Goal: Task Accomplishment & Management: Manage account settings

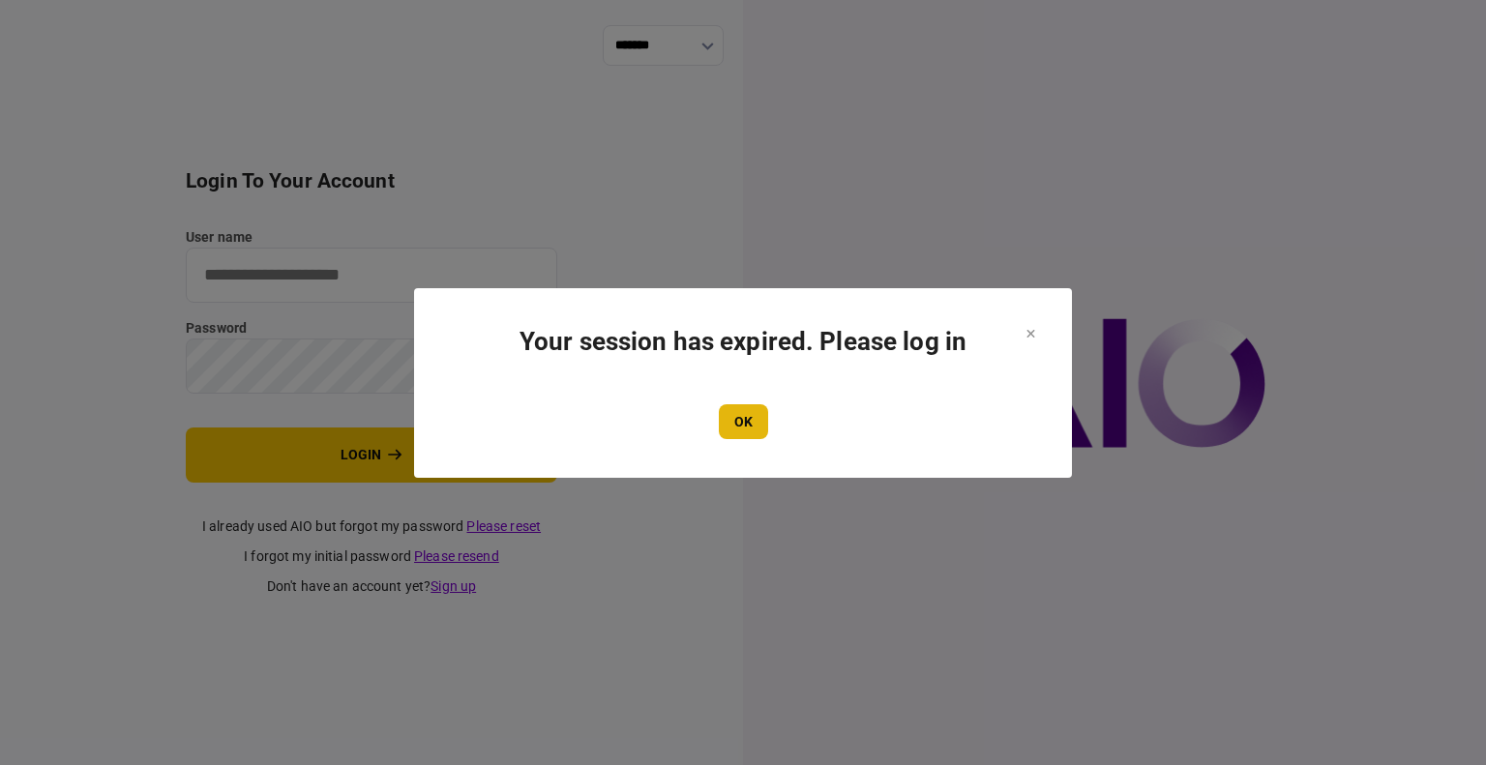
type input "****"
click at [751, 432] on button "OK" at bounding box center [743, 421] width 49 height 35
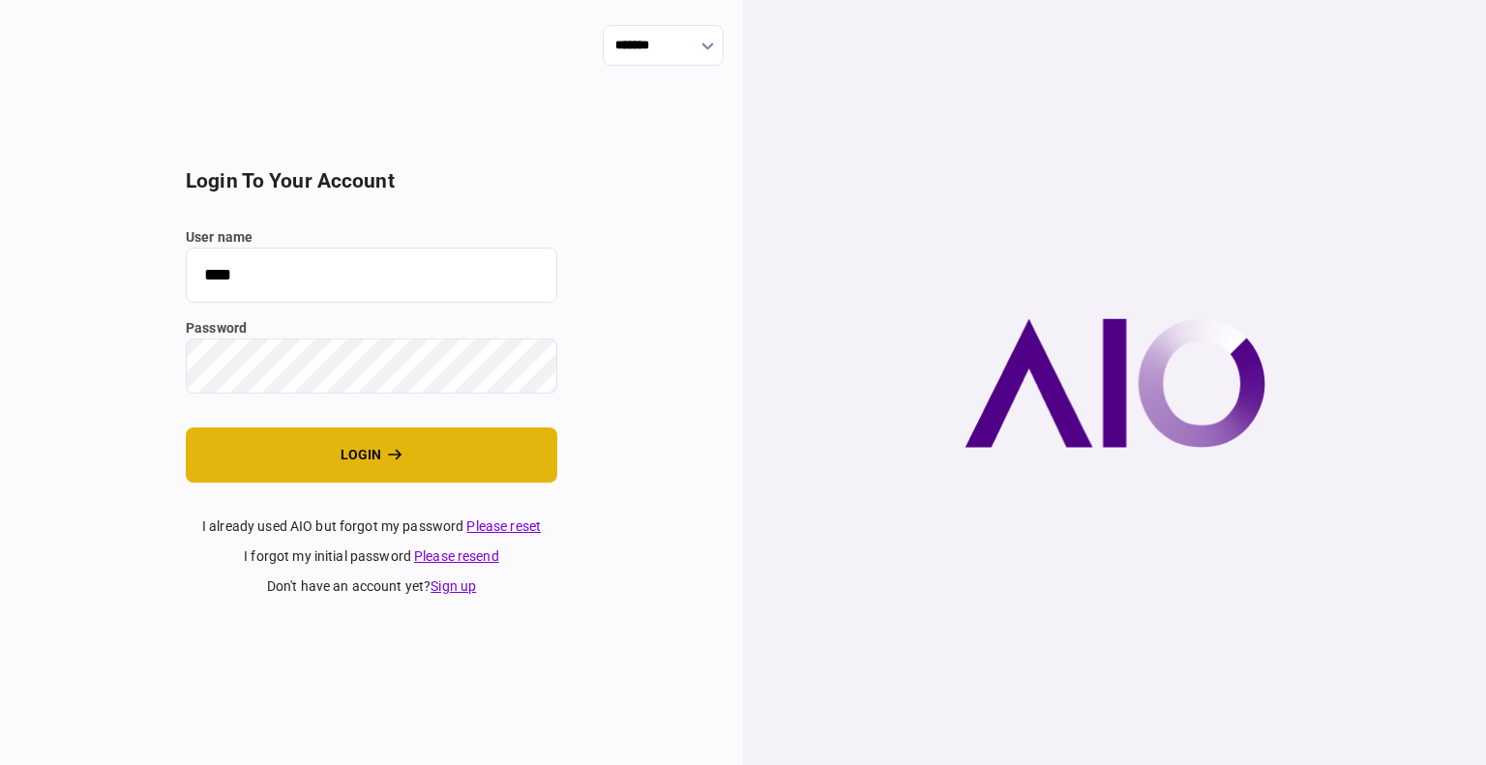
click at [310, 466] on button "login" at bounding box center [371, 455] width 371 height 55
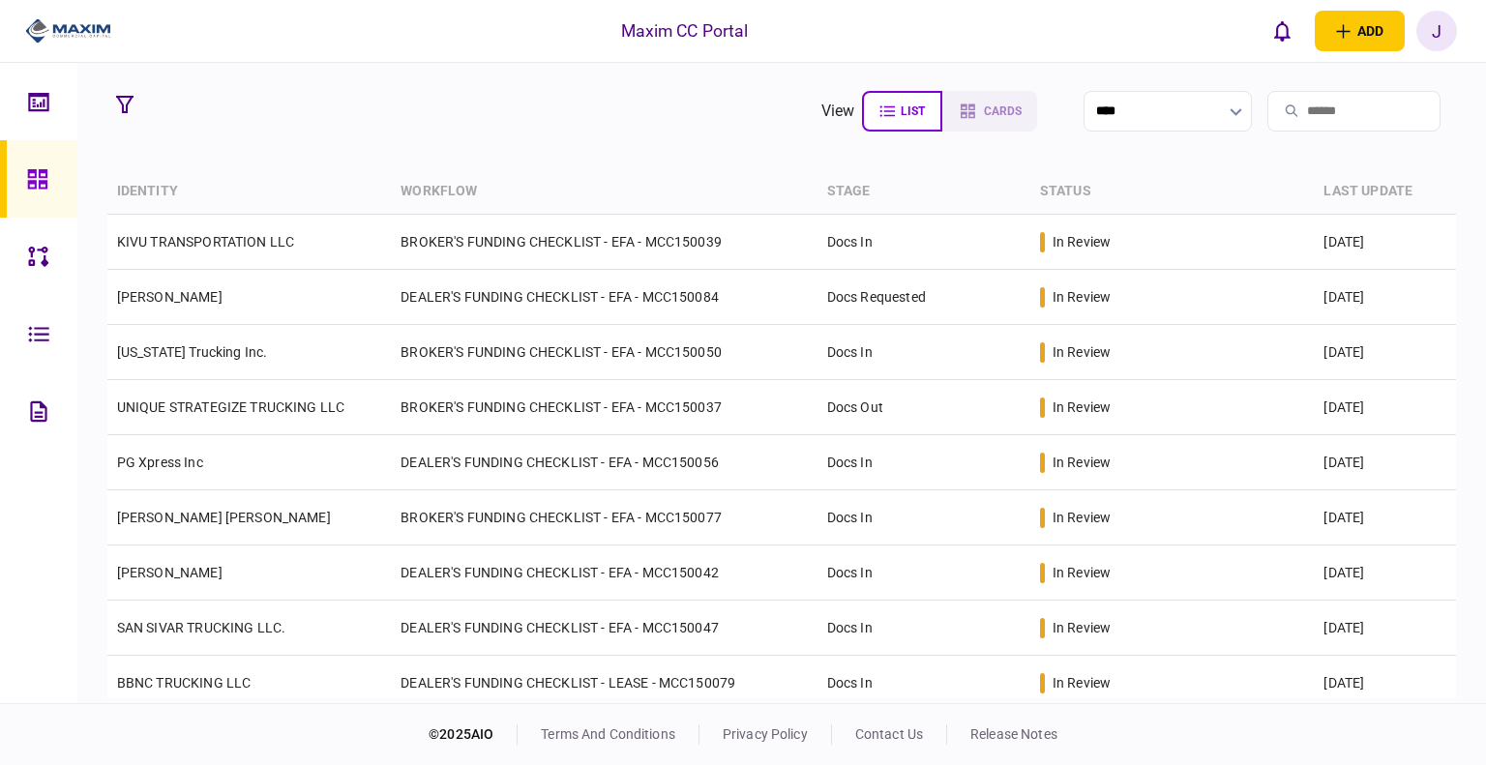
click at [355, 133] on section "view list cards ****" at bounding box center [781, 111] width 1349 height 48
click at [383, 131] on section "view list cards ****" at bounding box center [781, 111] width 1349 height 48
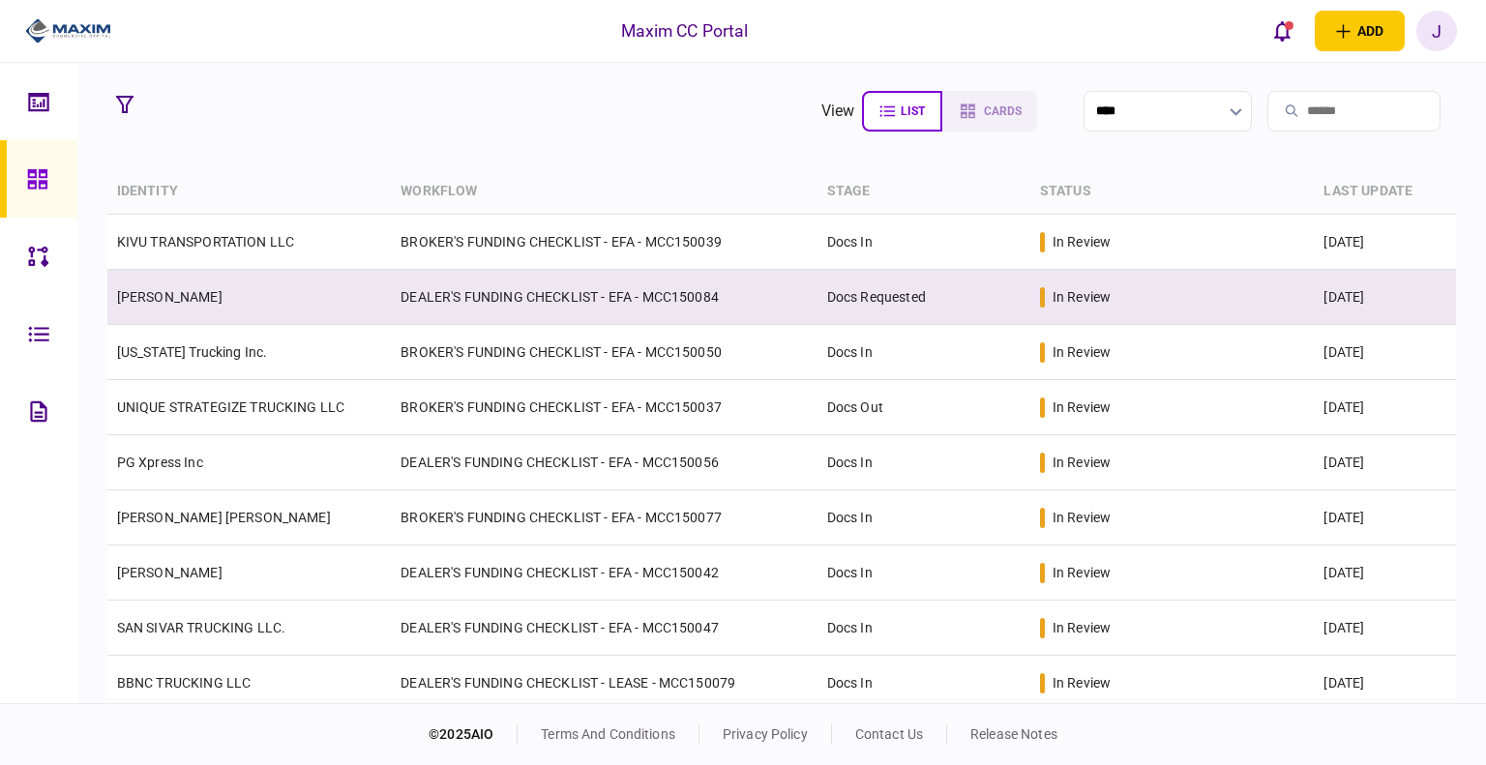
click at [152, 291] on link "[PERSON_NAME]" at bounding box center [169, 296] width 105 height 15
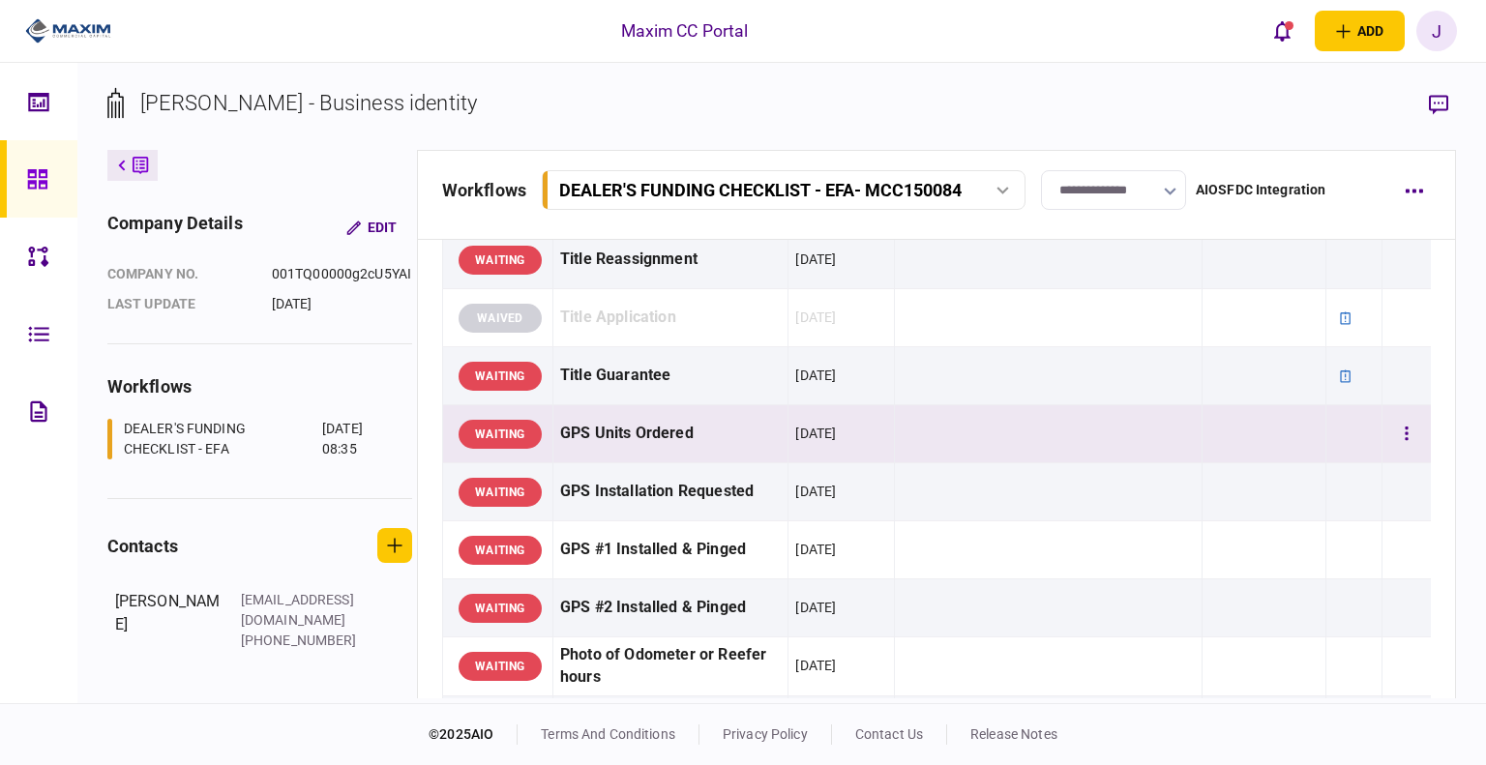
scroll to position [1161, 0]
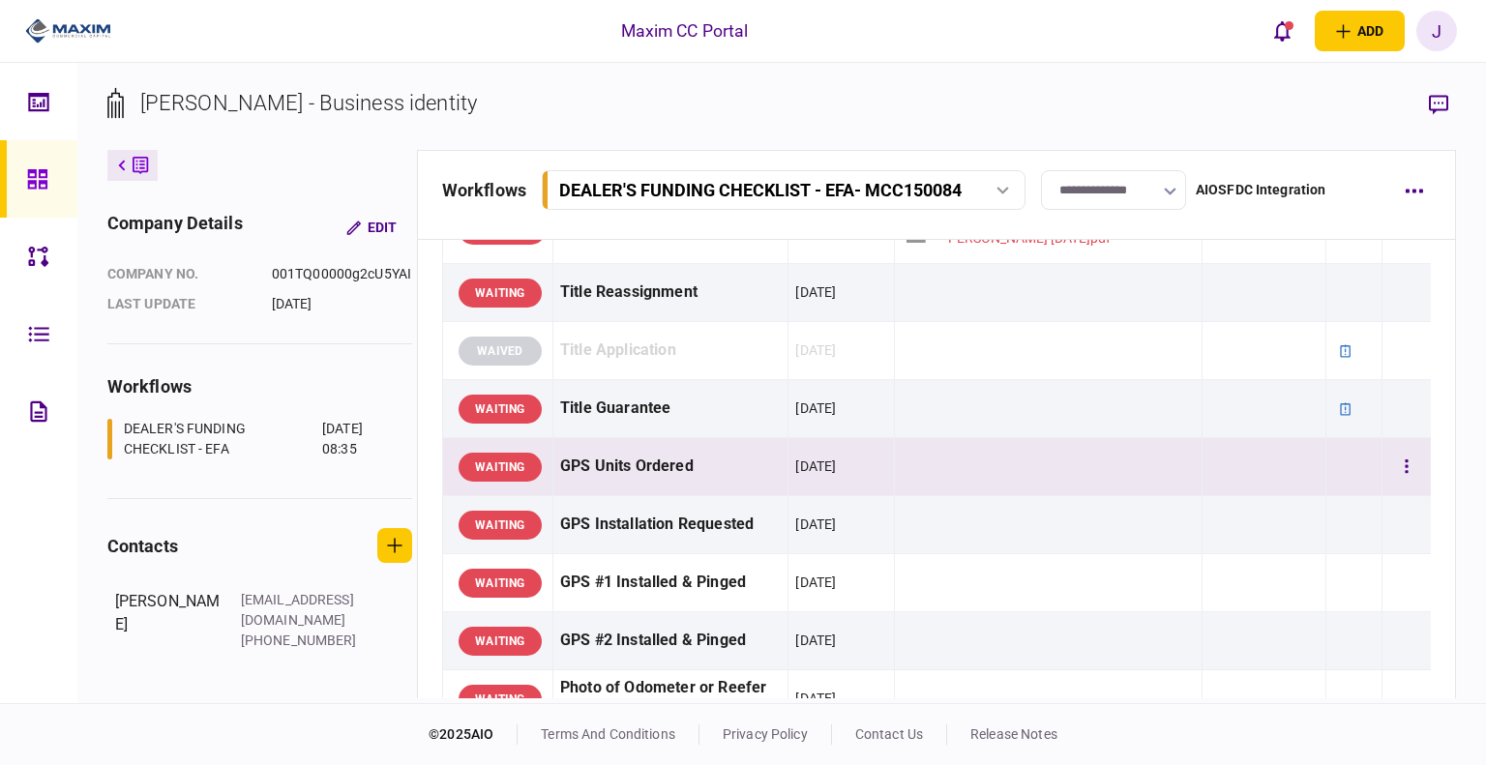
click at [619, 449] on div "GPS Units Ordered" at bounding box center [671, 467] width 222 height 44
click at [1269, 24] on button "open notifications list" at bounding box center [1282, 31] width 41 height 41
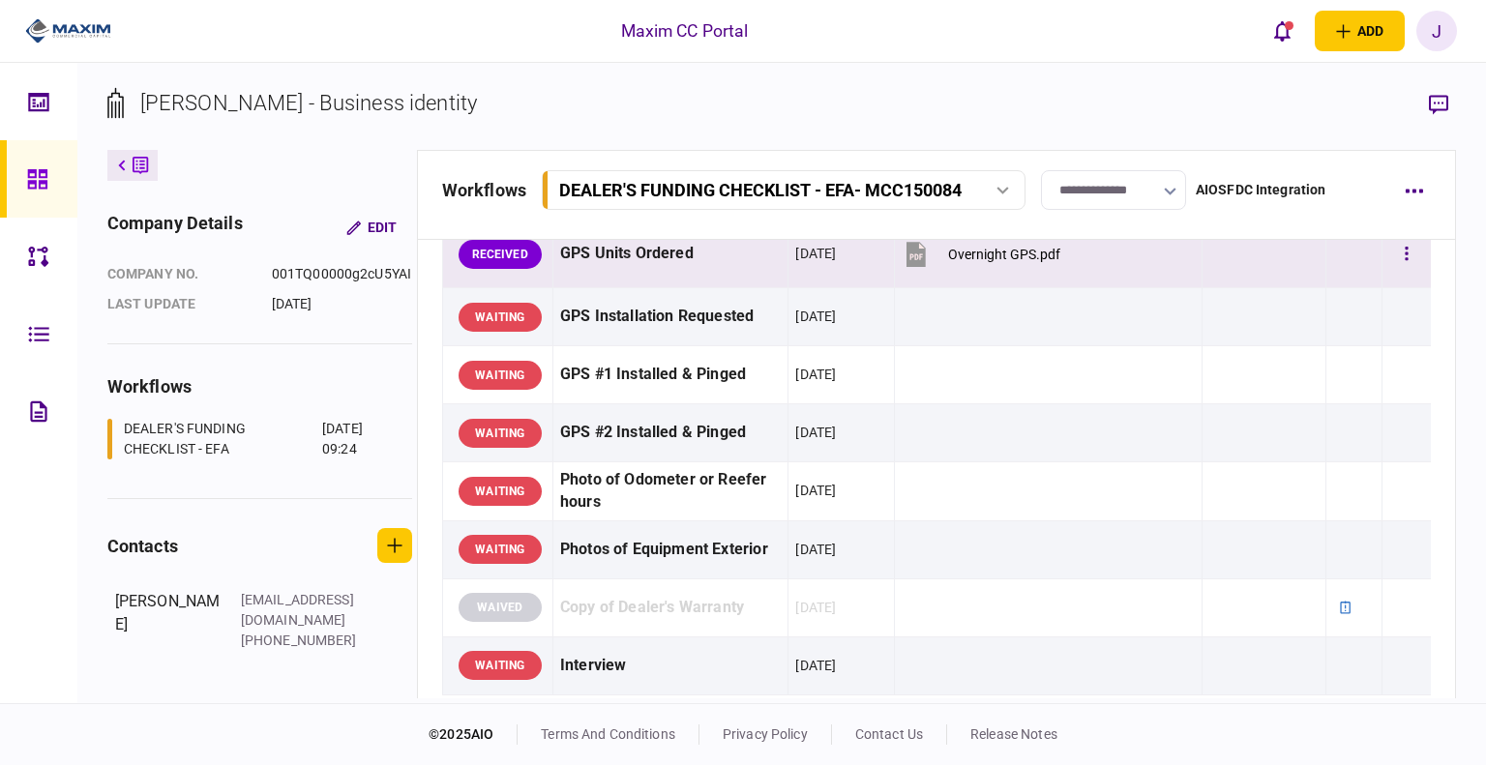
scroll to position [1258, 0]
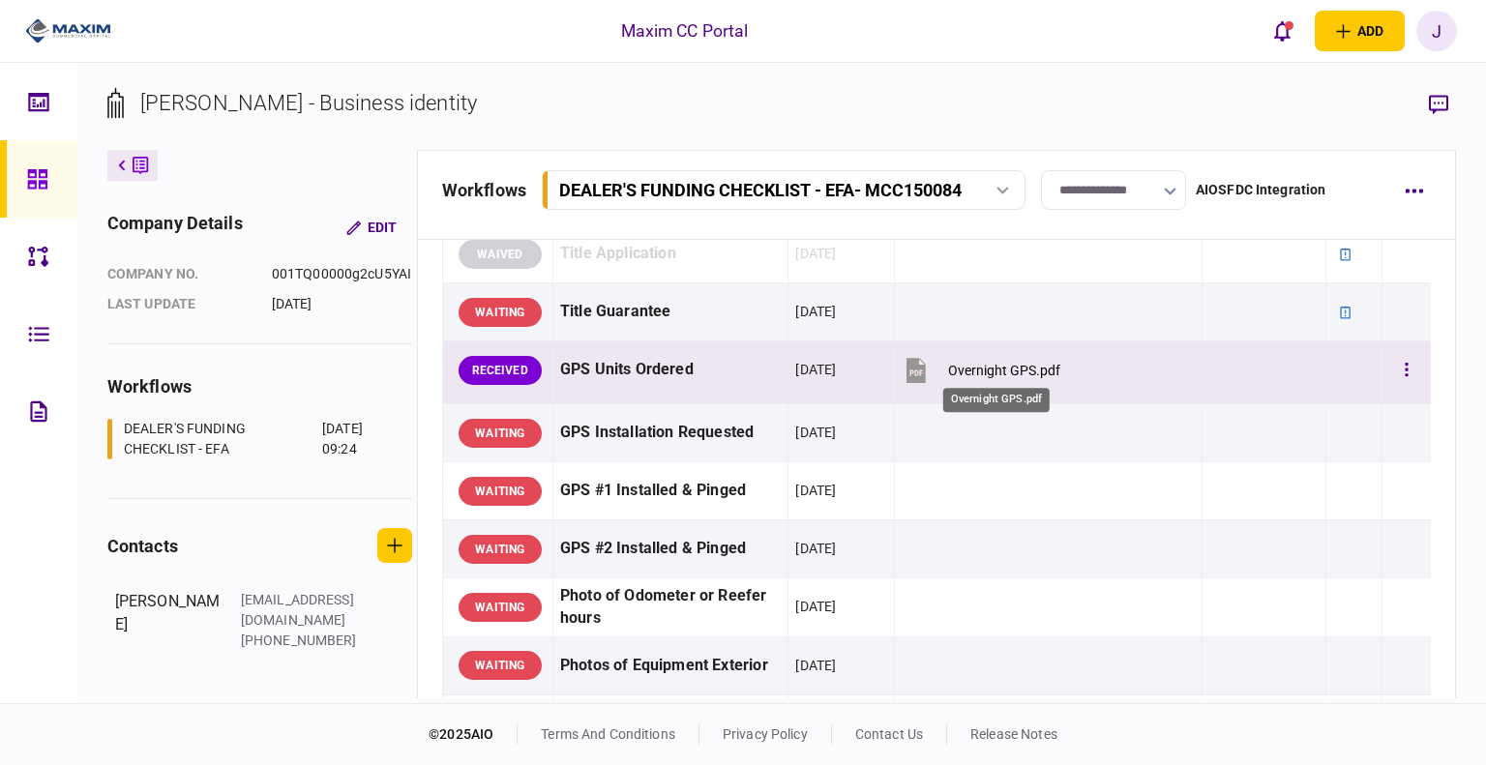
click at [995, 365] on div "Overnight GPS.pdf" at bounding box center [1004, 370] width 112 height 15
click at [1389, 362] on button "button" at bounding box center [1406, 370] width 35 height 35
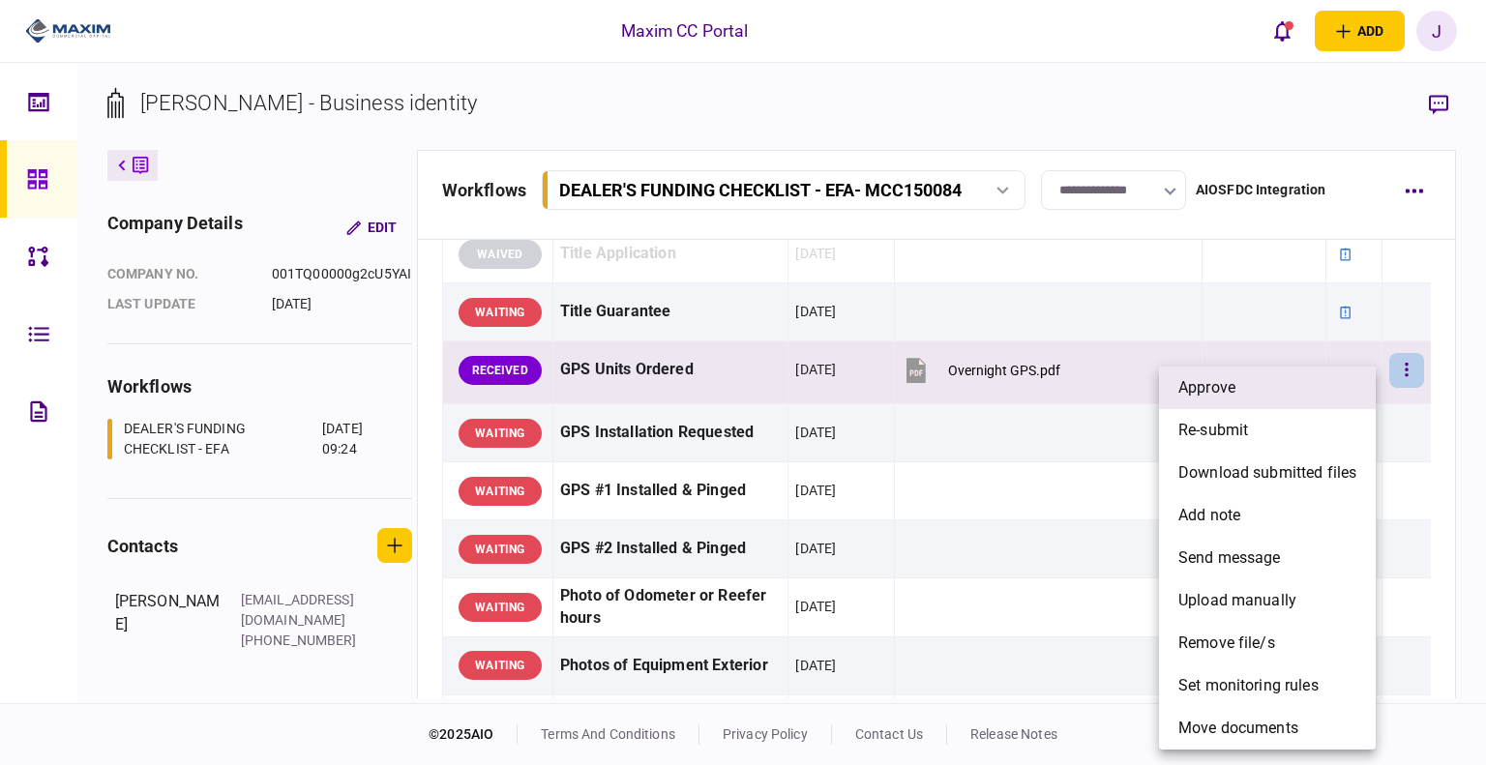
click at [1266, 396] on li "approve" at bounding box center [1267, 388] width 217 height 43
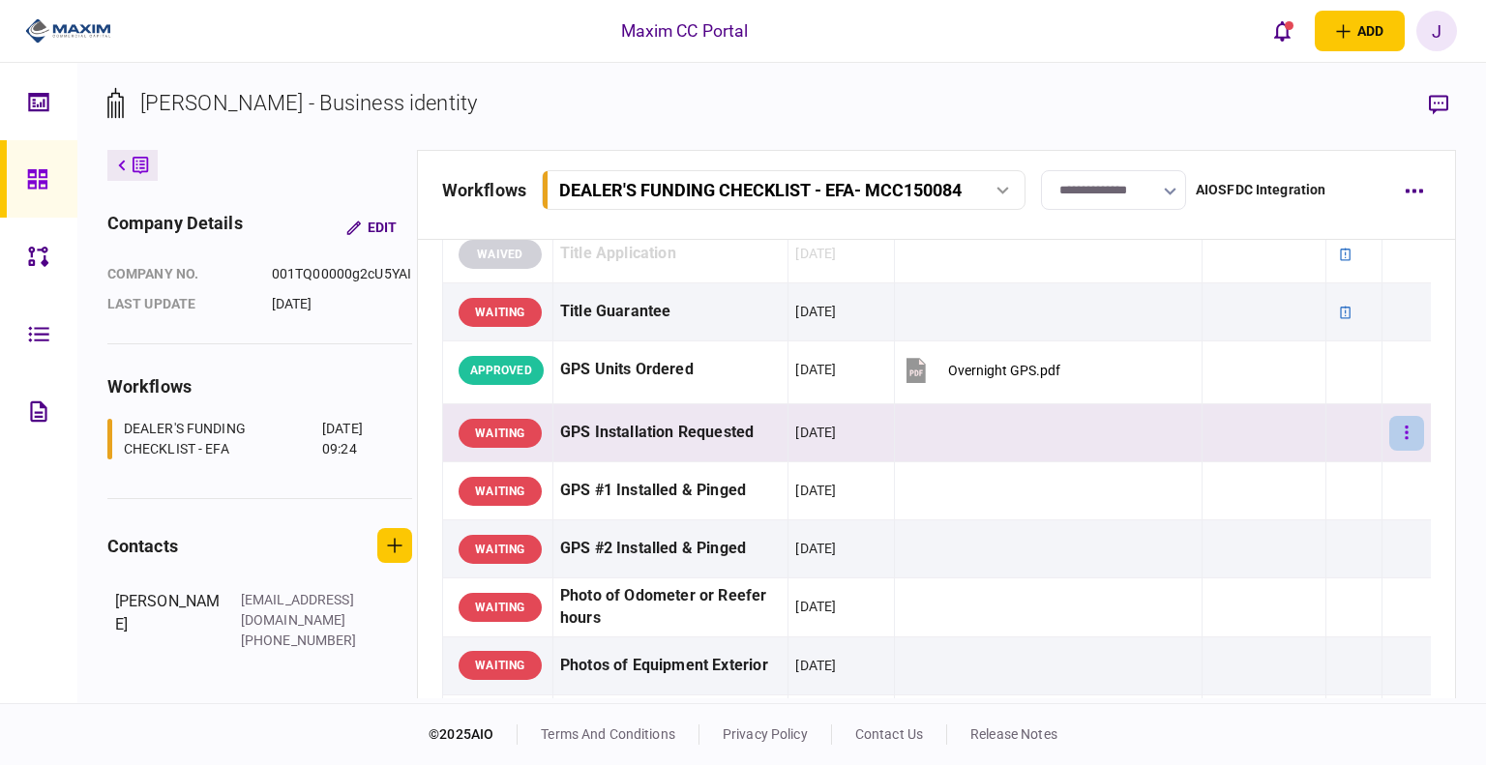
click at [1389, 425] on button "button" at bounding box center [1406, 433] width 35 height 35
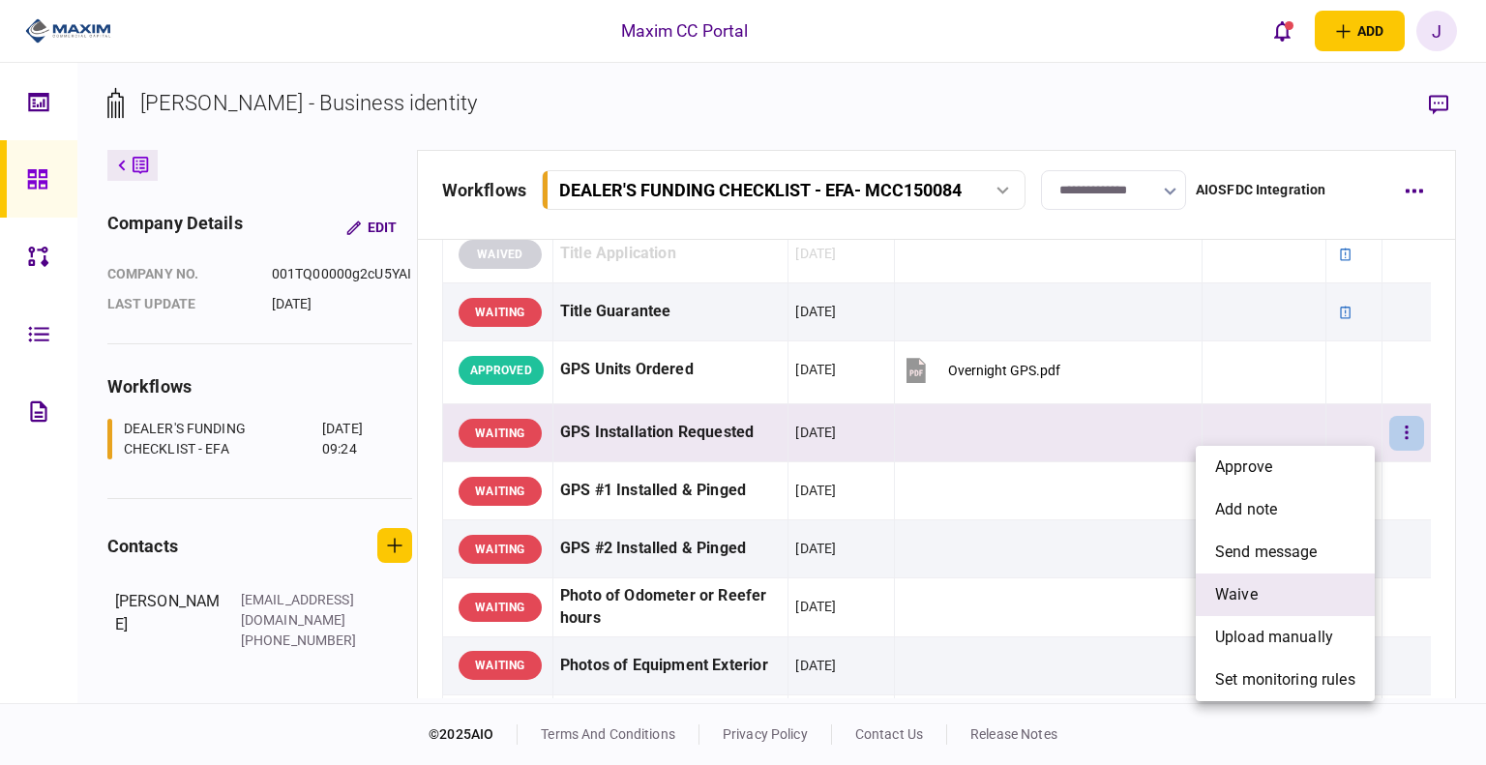
click at [1294, 599] on li "waive" at bounding box center [1285, 595] width 179 height 43
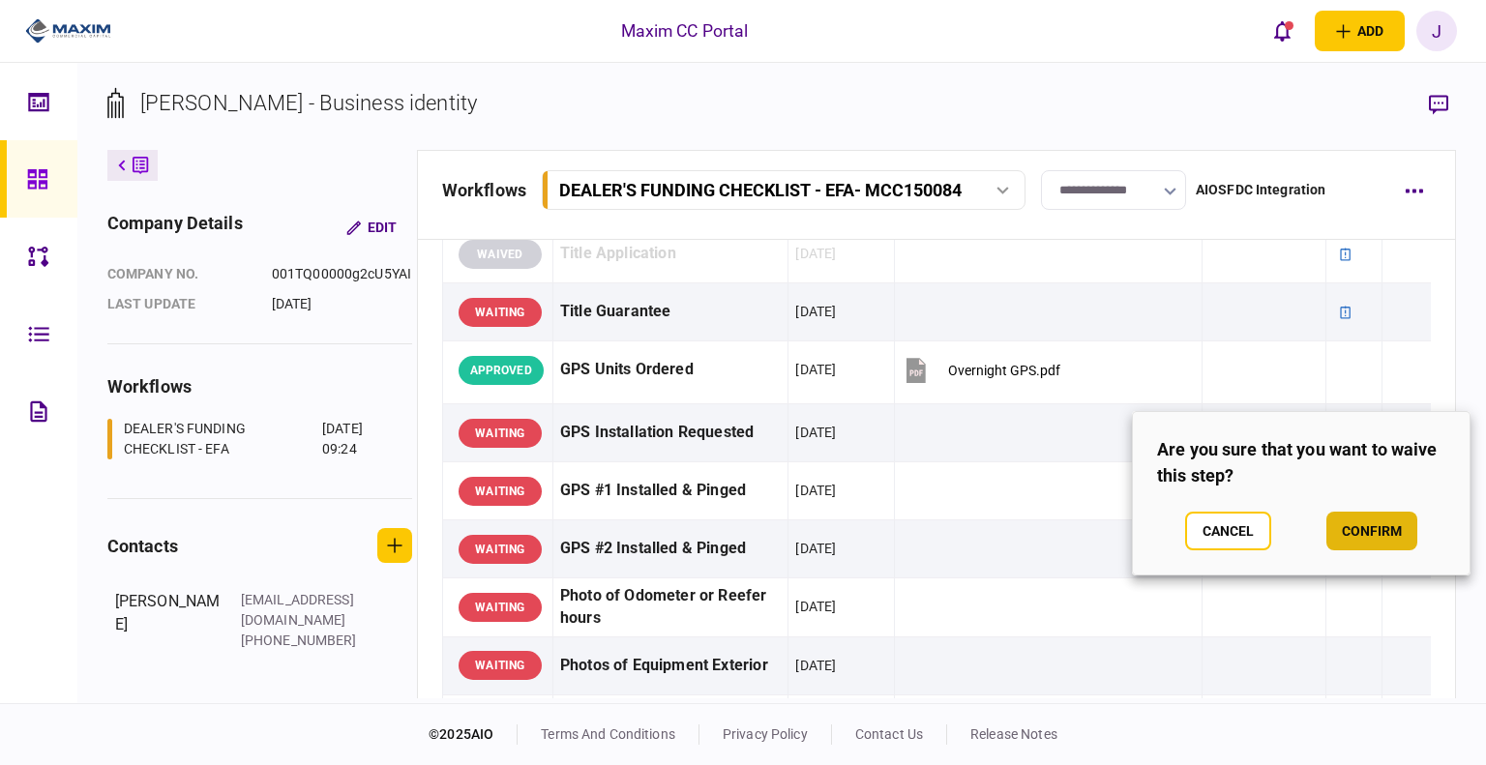
click at [1410, 526] on button "confirm" at bounding box center [1371, 531] width 91 height 39
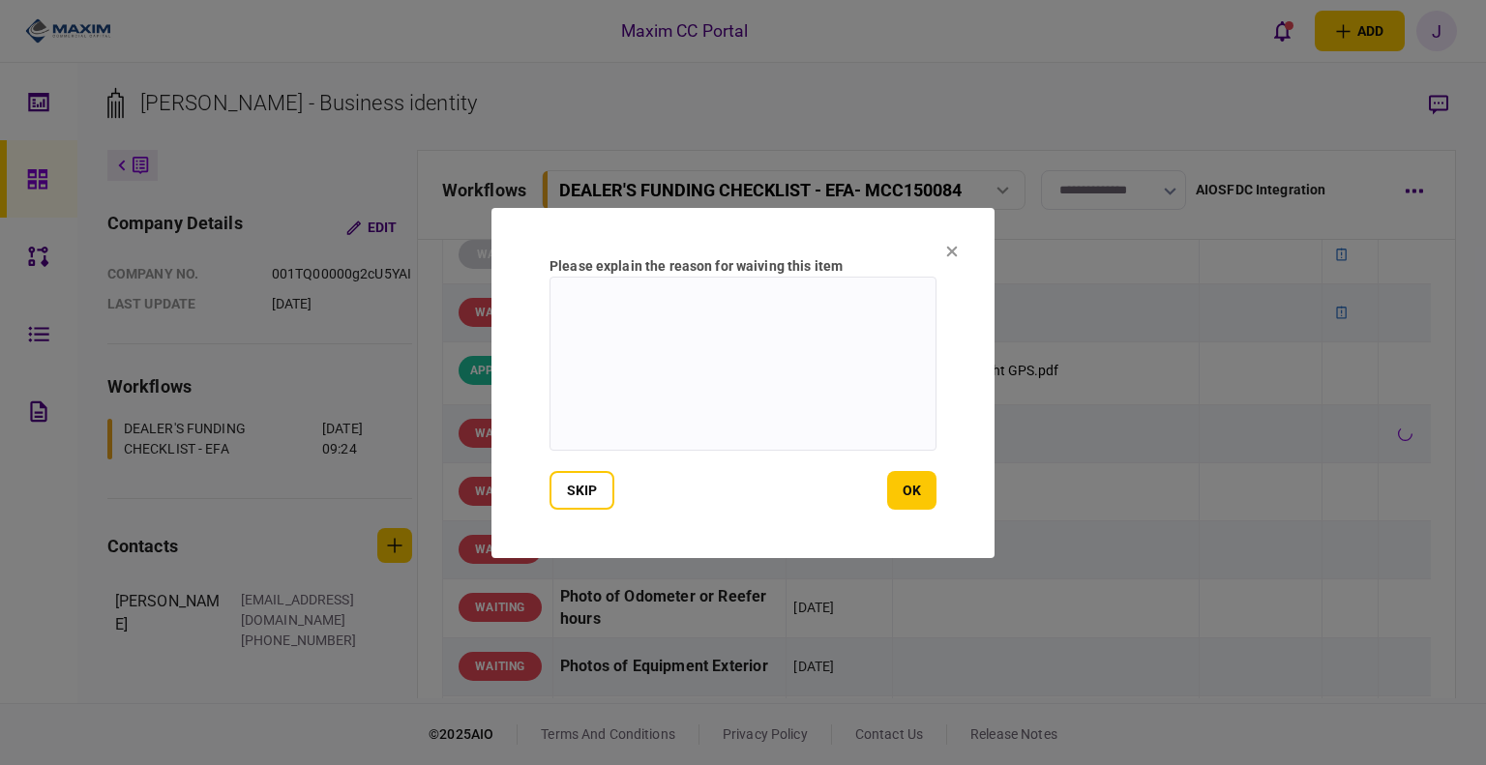
click at [646, 390] on textarea at bounding box center [742, 364] width 387 height 174
type textarea "*"
type textarea "**********"
click at [892, 490] on button "ok" at bounding box center [911, 490] width 49 height 39
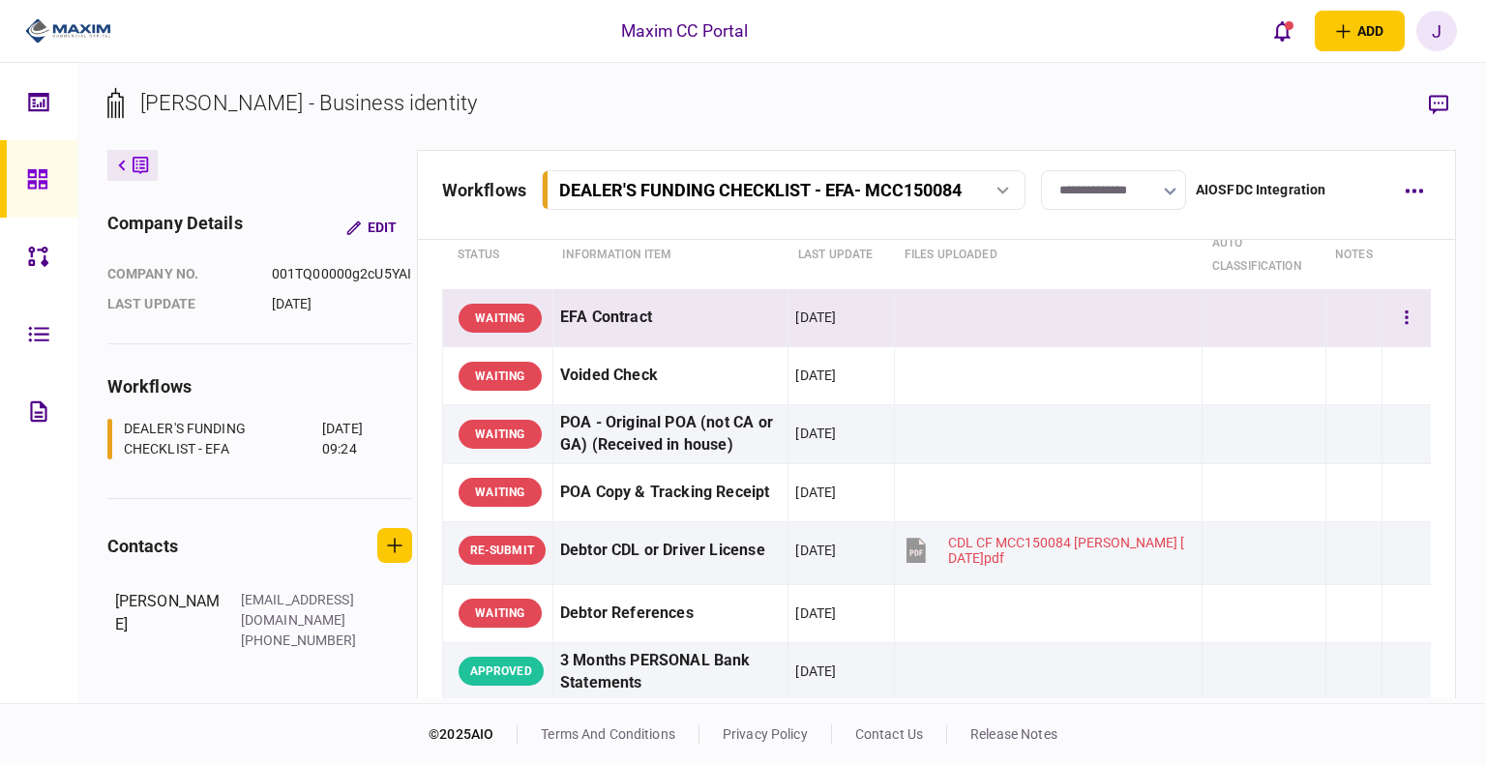
scroll to position [0, 0]
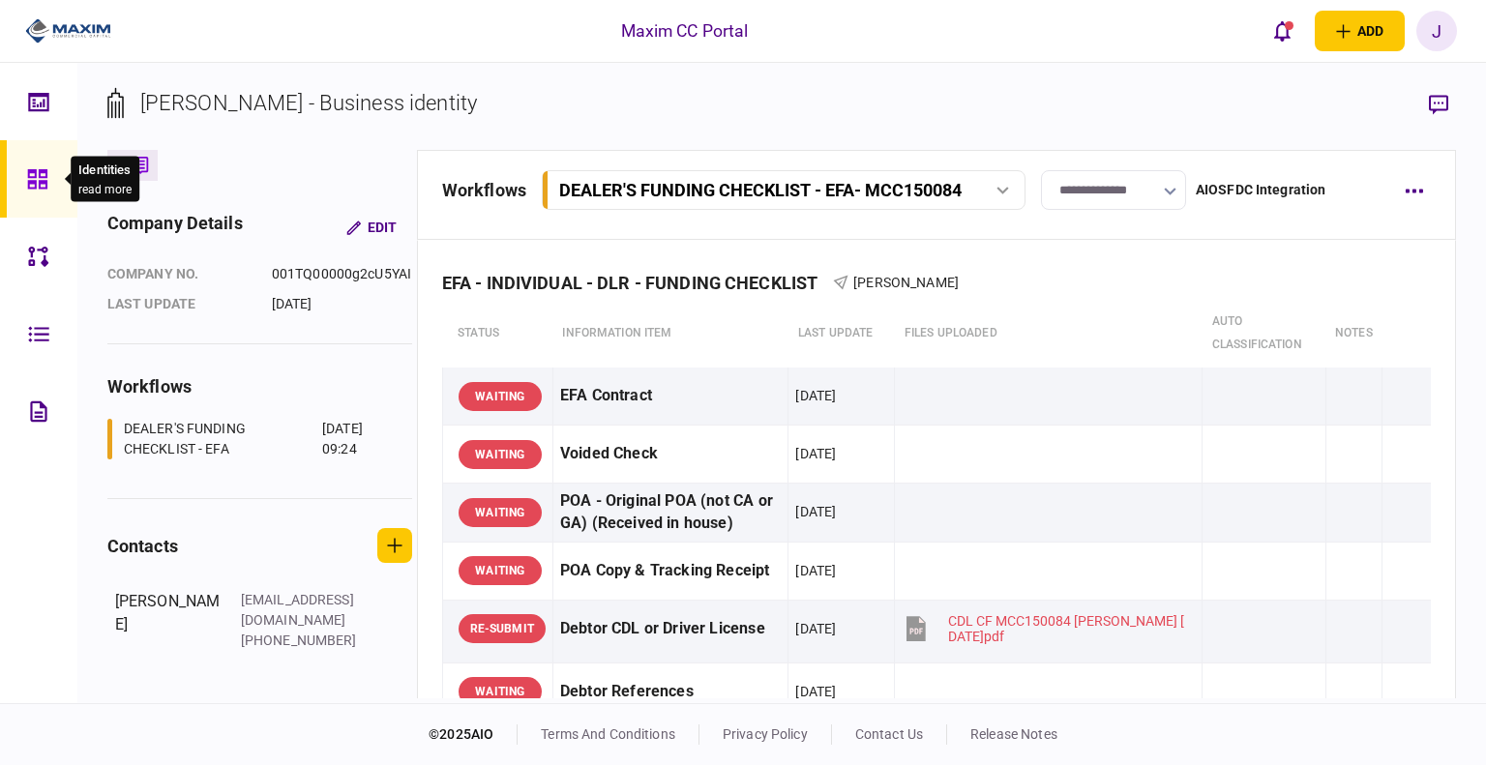
click at [48, 185] on div at bounding box center [42, 178] width 31 height 77
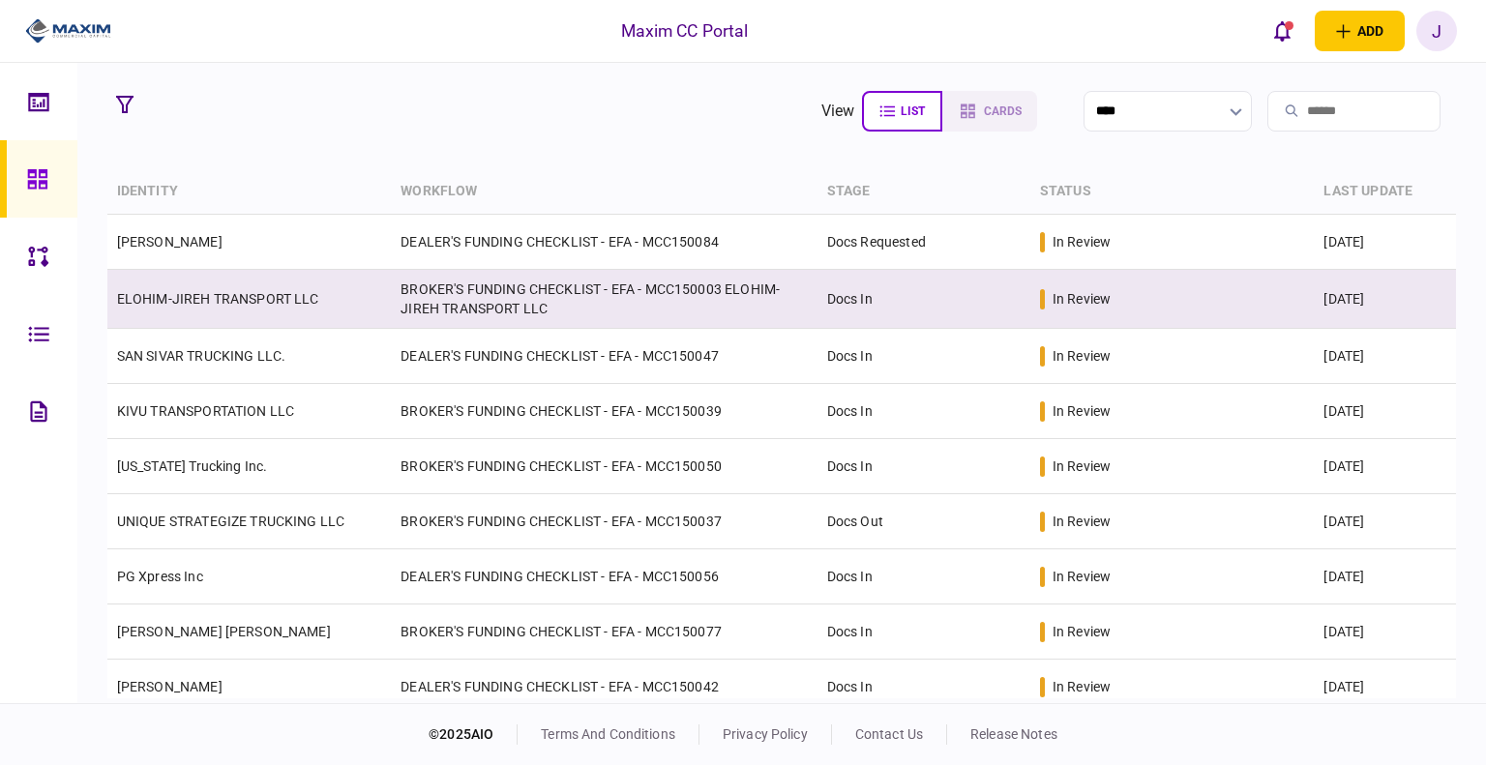
click at [302, 308] on td "ELOHIM-JIREH TRANSPORT LLC" at bounding box center [249, 299] width 284 height 59
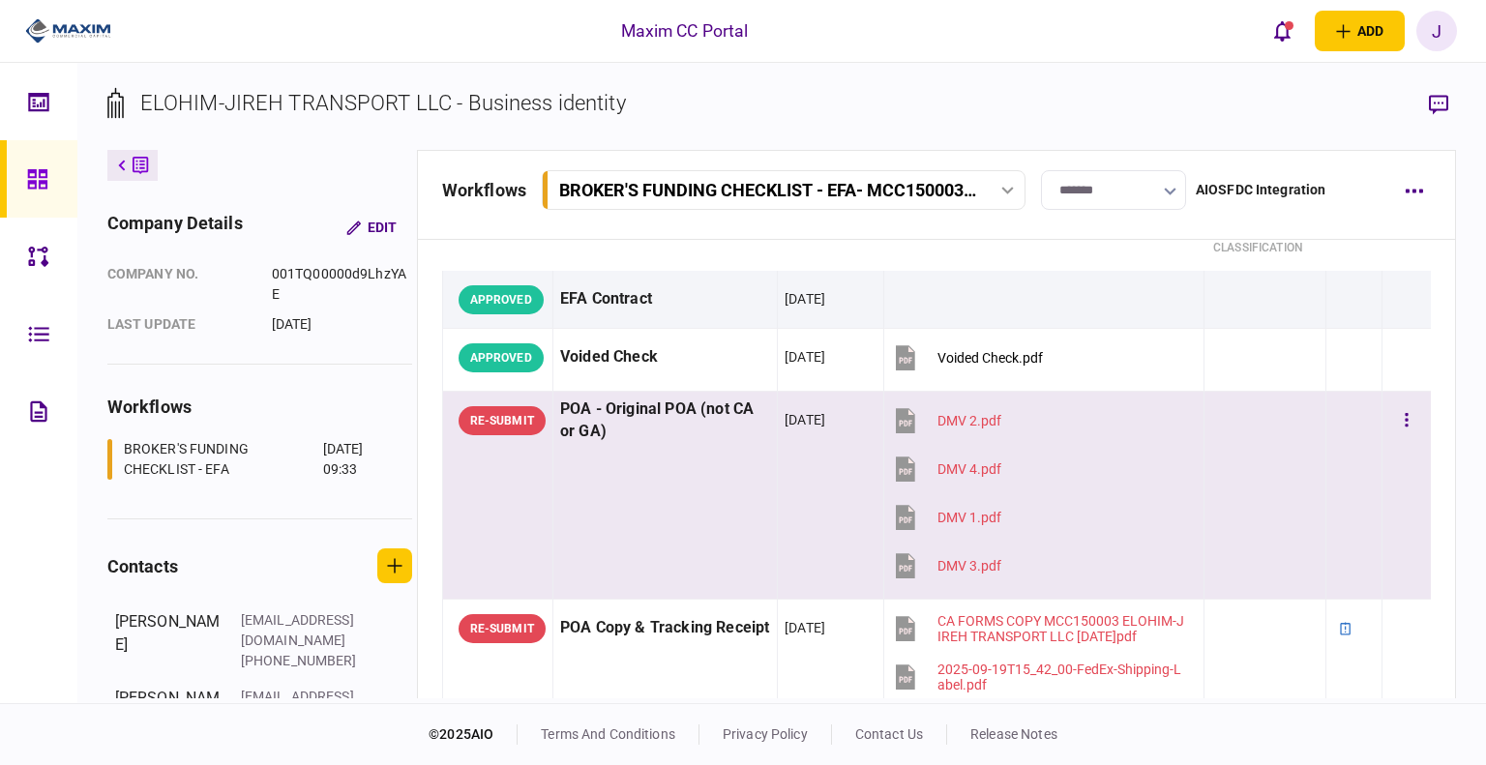
scroll to position [193, 0]
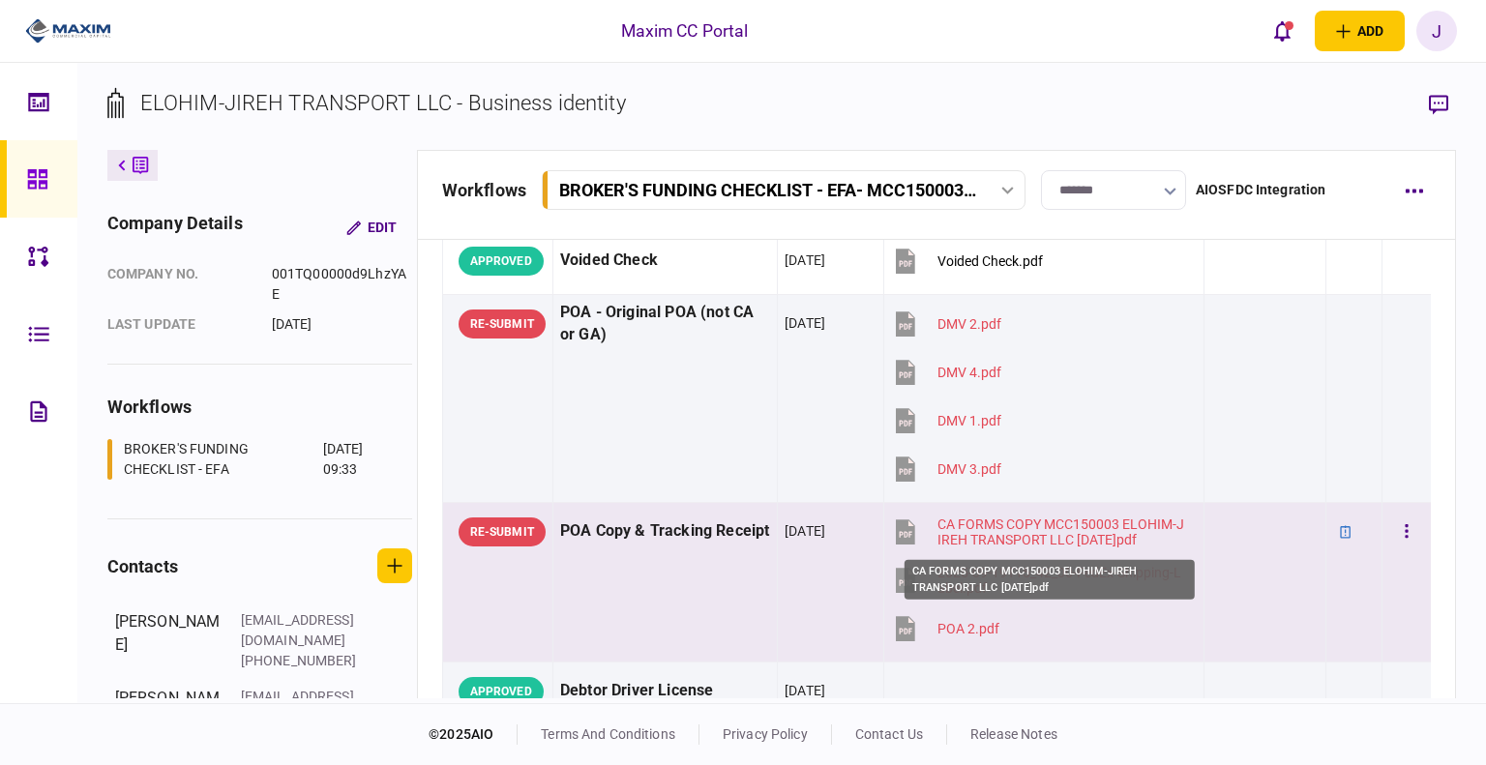
click at [1154, 539] on div "CA FORMS COPY MCC150003 ELOHIM-JIREH TRANSPORT LLC 2025.08.15.pdf" at bounding box center [1061, 532] width 249 height 31
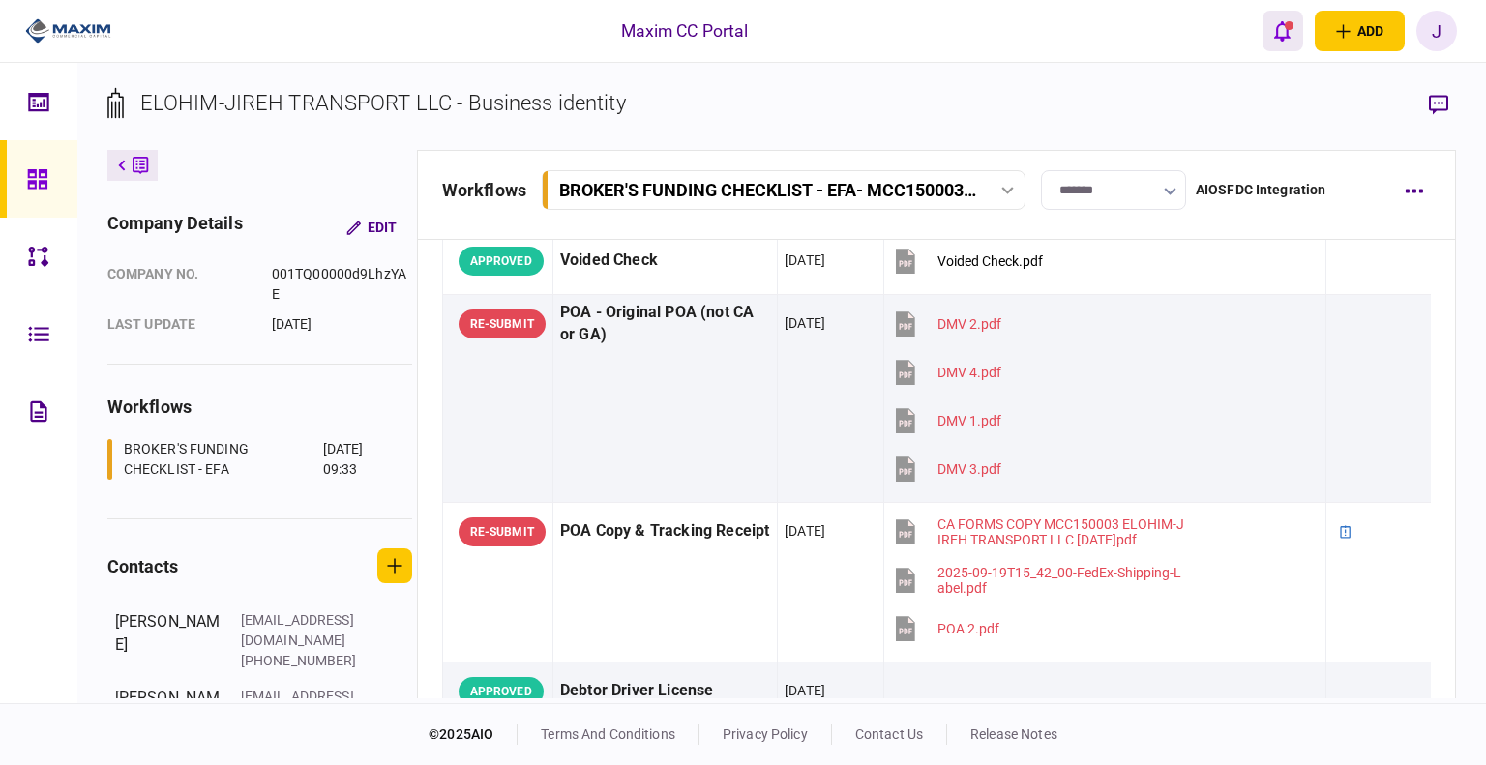
click at [1277, 26] on icon "open notifications list" at bounding box center [1282, 31] width 16 height 20
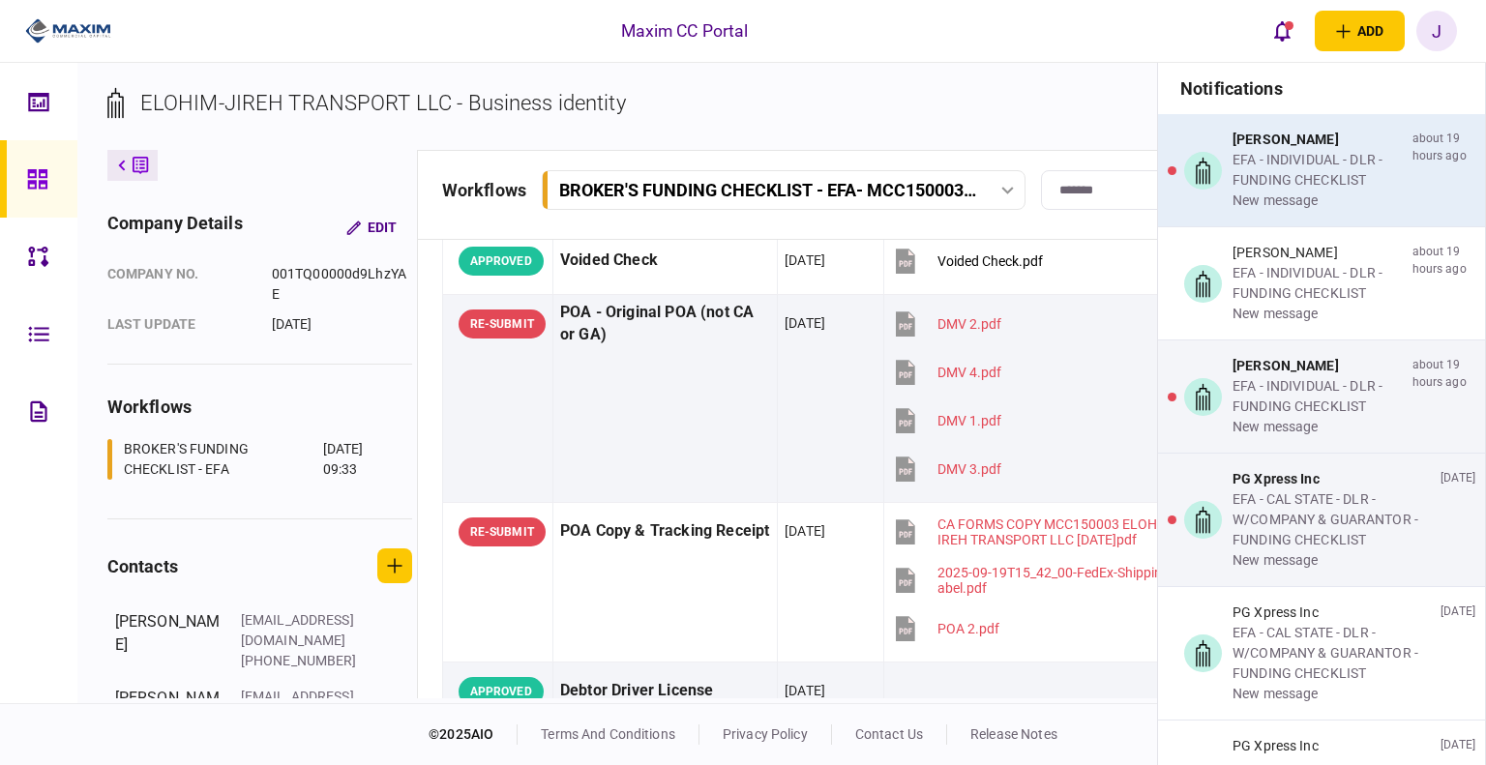
click at [1309, 164] on div "EFA - INDIVIDUAL - DLR - FUNDING CHECKLIST" at bounding box center [1318, 170] width 172 height 41
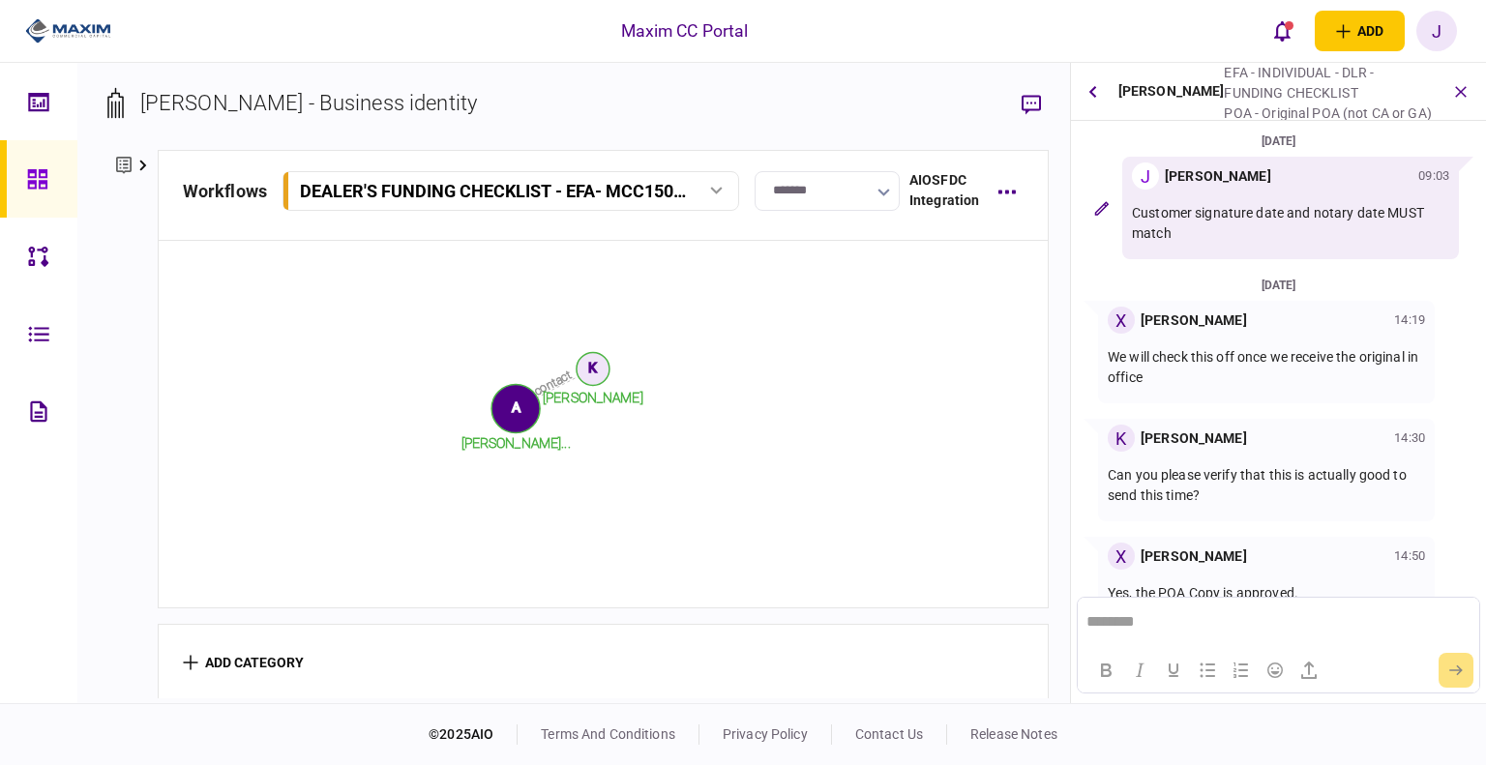
scroll to position [37, 0]
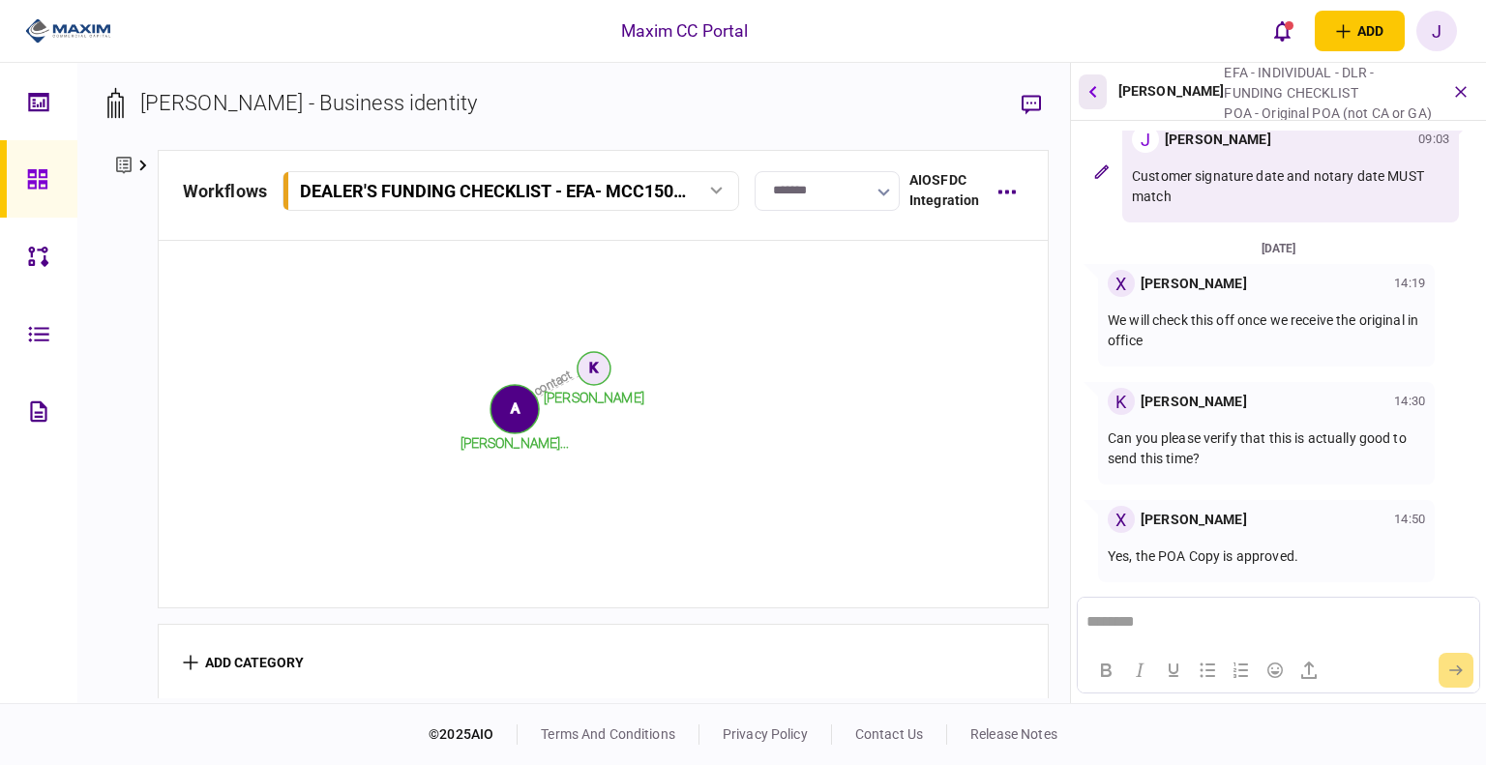
click at [1103, 97] on button "button" at bounding box center [1093, 91] width 28 height 35
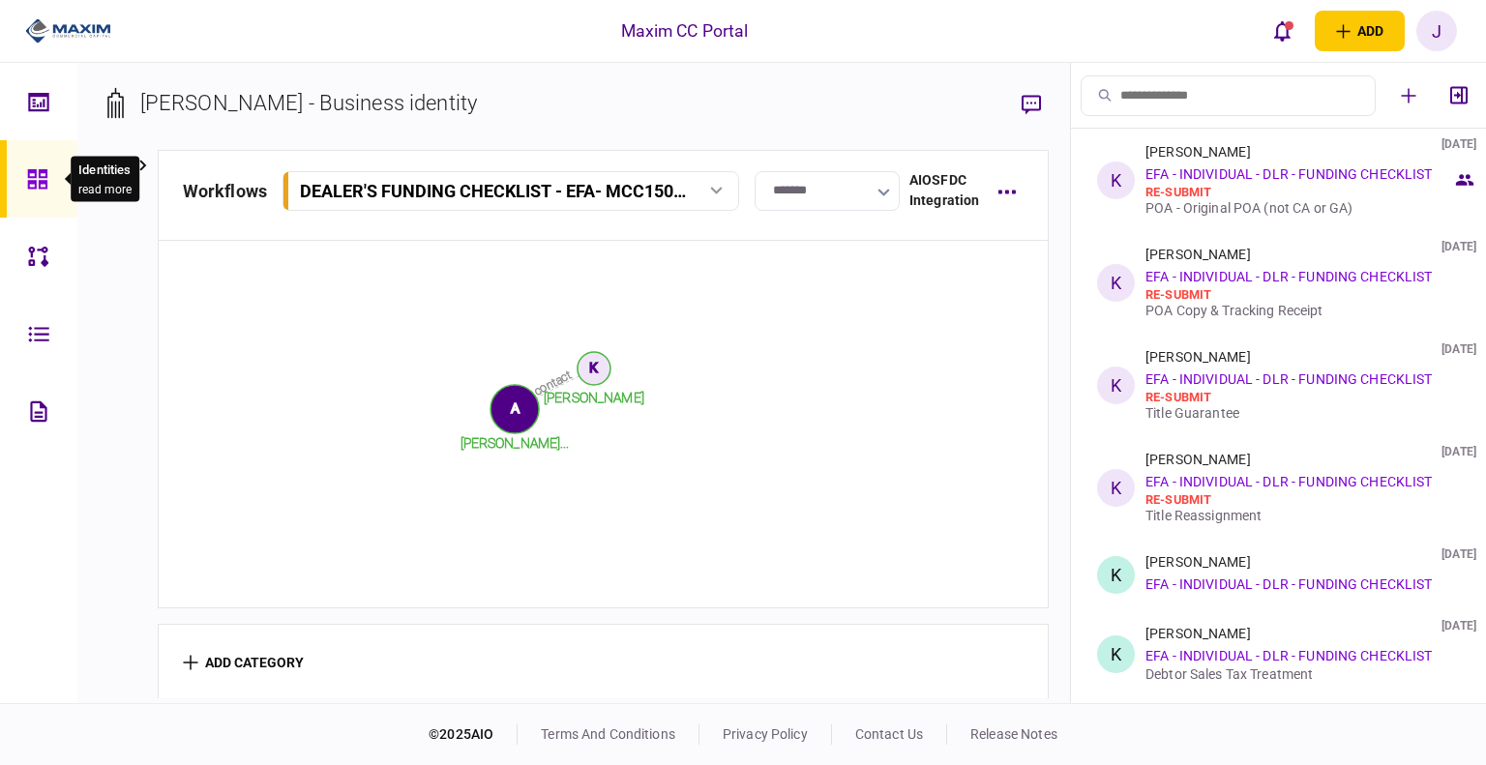
click at [44, 170] on icon at bounding box center [36, 178] width 19 height 19
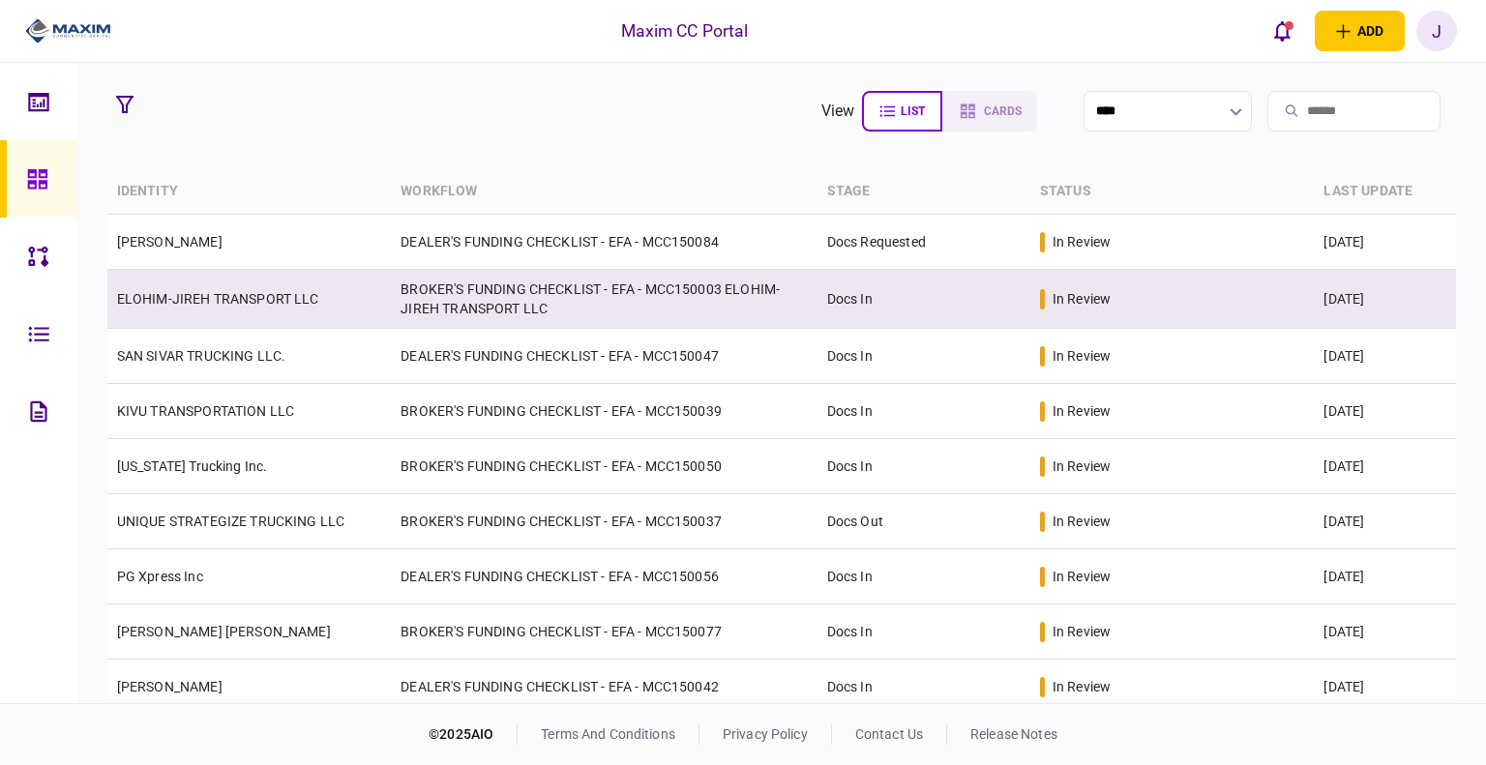
click at [217, 297] on link "ELOHIM-JIREH TRANSPORT LLC" at bounding box center [218, 298] width 202 height 15
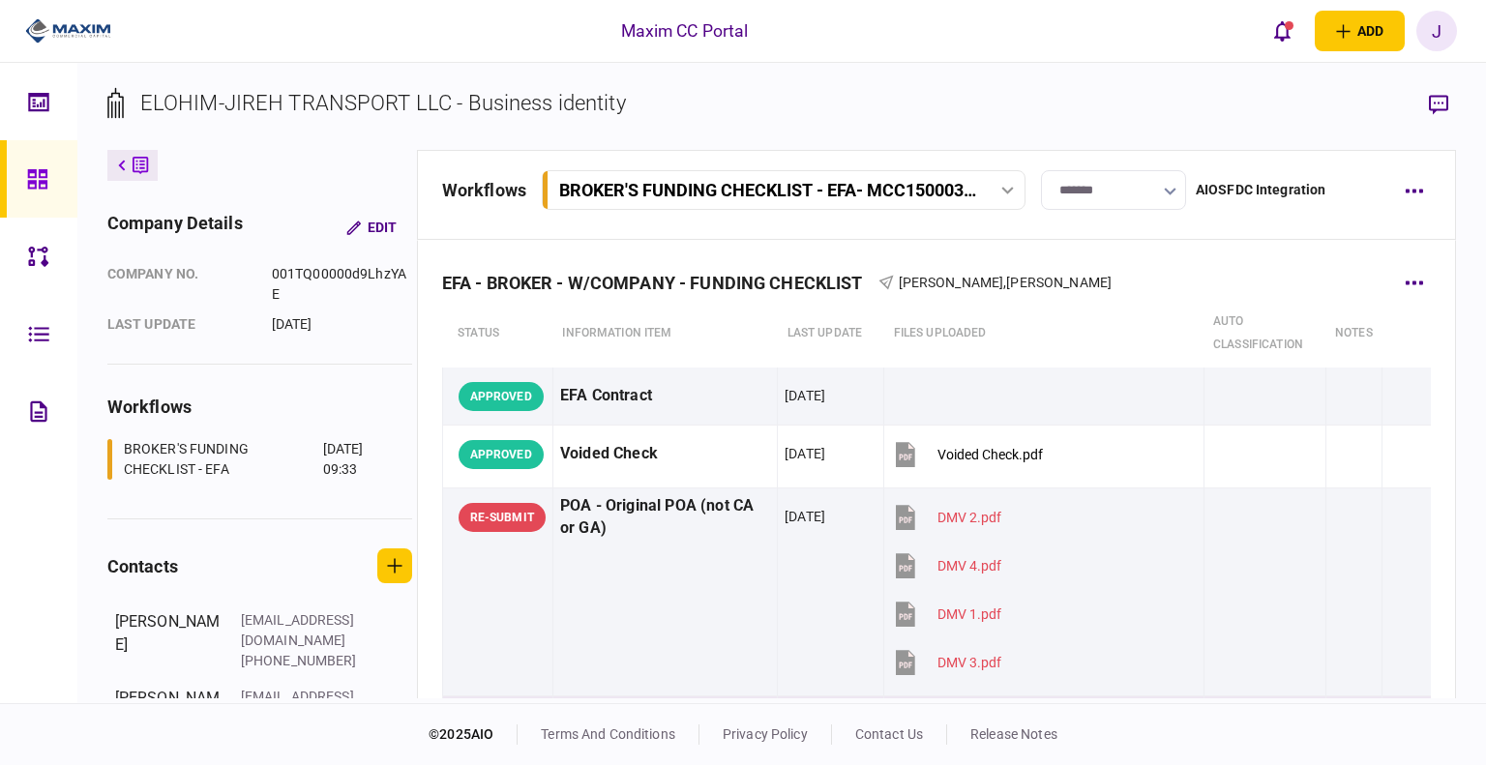
scroll to position [290, 0]
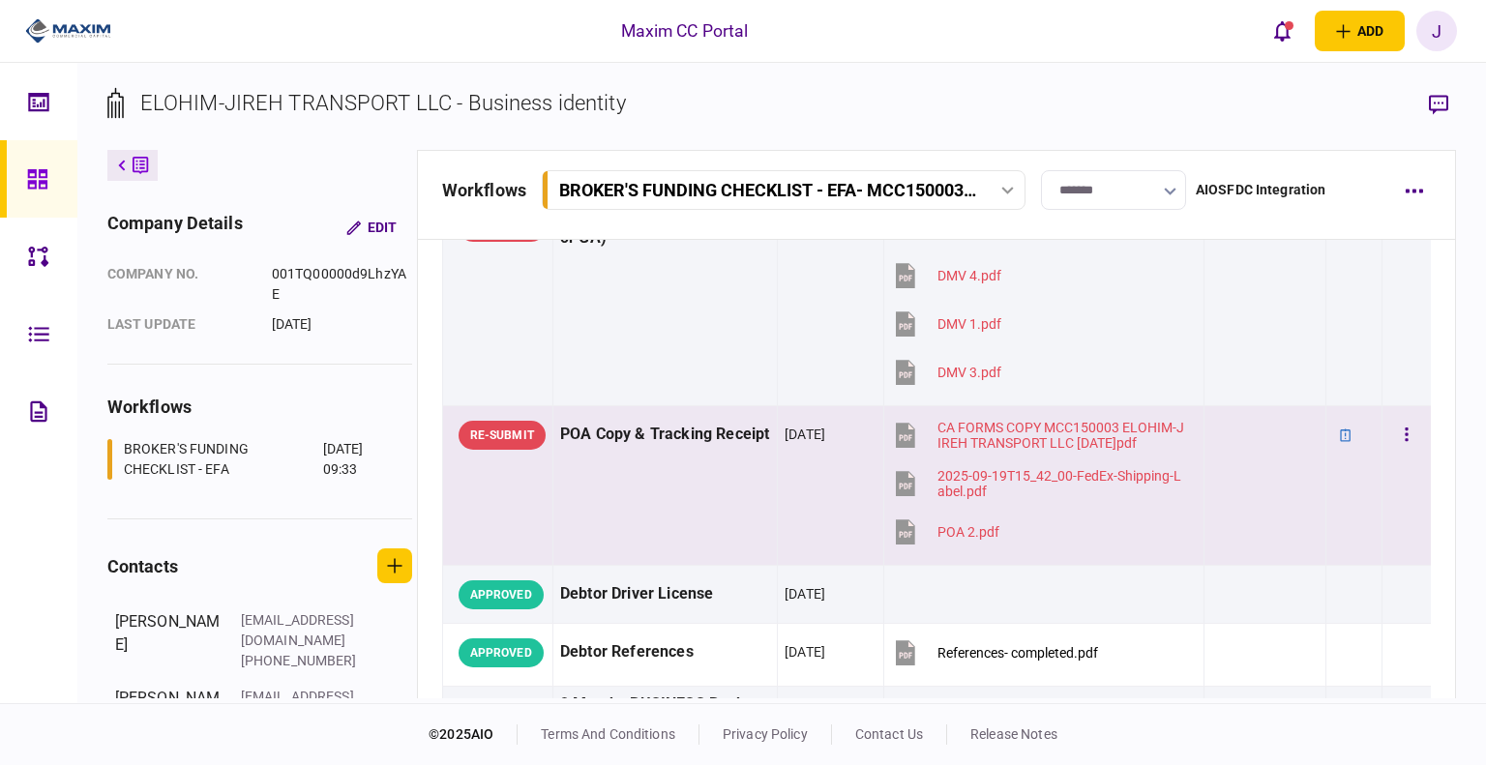
click at [1064, 485] on div "2025-09-19T15_42_00-FedEx-Shipping-Label.pdf" at bounding box center [1061, 483] width 249 height 31
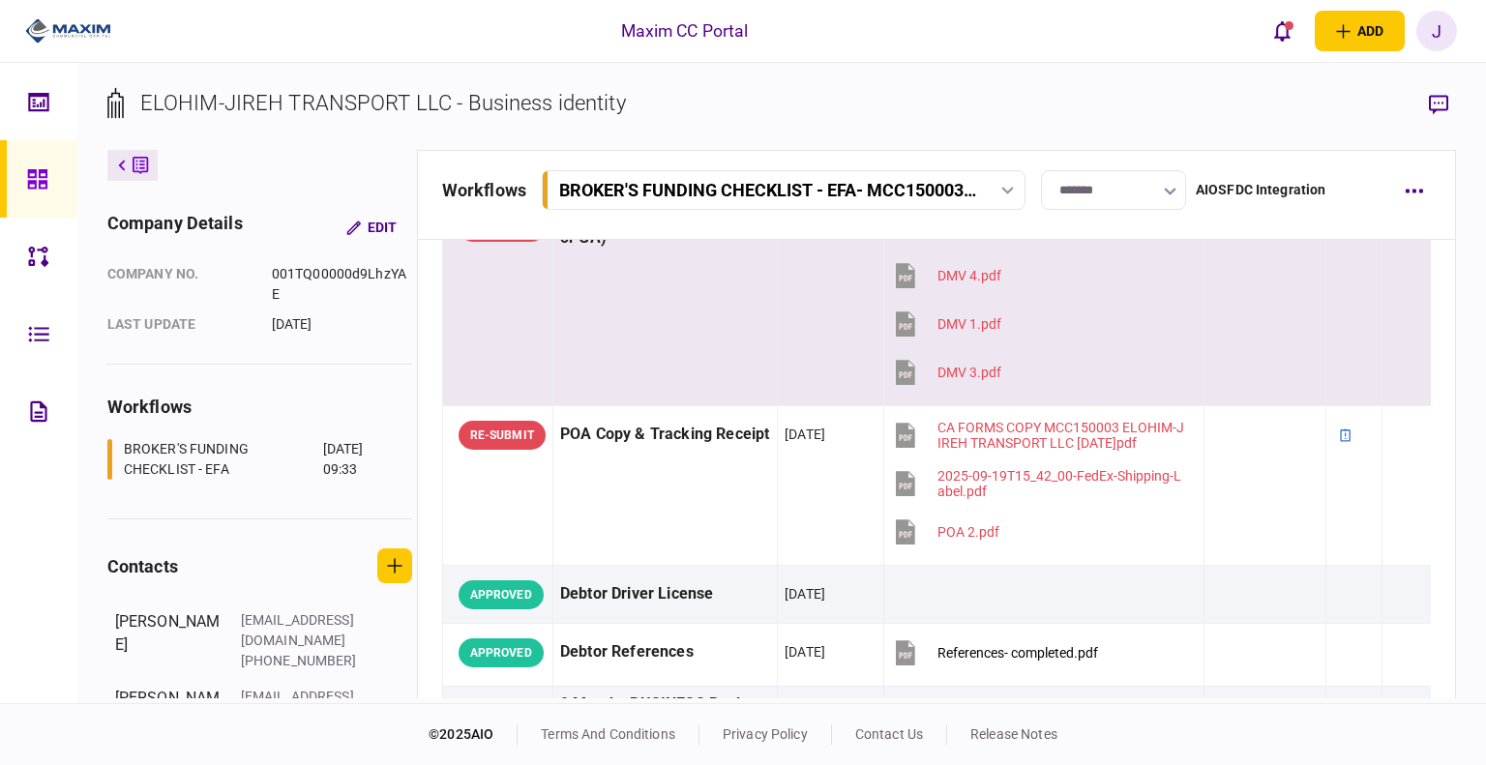
click at [1089, 318] on section "DMV 1.pdf" at bounding box center [1038, 326] width 295 height 48
click at [1423, 192] on button "button" at bounding box center [1413, 190] width 35 height 35
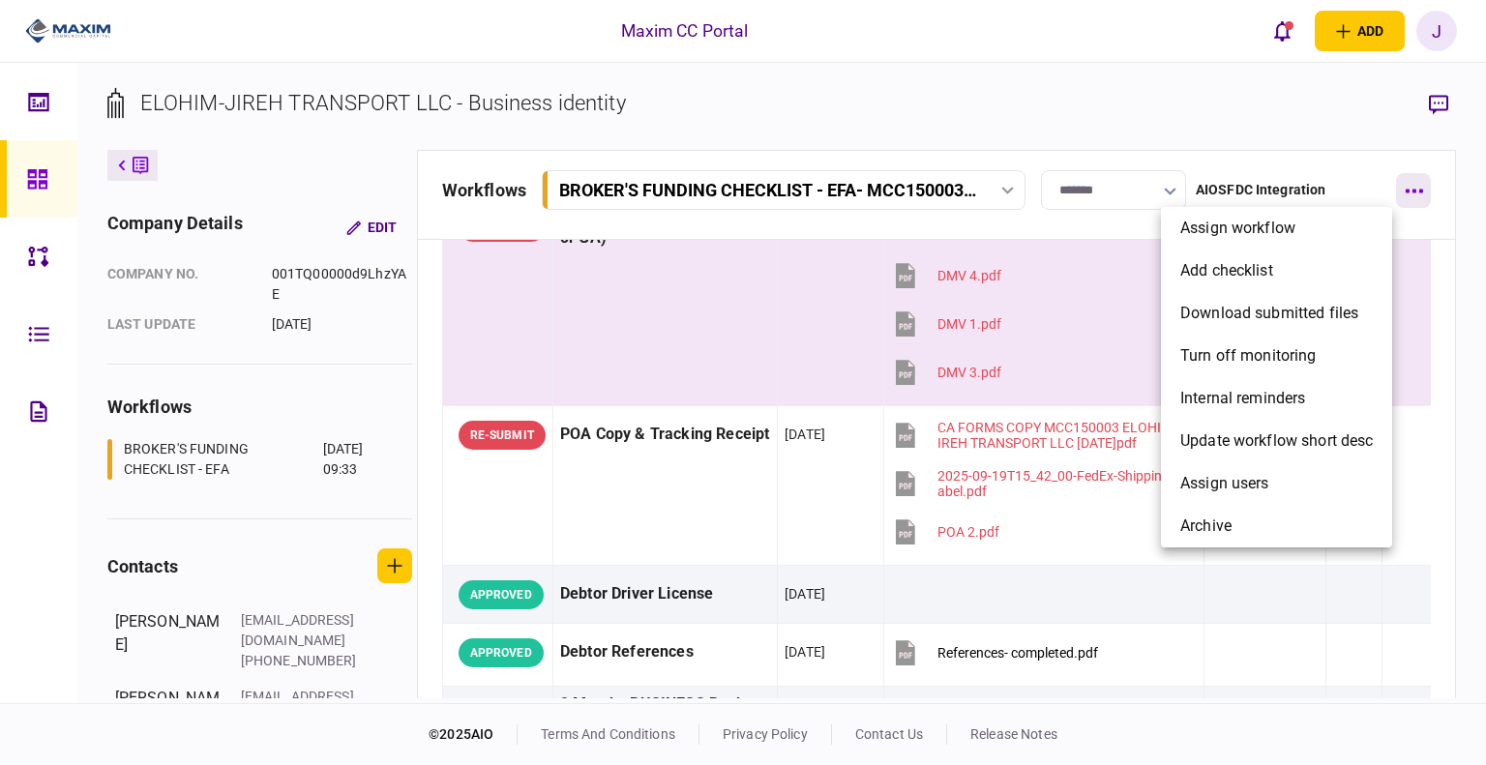
click at [1423, 192] on div at bounding box center [743, 382] width 1486 height 765
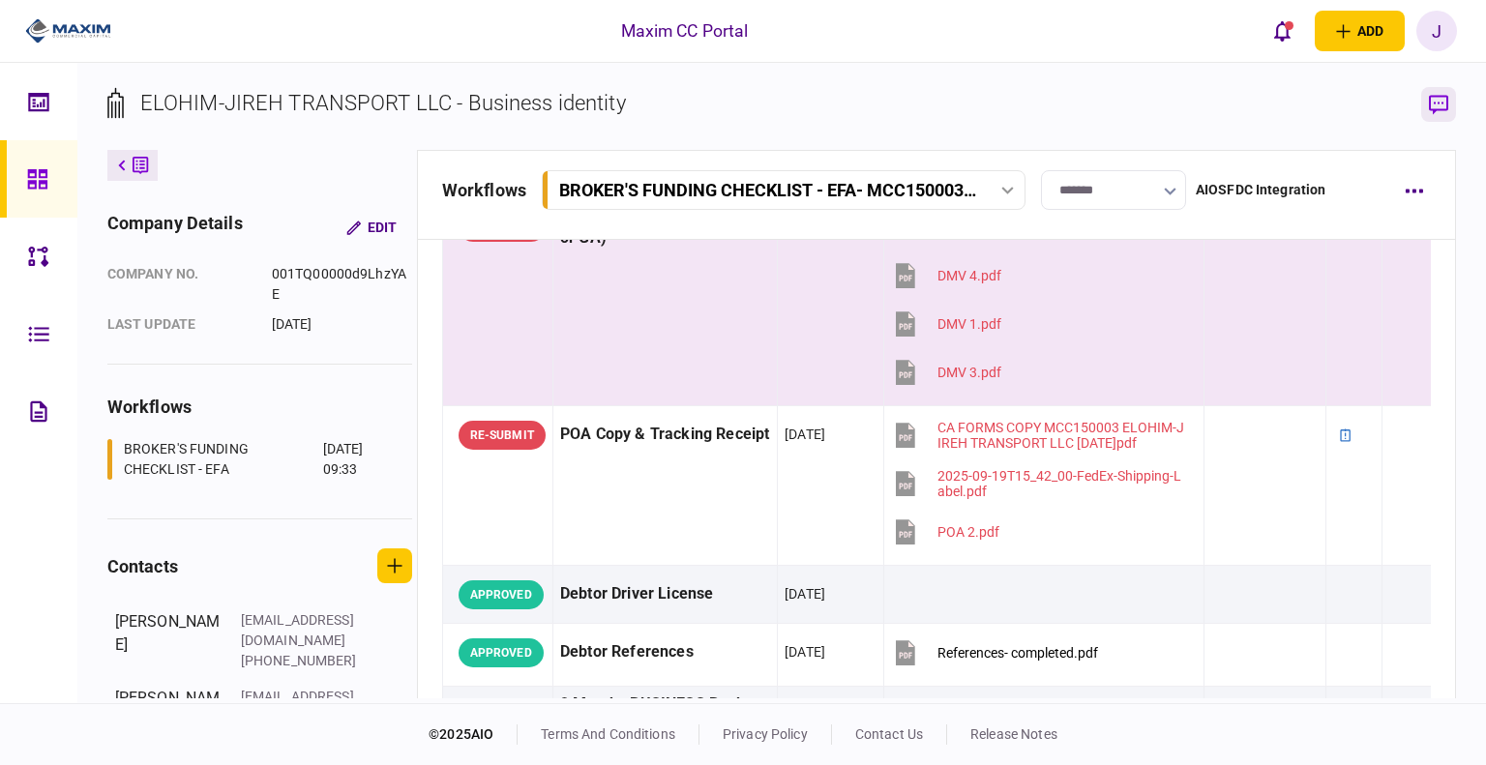
click at [1433, 115] on button "button" at bounding box center [1438, 104] width 35 height 35
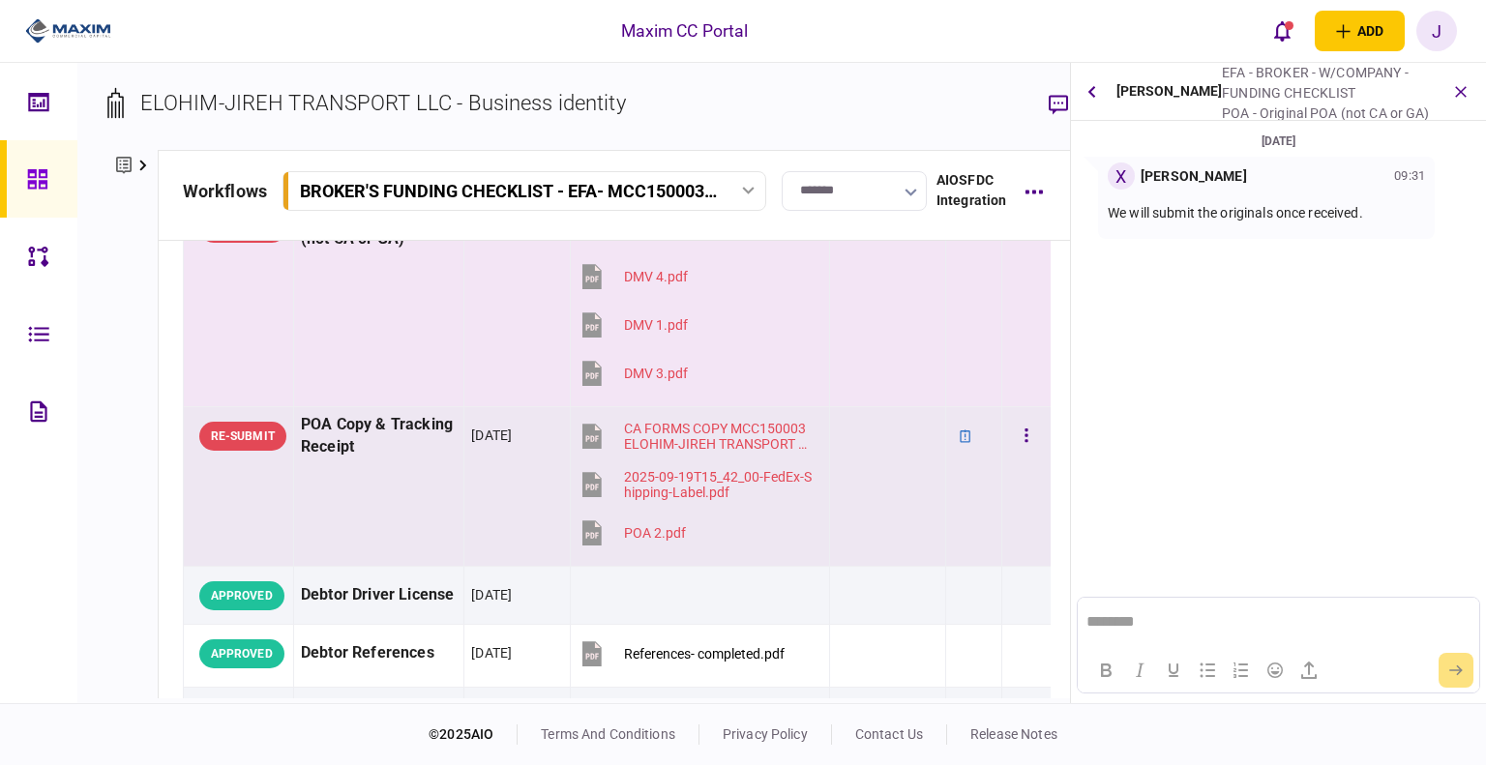
scroll to position [193, 0]
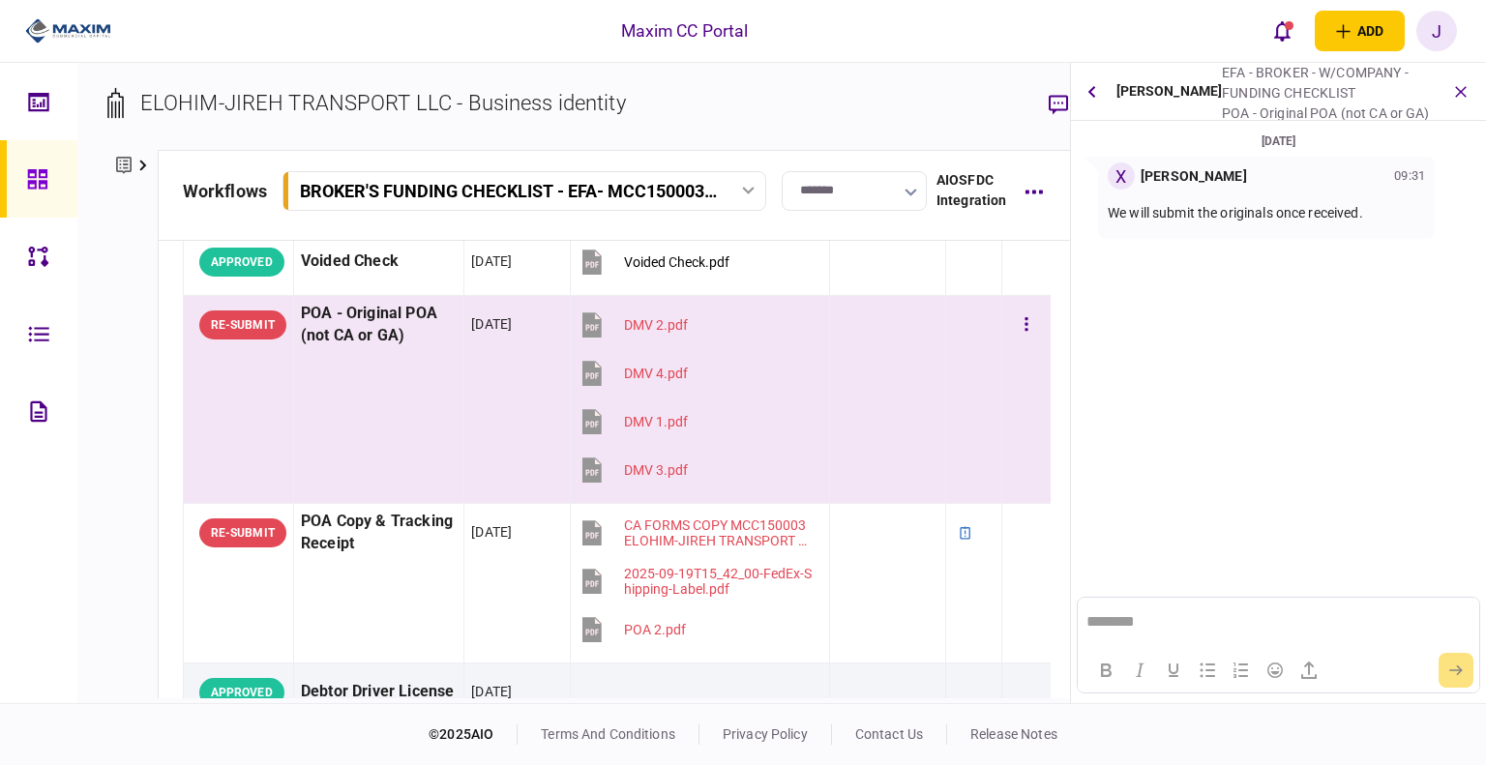
click at [380, 379] on td "POA - Original POA (not CA or GA)" at bounding box center [378, 400] width 170 height 208
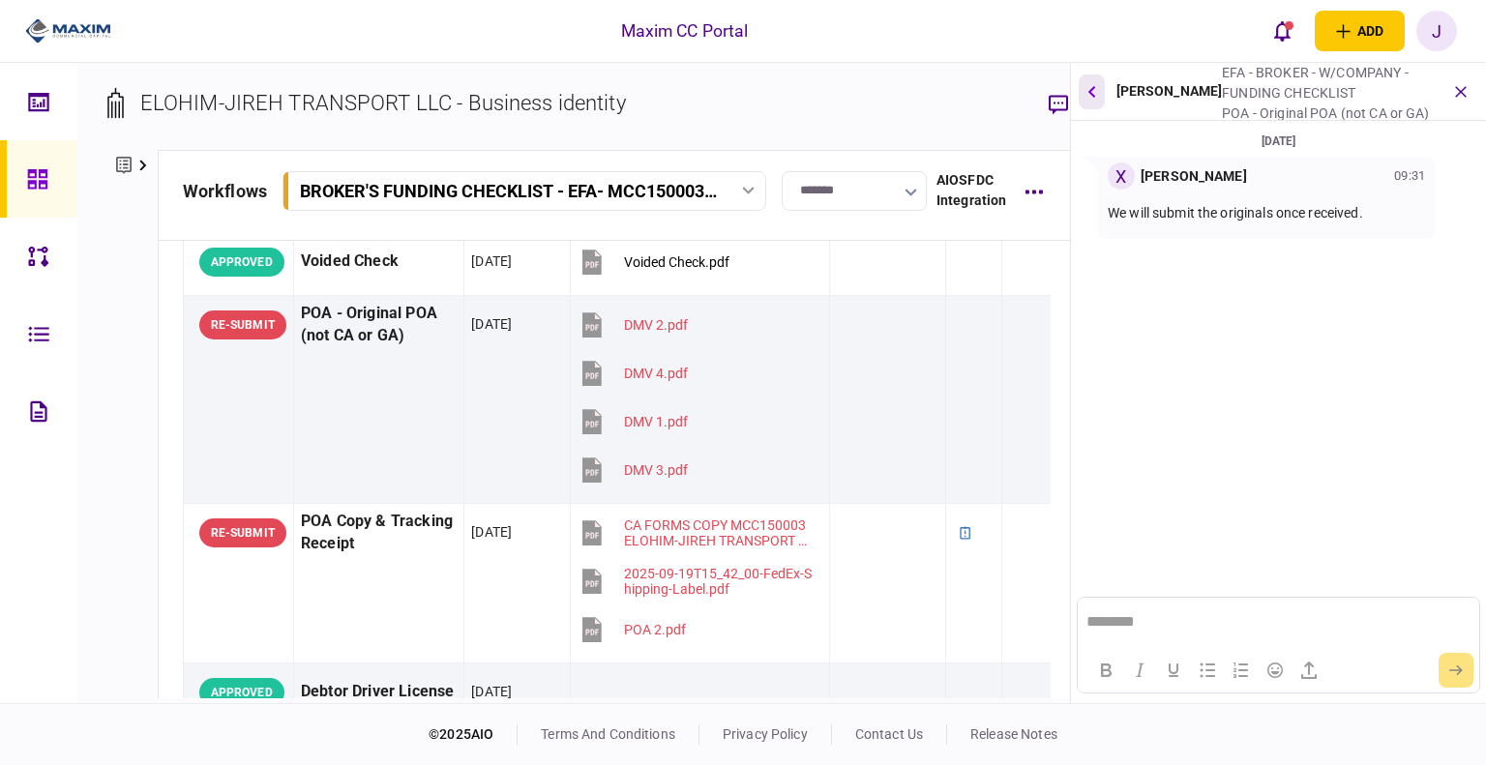
click at [1093, 91] on icon "button" at bounding box center [1091, 91] width 8 height 13
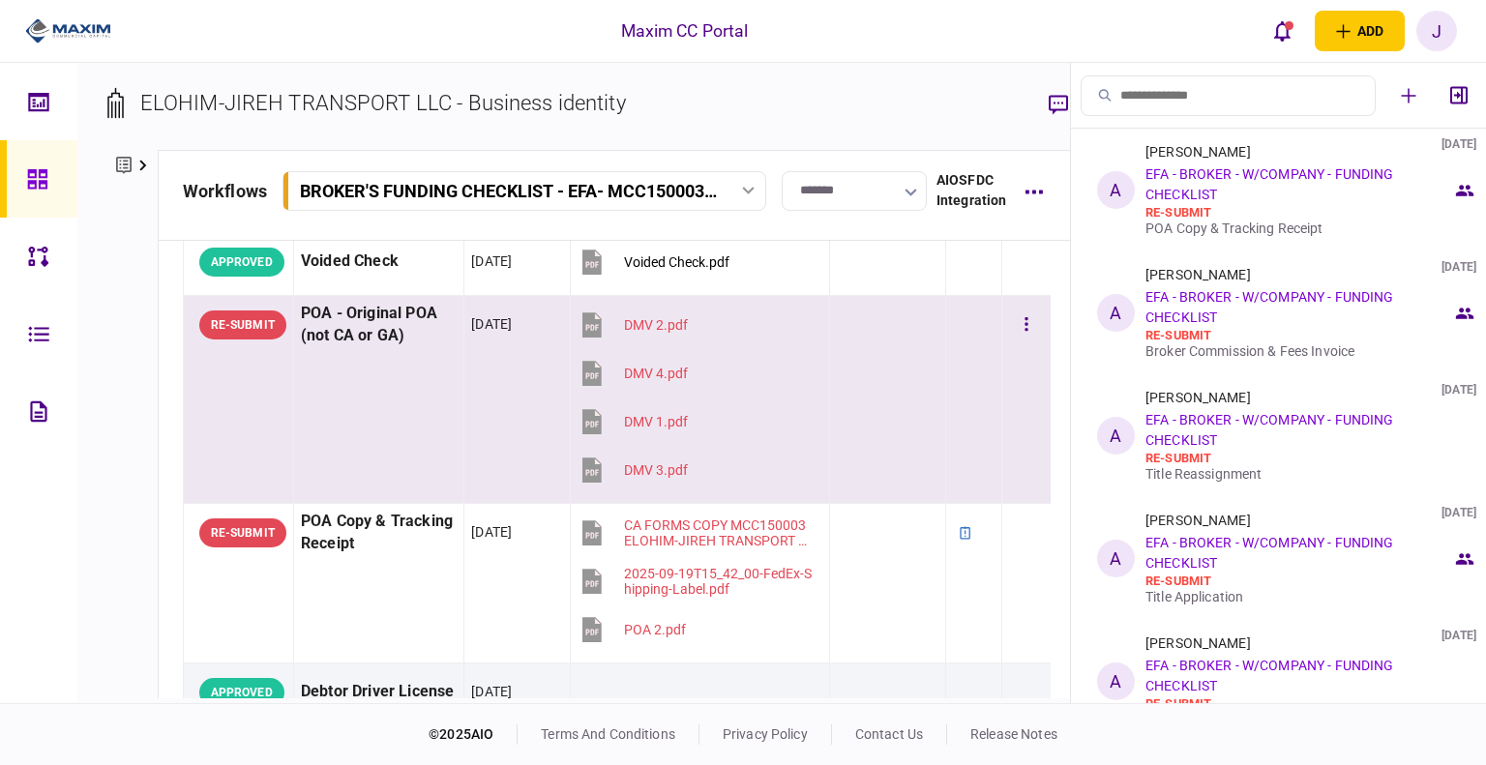
click at [367, 368] on td "POA - Original POA (not CA or GA)" at bounding box center [378, 400] width 170 height 208
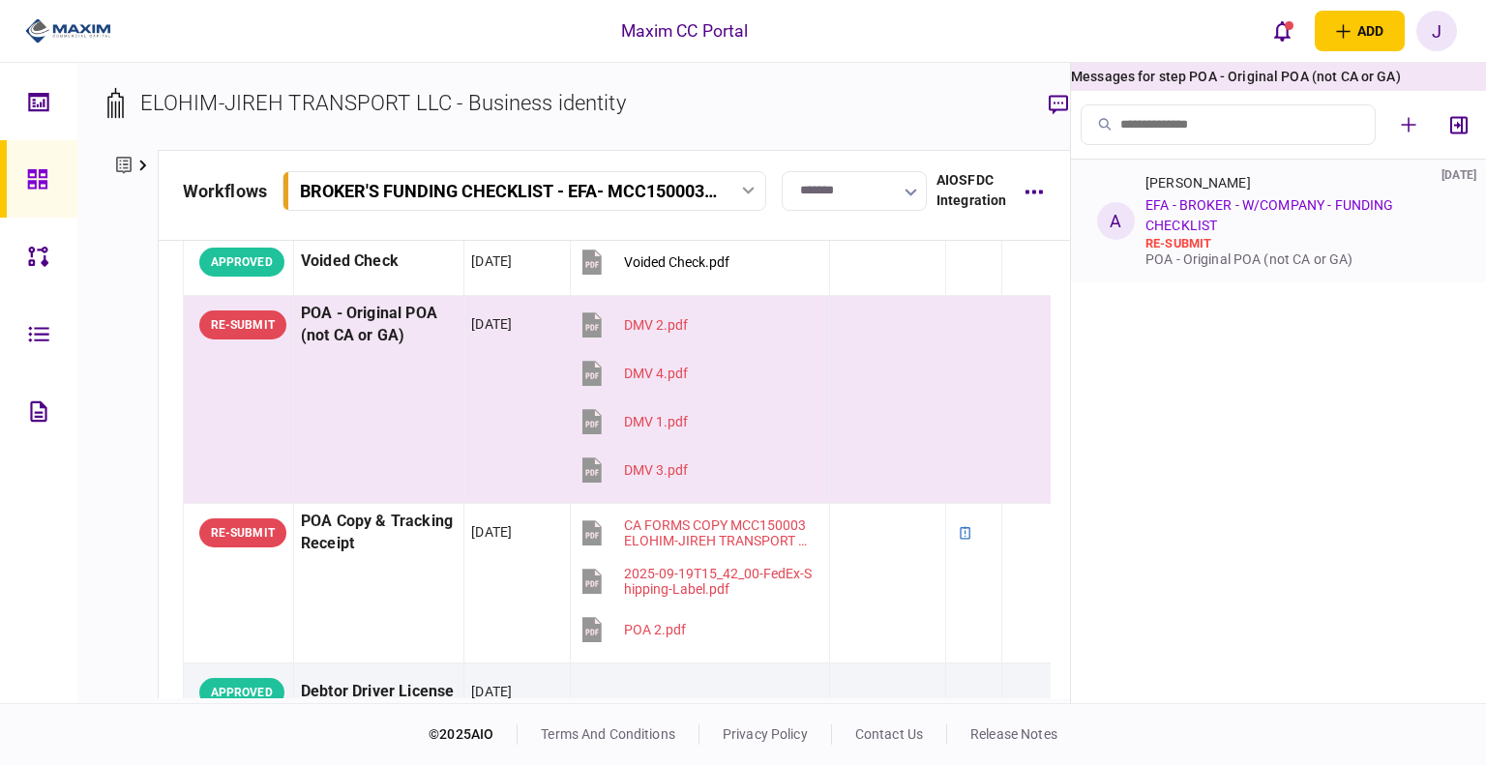
click at [1296, 248] on div "re-submit" at bounding box center [1298, 243] width 307 height 15
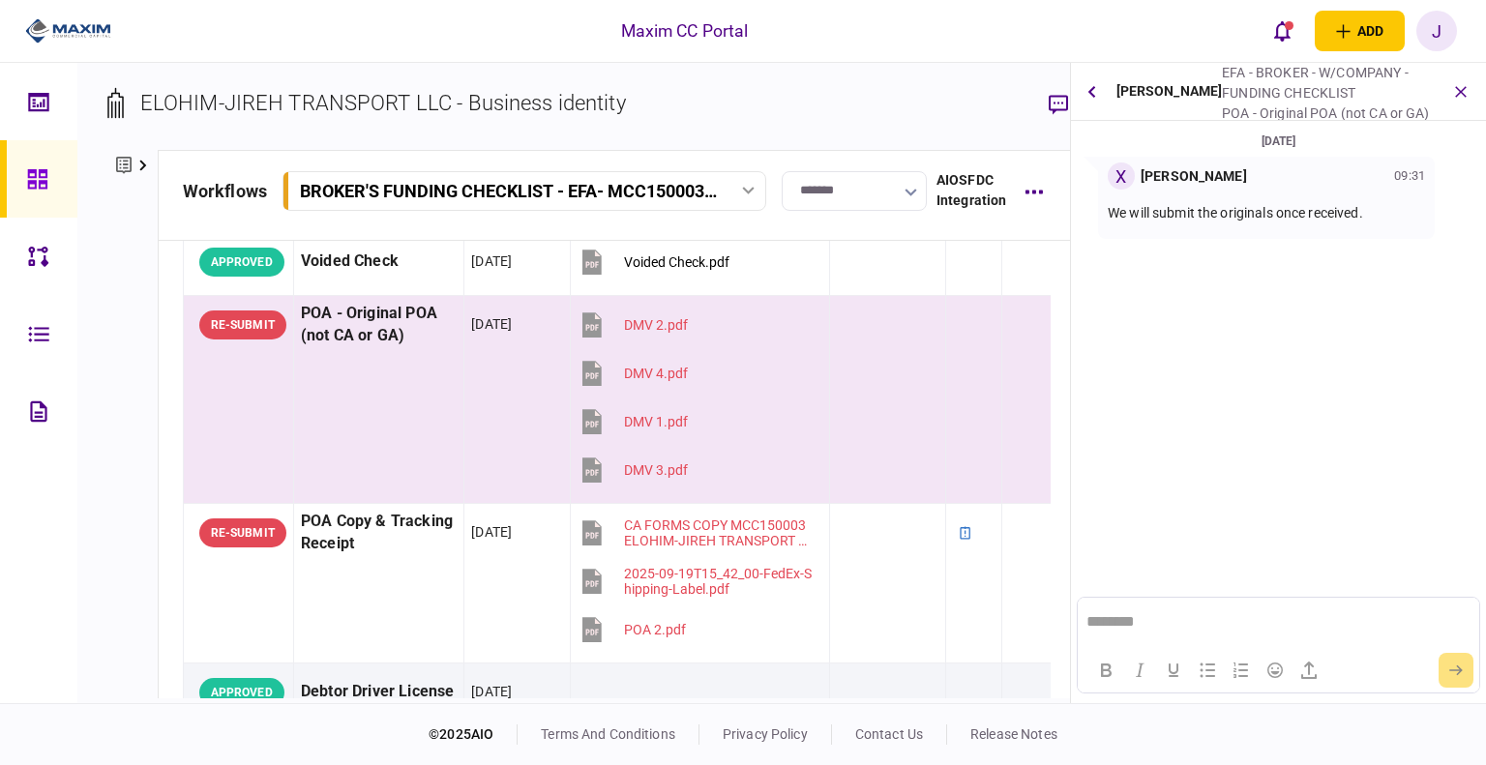
scroll to position [0, 0]
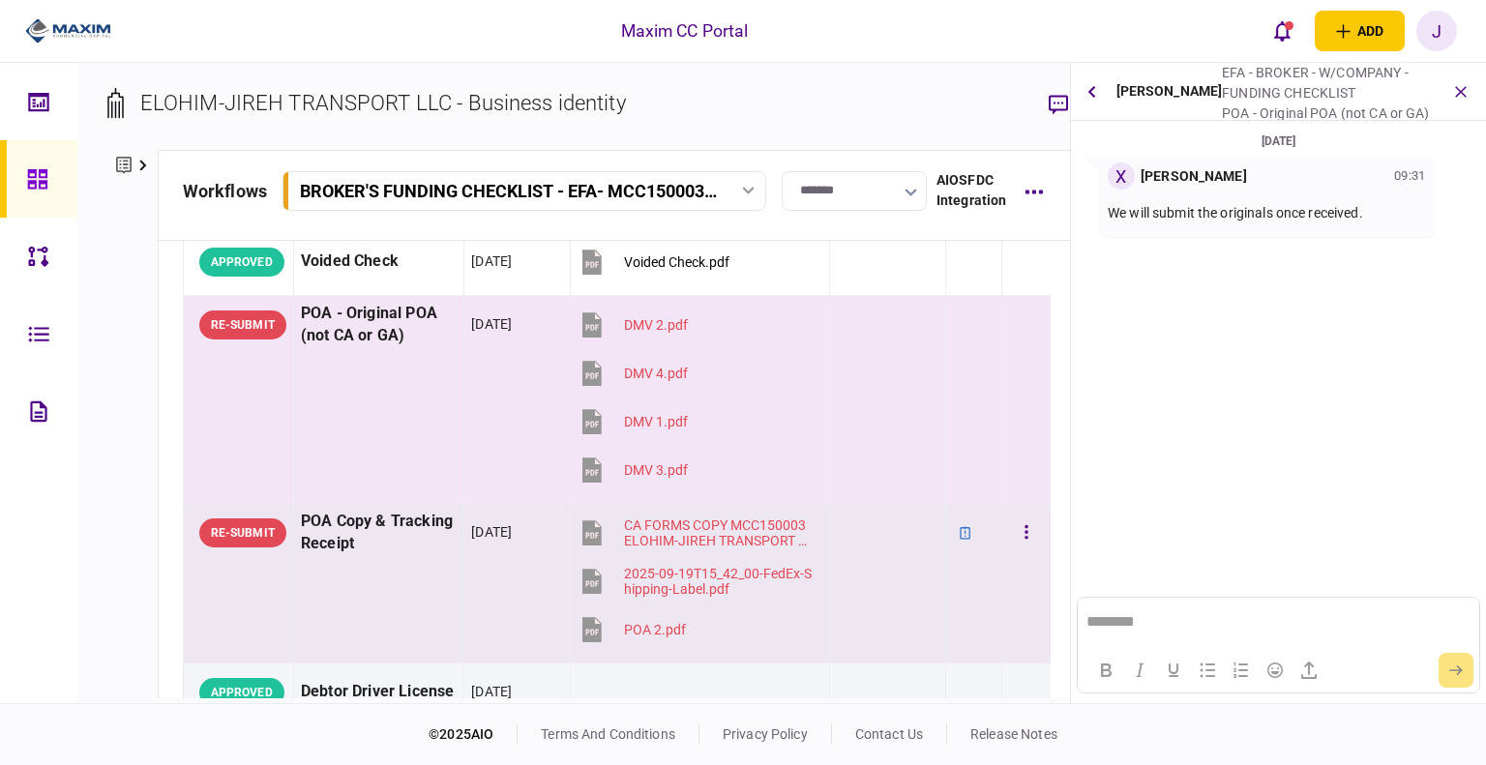
click at [379, 534] on div "POA Copy & Tracking Receipt" at bounding box center [379, 533] width 156 height 44
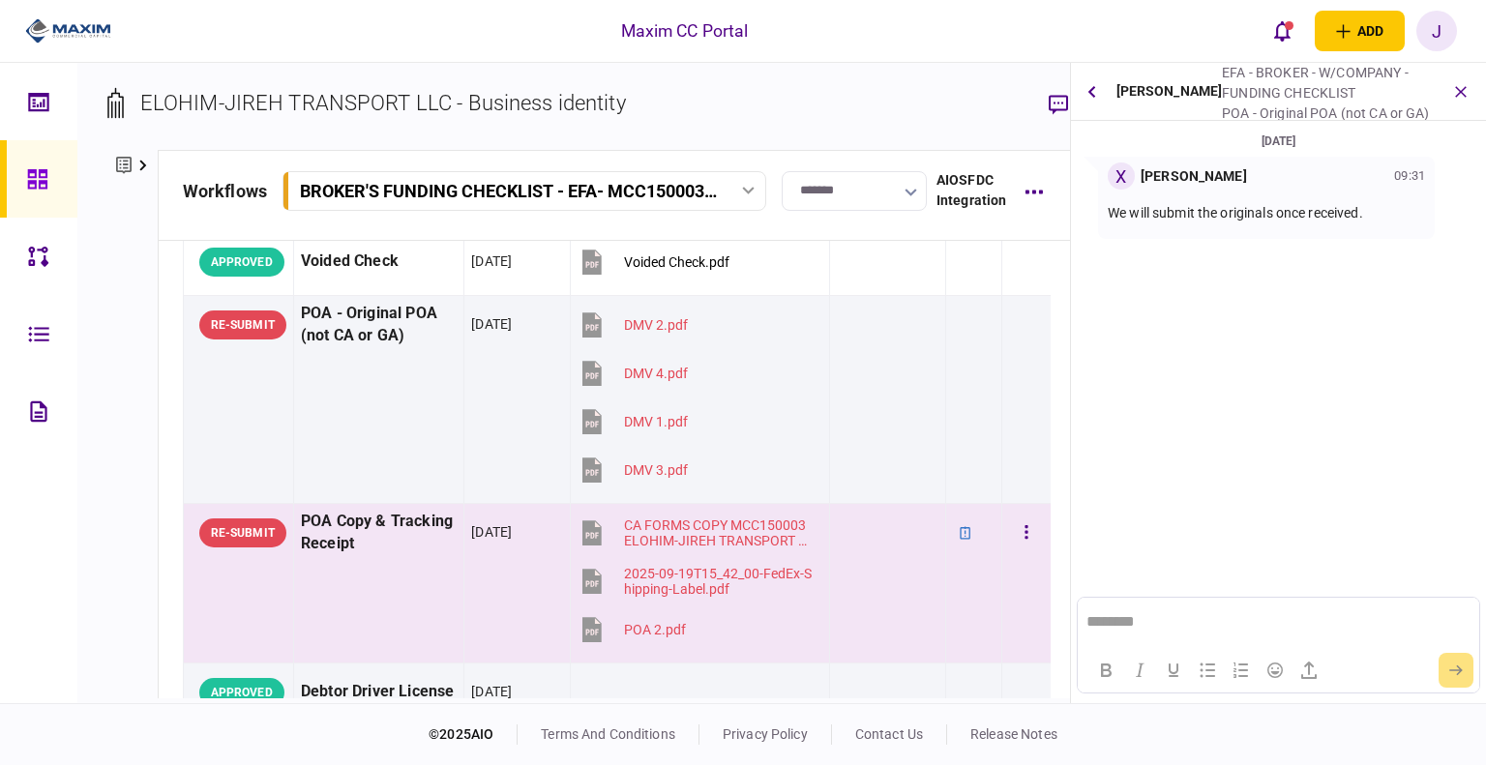
click at [374, 556] on td "POA Copy & Tracking Receipt" at bounding box center [378, 584] width 170 height 160
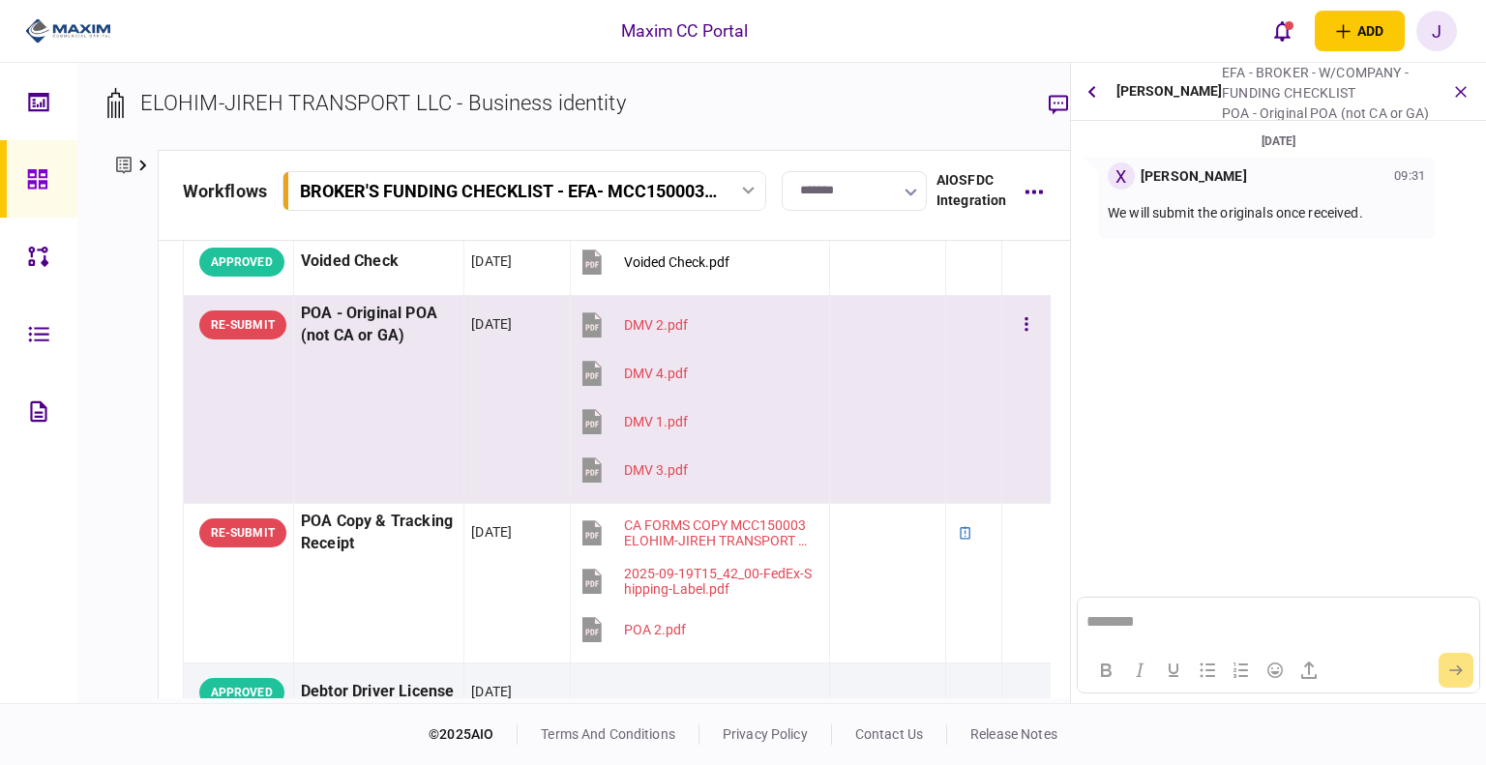
click at [352, 411] on td "POA - Original POA (not CA or GA)" at bounding box center [378, 400] width 170 height 208
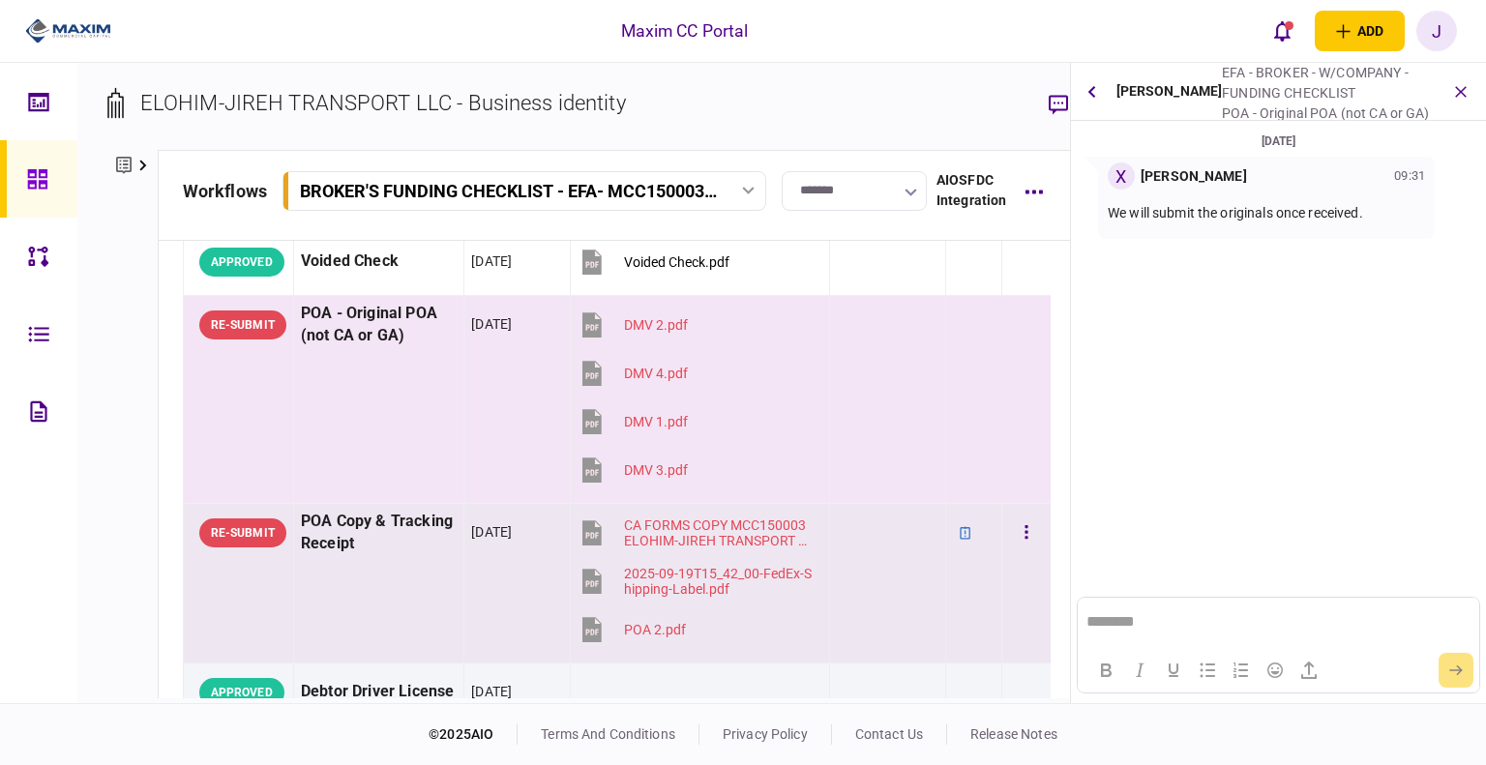
click at [391, 572] on td "POA Copy & Tracking Receipt" at bounding box center [378, 584] width 170 height 160
click at [402, 372] on td "POA - Original POA (not CA or GA)" at bounding box center [378, 400] width 170 height 208
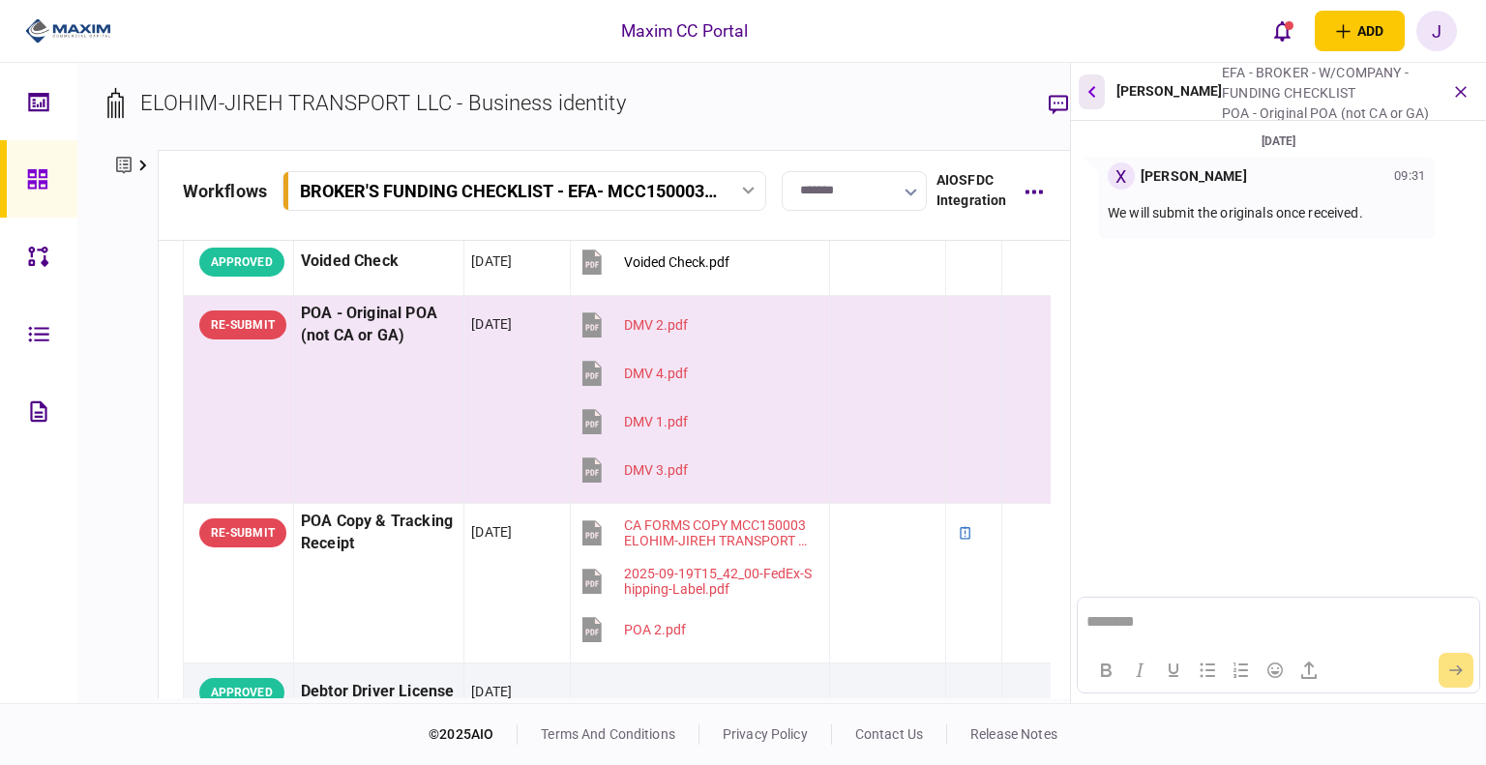
click at [1098, 88] on button "button" at bounding box center [1092, 91] width 26 height 35
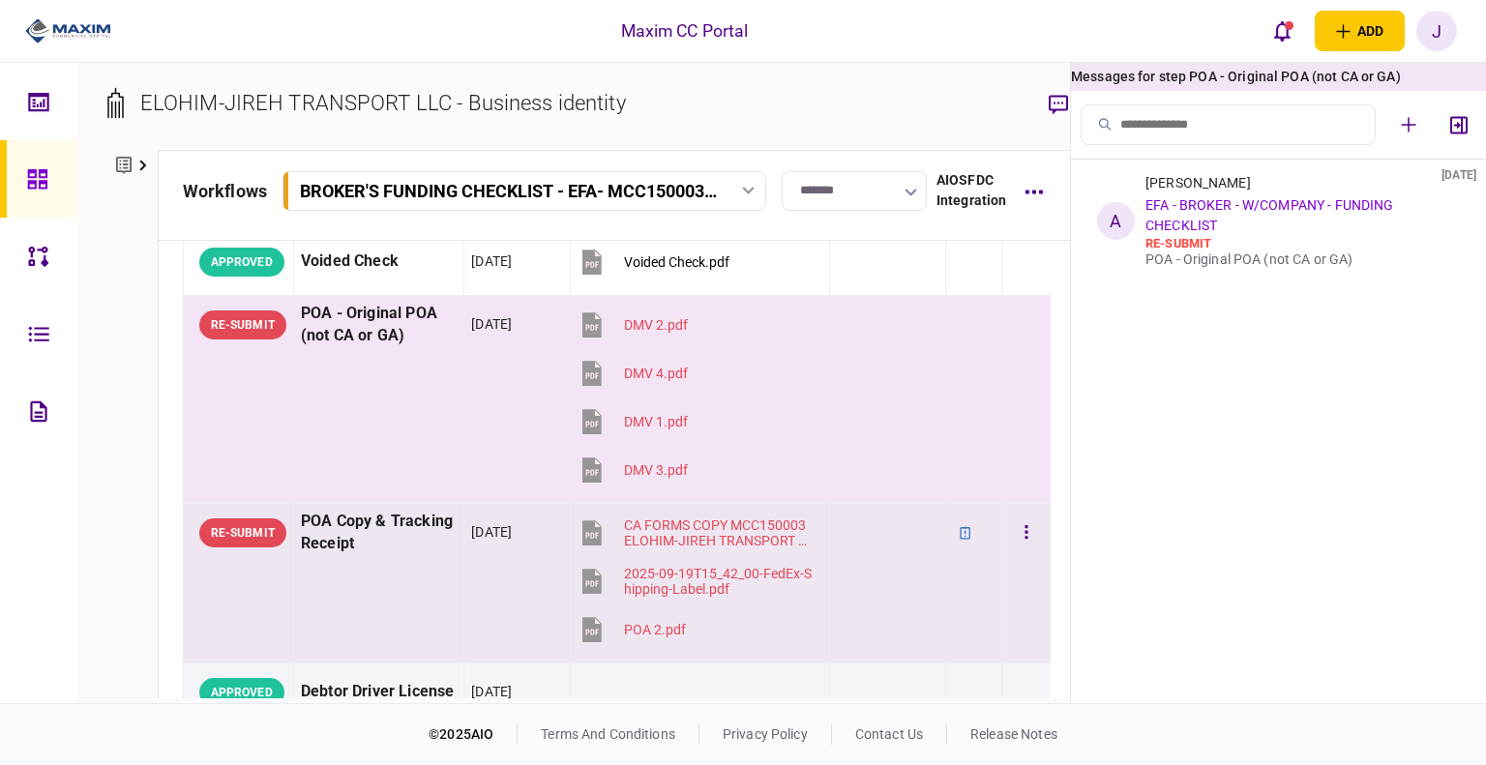
click at [364, 543] on div "POA Copy & Tracking Receipt" at bounding box center [379, 533] width 156 height 44
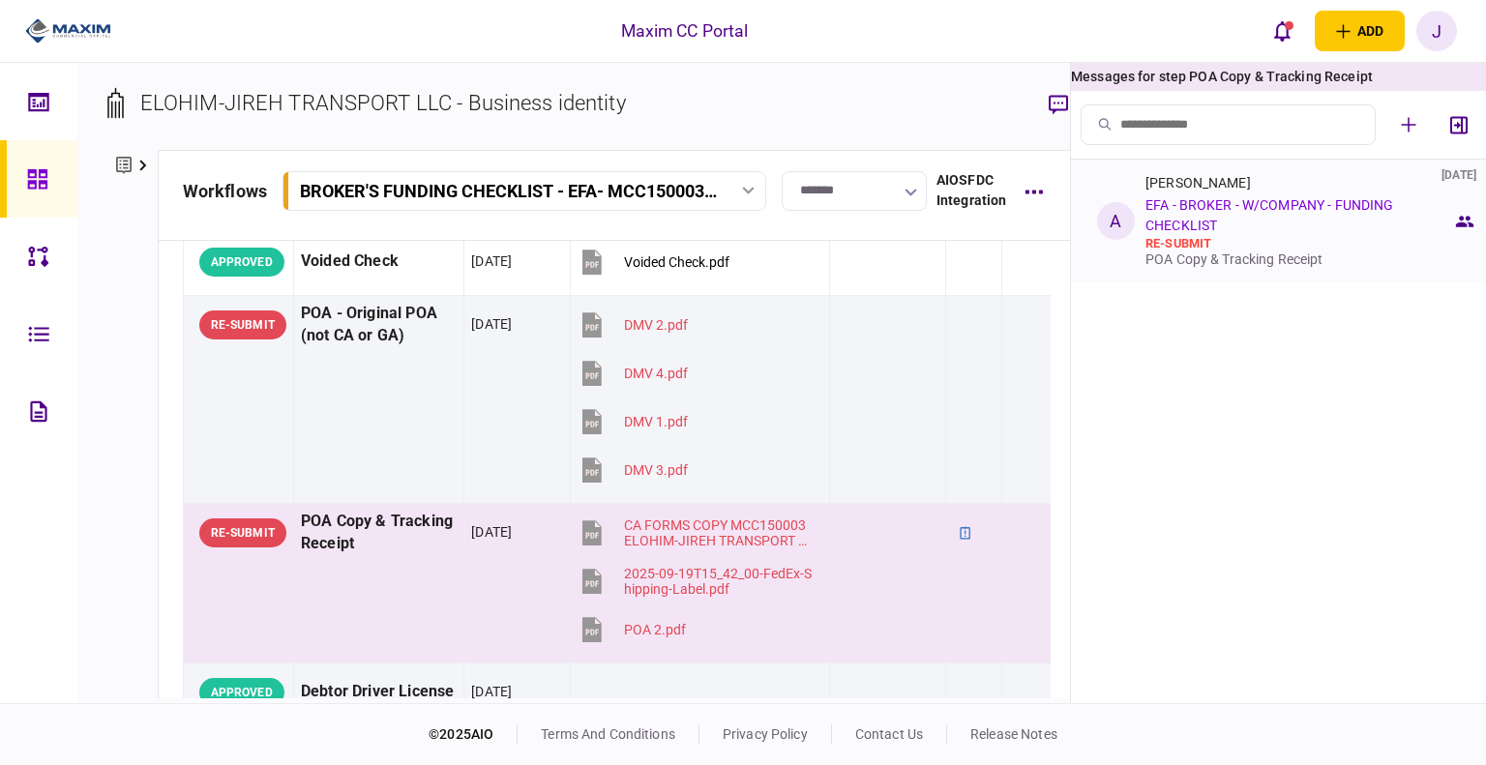
click at [1261, 223] on div "Alyssa Meraz 25 Sep 2025 EFA - BROKER - W/COMPANY - FUNDING CHECKLIST re-submit…" at bounding box center [1298, 221] width 307 height 92
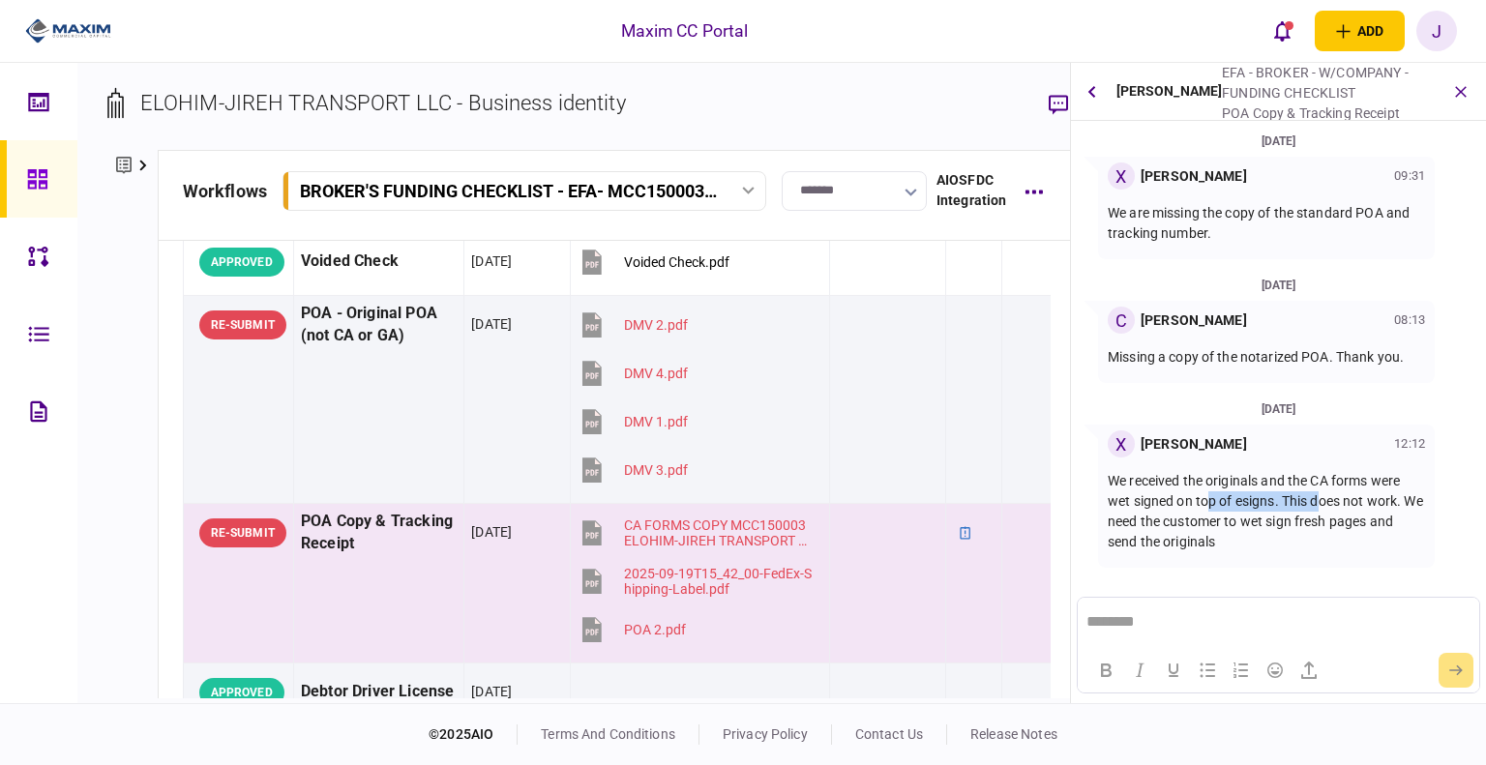
drag, startPoint x: 1213, startPoint y: 511, endPoint x: 1341, endPoint y: 517, distance: 127.8
click at [1325, 512] on p "We received the originals and the CA forms were wet signed on top of esigns. Th…" at bounding box center [1266, 511] width 317 height 81
click at [1337, 506] on p "We received the originals and the CA forms were wet signed on top of esigns. Th…" at bounding box center [1266, 511] width 317 height 81
drag, startPoint x: 1226, startPoint y: 538, endPoint x: 1320, endPoint y: 541, distance: 94.8
click at [1320, 541] on p "We received the originals and the CA forms were wet signed on top of esigns. Th…" at bounding box center [1266, 511] width 317 height 81
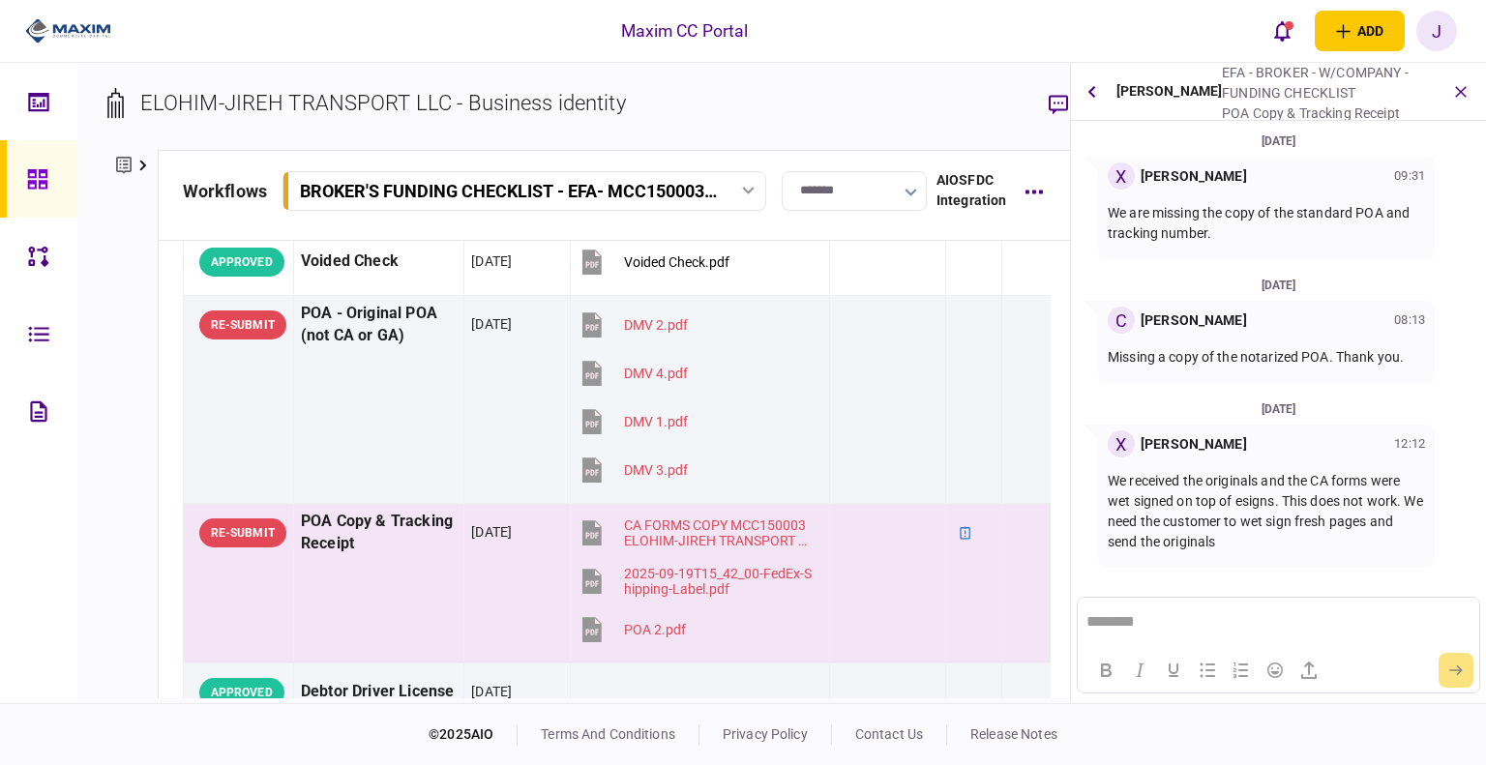
drag, startPoint x: 1243, startPoint y: 539, endPoint x: 1091, endPoint y: 471, distance: 166.3
click at [1091, 471] on div "X Xiomara Rodriguez 12:12 We received the originals and the CA forms were wet s…" at bounding box center [1279, 496] width 400 height 143
click at [1248, 537] on p "We received the originals and the CA forms were wet signed on top of esigns. Th…" at bounding box center [1266, 511] width 317 height 81
click at [1186, 521] on p "We received the originals and the CA forms were wet signed on top of esigns. Th…" at bounding box center [1266, 511] width 317 height 81
drag, startPoint x: 1227, startPoint y: 540, endPoint x: 1111, endPoint y: 478, distance: 130.7
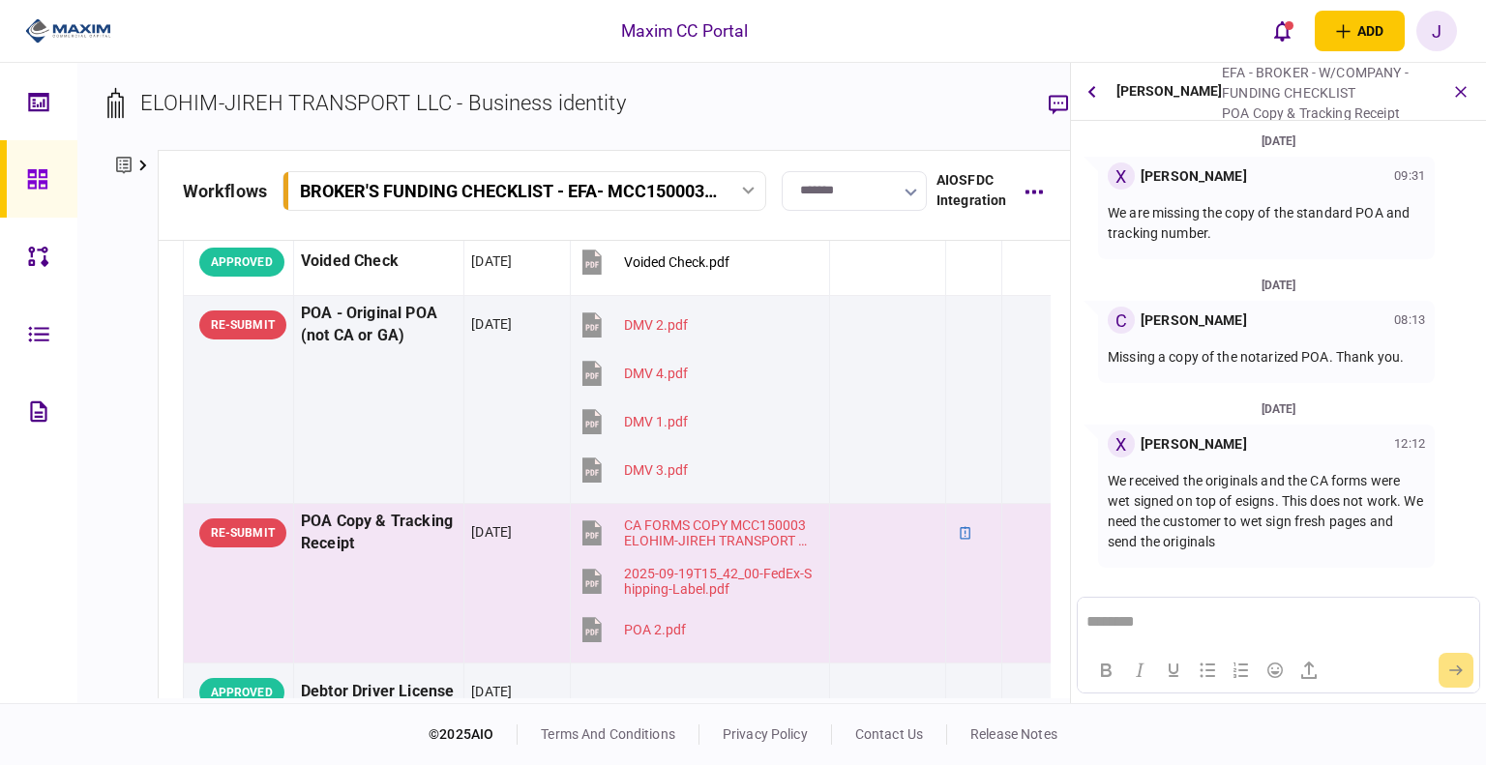
click at [1111, 478] on p "We received the originals and the CA forms were wet signed on top of esigns. Th…" at bounding box center [1266, 511] width 317 height 81
click at [1229, 526] on p "We received the originals and the CA forms were wet signed on top of esigns. Th…" at bounding box center [1266, 511] width 317 height 81
drag, startPoint x: 1234, startPoint y: 547, endPoint x: 1110, endPoint y: 482, distance: 140.6
click at [1110, 482] on p "We received the originals and the CA forms were wet signed on top of esigns. Th…" at bounding box center [1266, 511] width 317 height 81
click at [1241, 541] on p "We received the originals and the CA forms were wet signed on top of esigns. Th…" at bounding box center [1266, 511] width 317 height 81
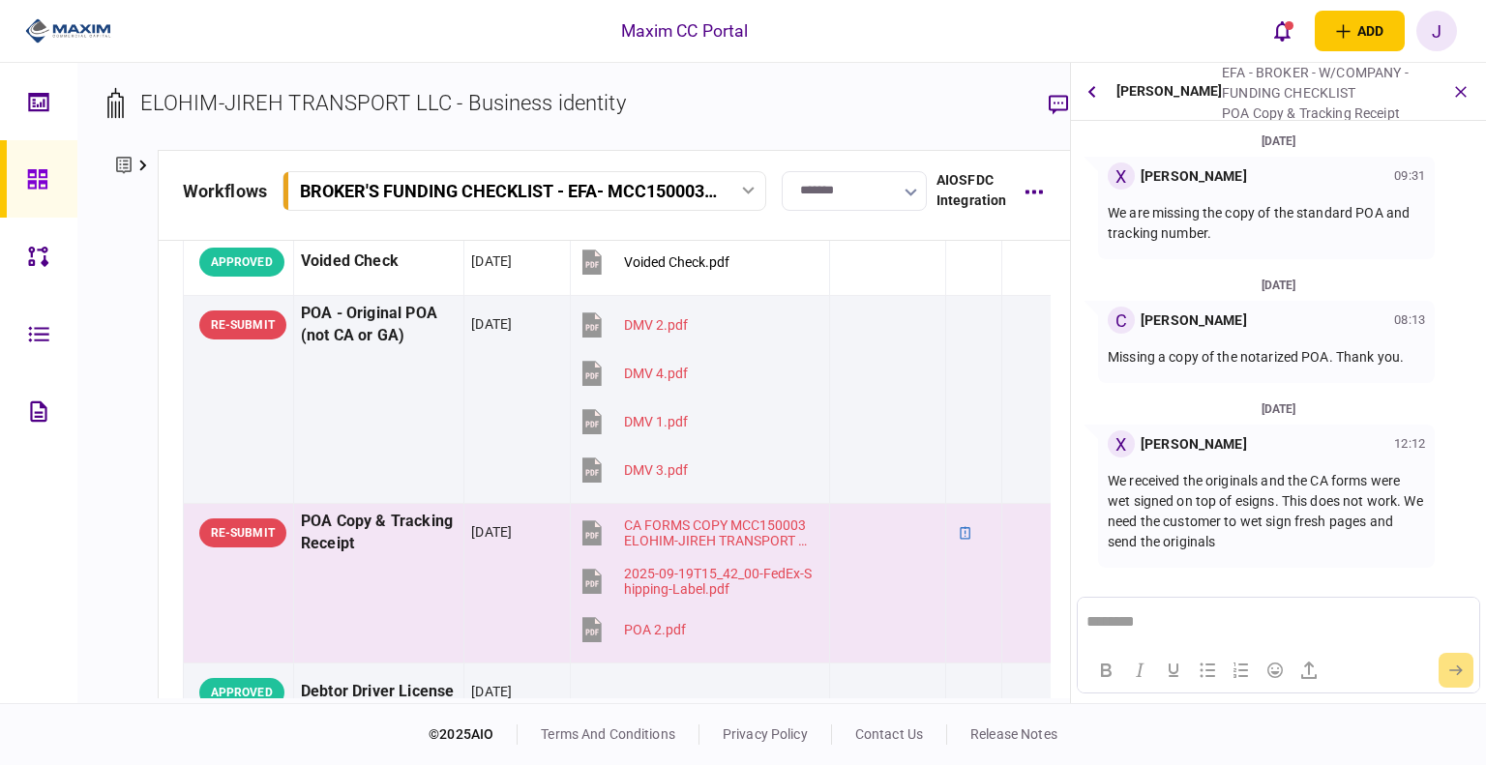
drag, startPoint x: 1234, startPoint y: 560, endPoint x: 1109, endPoint y: 481, distance: 148.7
click at [1109, 481] on div "We received the originals and the CA forms were wet signed on top of esigns. Th…" at bounding box center [1266, 512] width 317 height 108
click at [1226, 544] on p "We received the originals and the CA forms were wet signed on top of esigns. Th…" at bounding box center [1266, 511] width 317 height 81
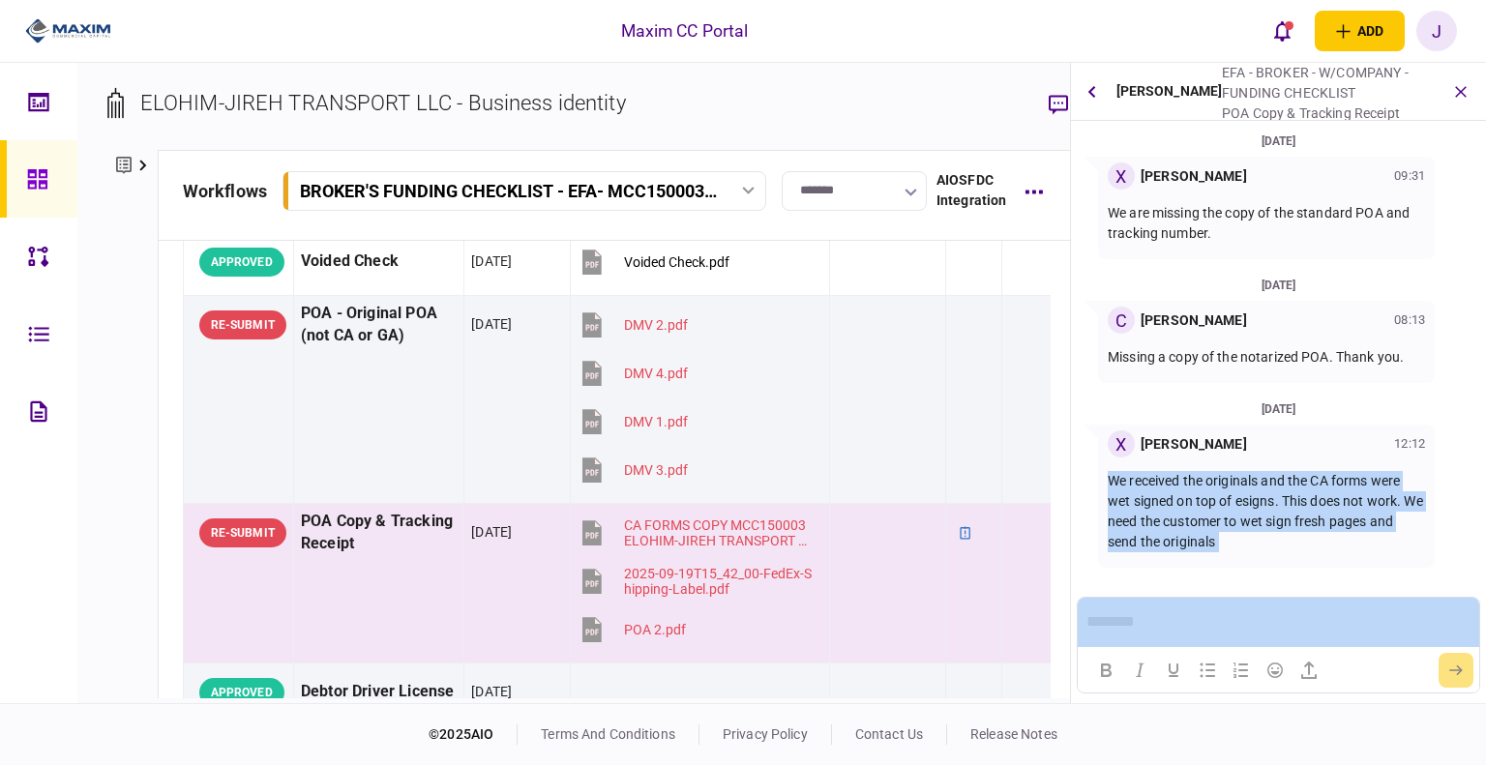
drag, startPoint x: 1227, startPoint y: 544, endPoint x: 1098, endPoint y: 476, distance: 145.4
click at [1098, 476] on div "X Xiomara Rodriguez 12:12 We received the originals and the CA forms were wet s…" at bounding box center [1266, 496] width 337 height 143
click at [1212, 494] on p "We received the originals and the CA forms were wet signed on top of esigns. Th…" at bounding box center [1266, 511] width 317 height 81
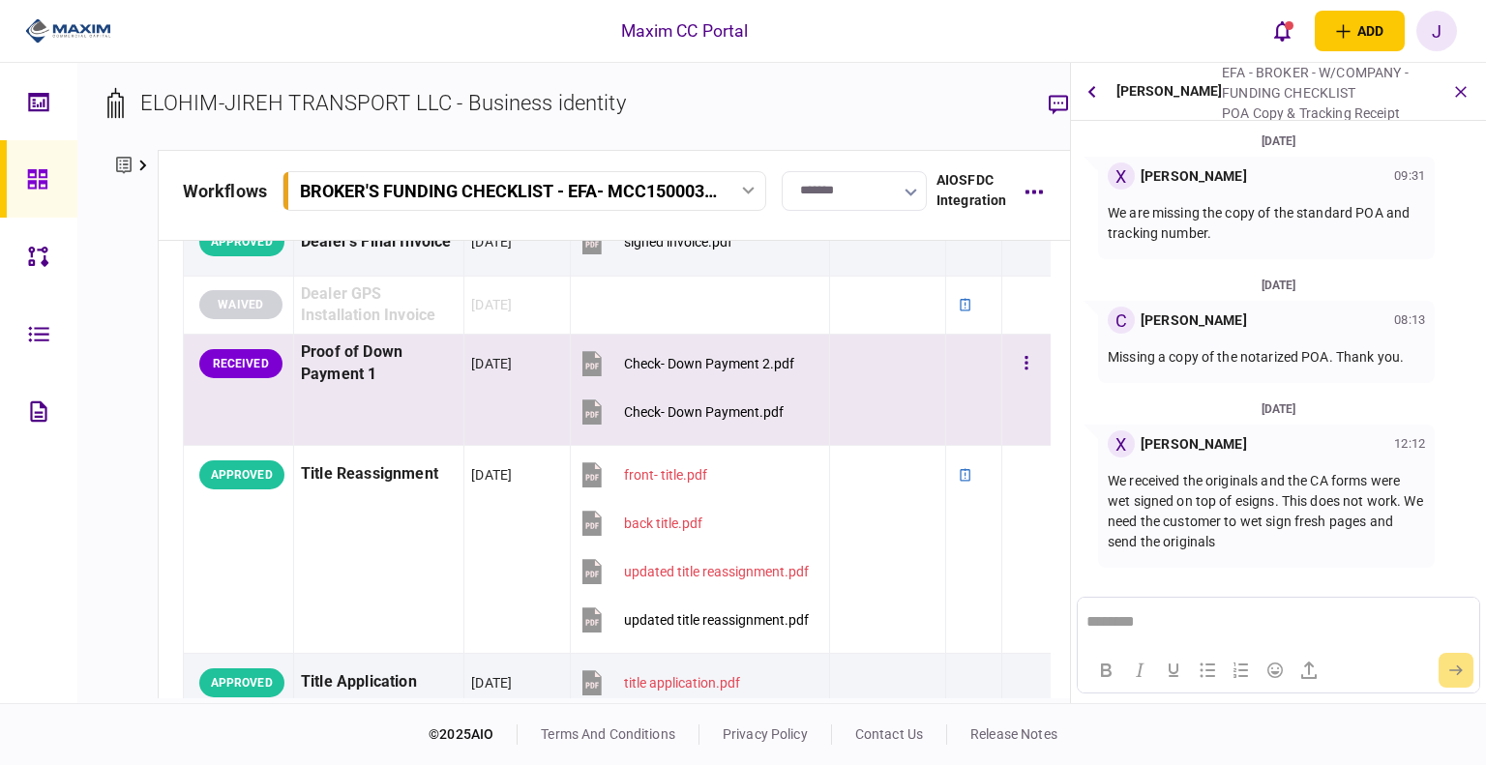
scroll to position [1644, 0]
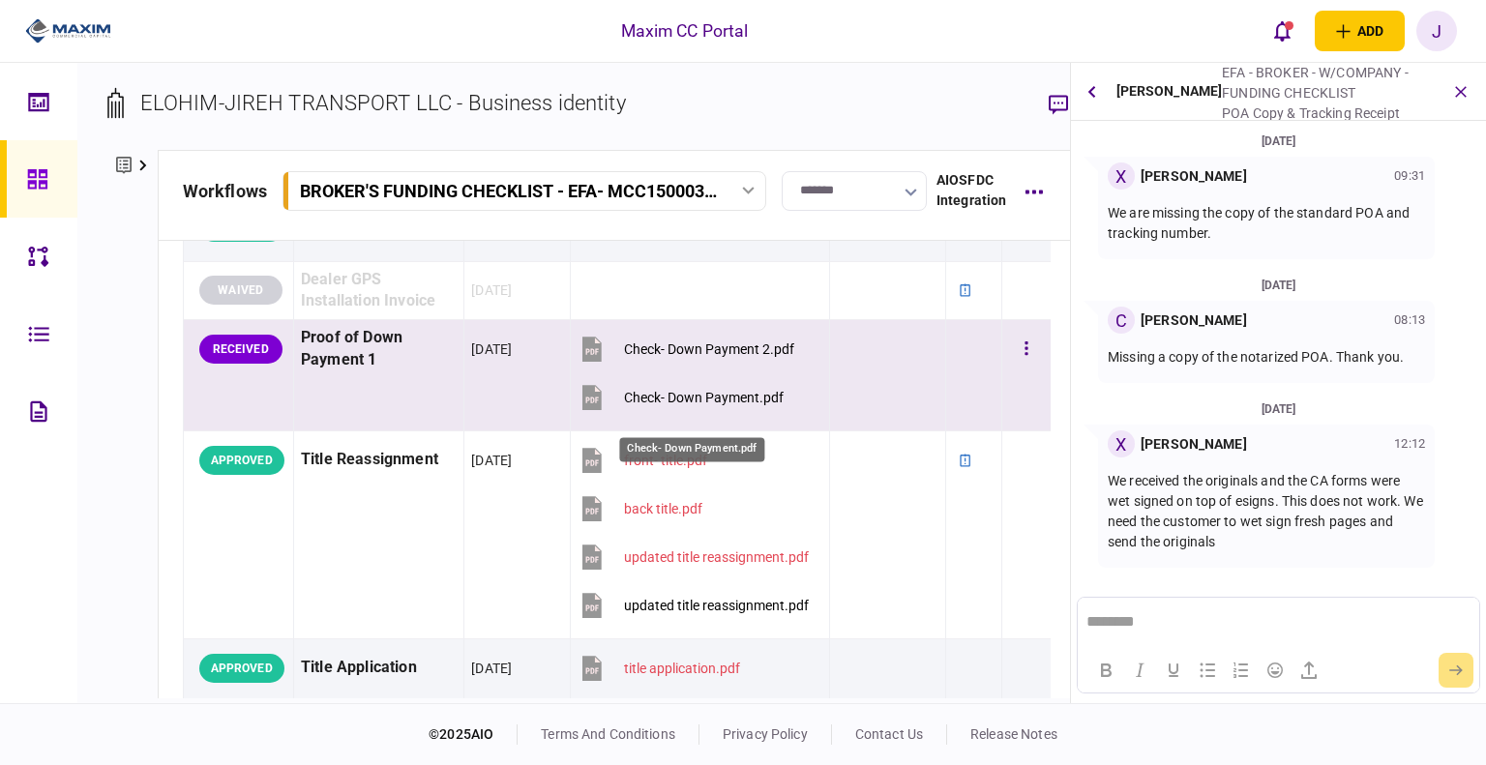
click at [652, 405] on div "Check- Down Payment.pdf" at bounding box center [704, 397] width 160 height 15
click at [711, 357] on div "Check- Down Payment 2.pdf" at bounding box center [709, 348] width 170 height 15
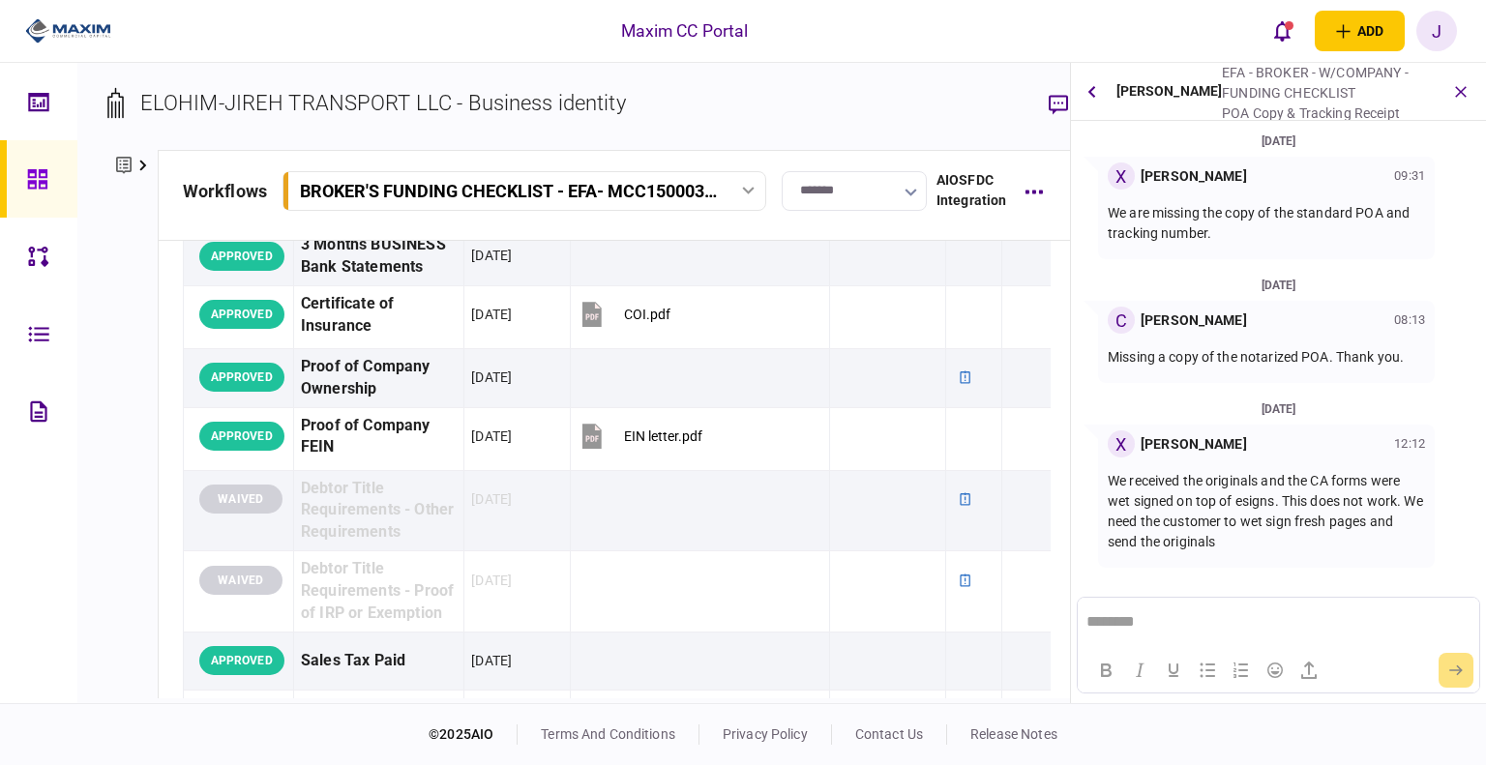
scroll to position [677, 0]
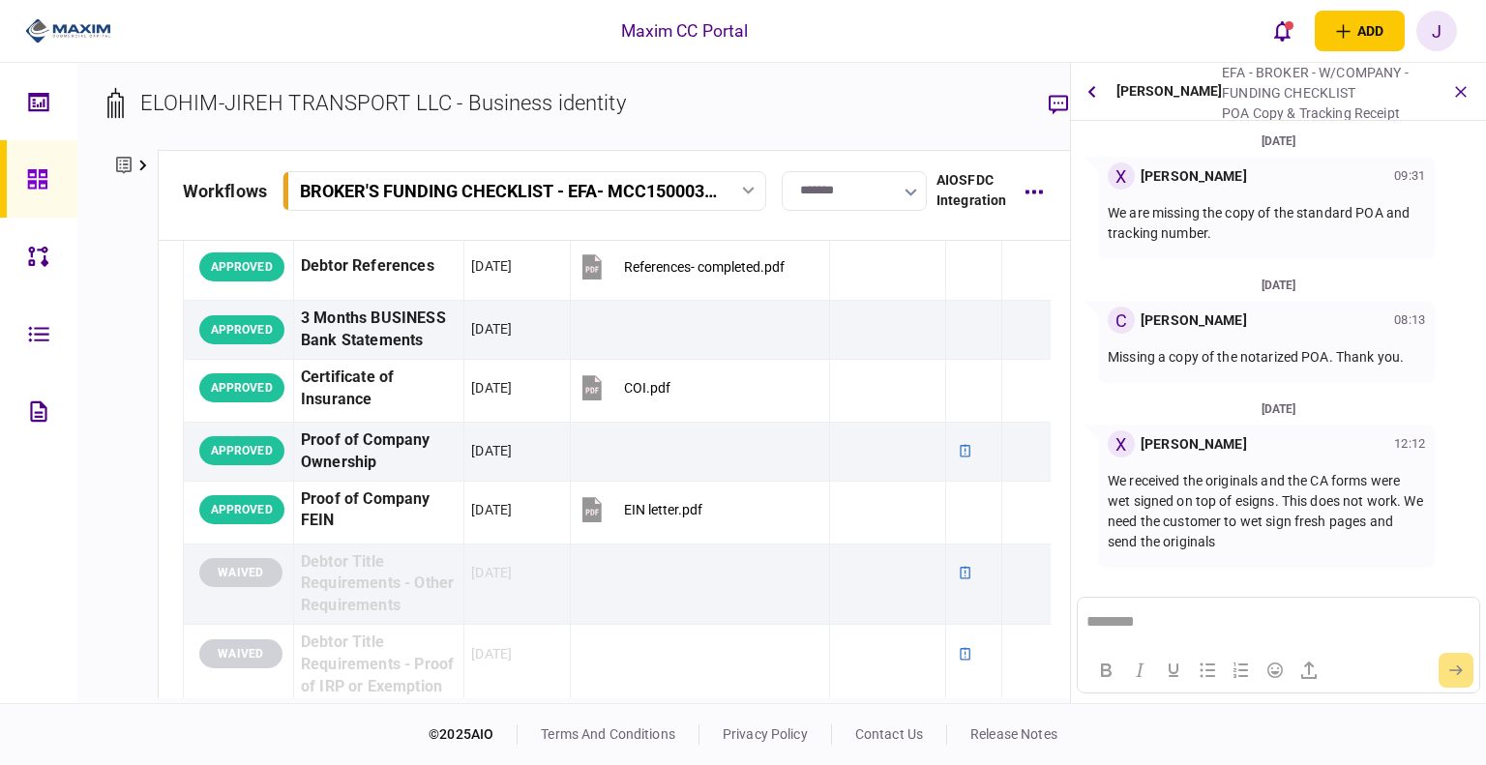
click at [27, 188] on icon at bounding box center [36, 178] width 19 height 19
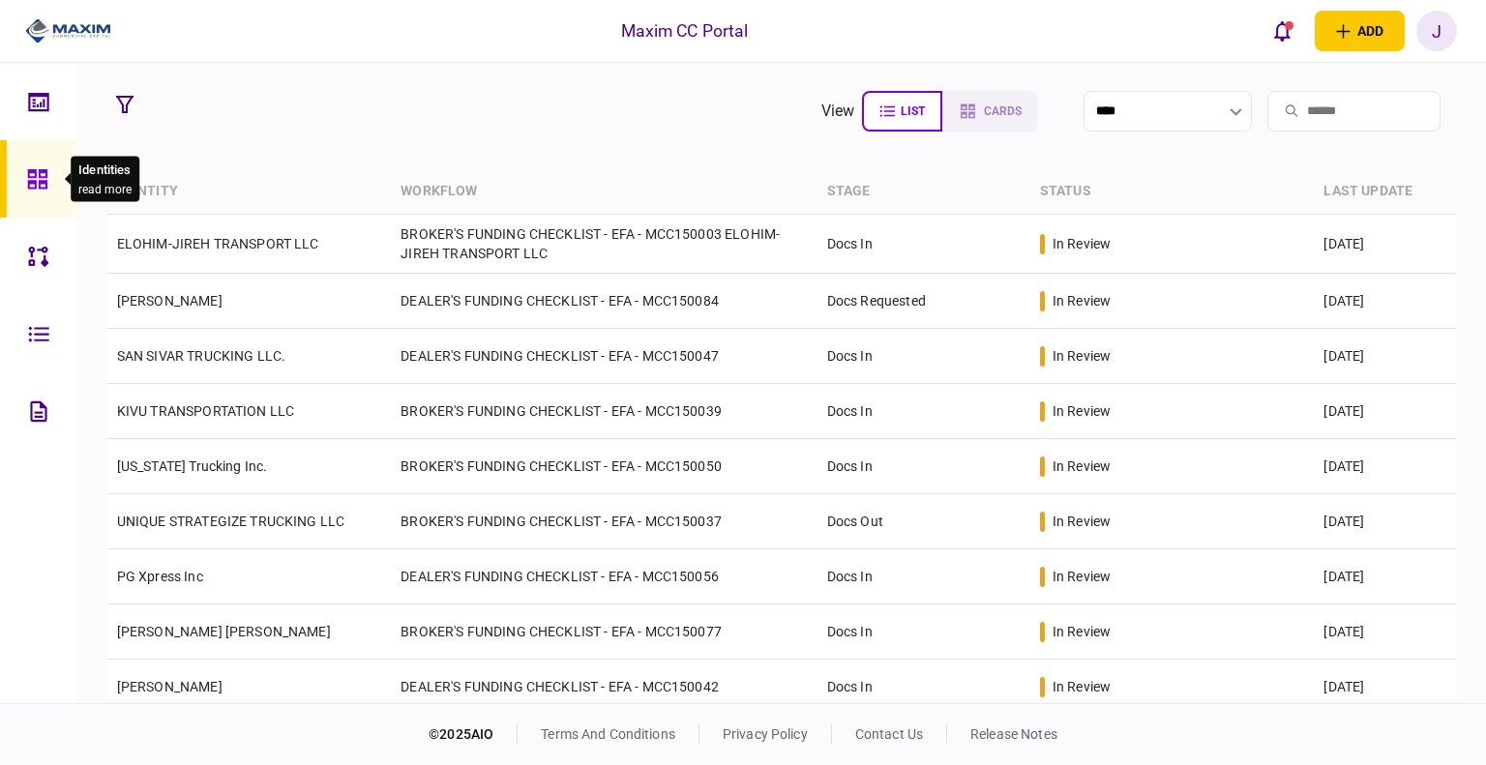
click at [27, 168] on icon at bounding box center [37, 179] width 21 height 22
click at [356, 123] on section "view list cards ****" at bounding box center [781, 111] width 1349 height 48
click at [45, 172] on icon at bounding box center [36, 178] width 19 height 19
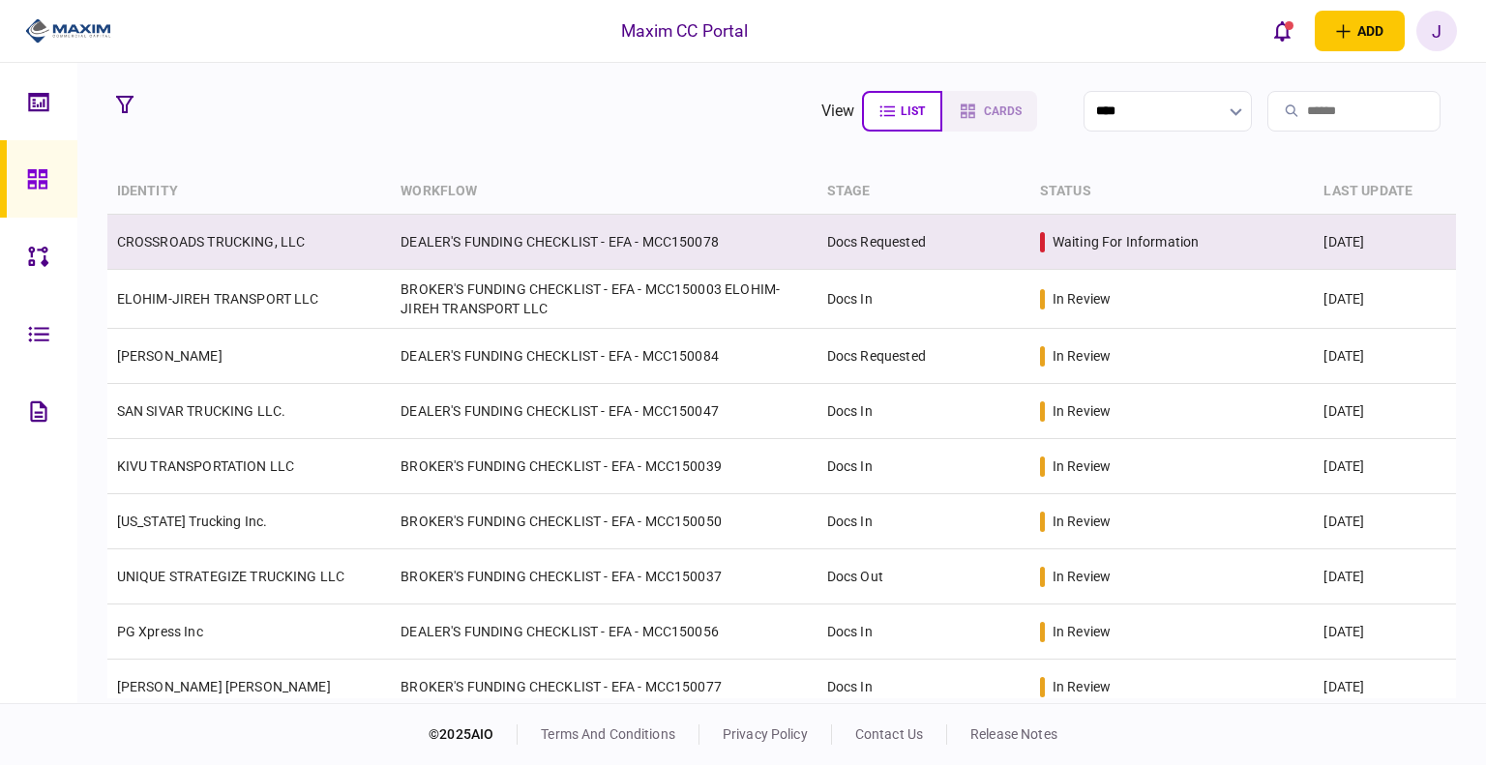
click at [212, 251] on td "CROSSROADS TRUCKING, LLC" at bounding box center [249, 242] width 284 height 55
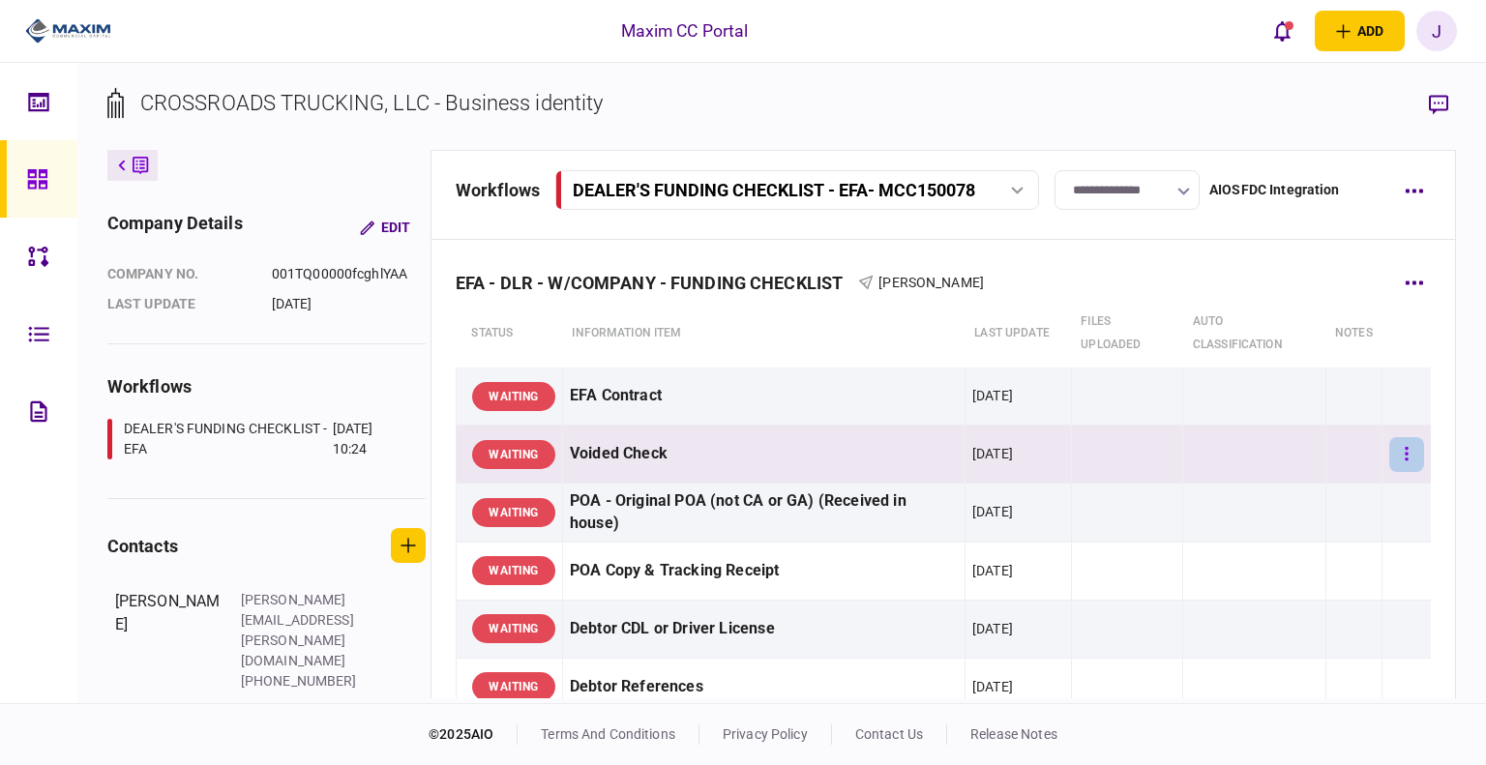
click at [1406, 447] on icon "button" at bounding box center [1407, 454] width 3 height 14
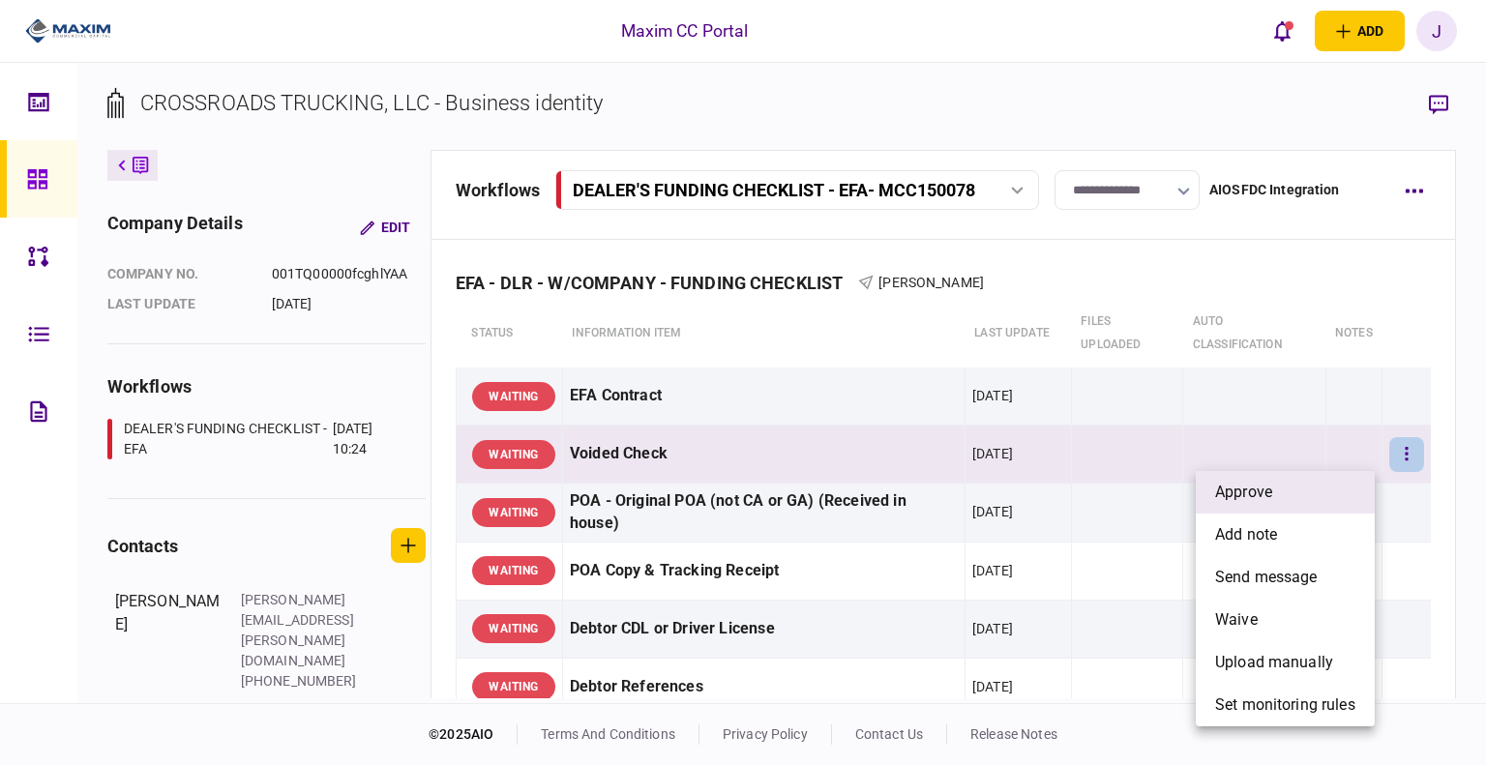
click at [1324, 488] on li "approve" at bounding box center [1285, 492] width 179 height 43
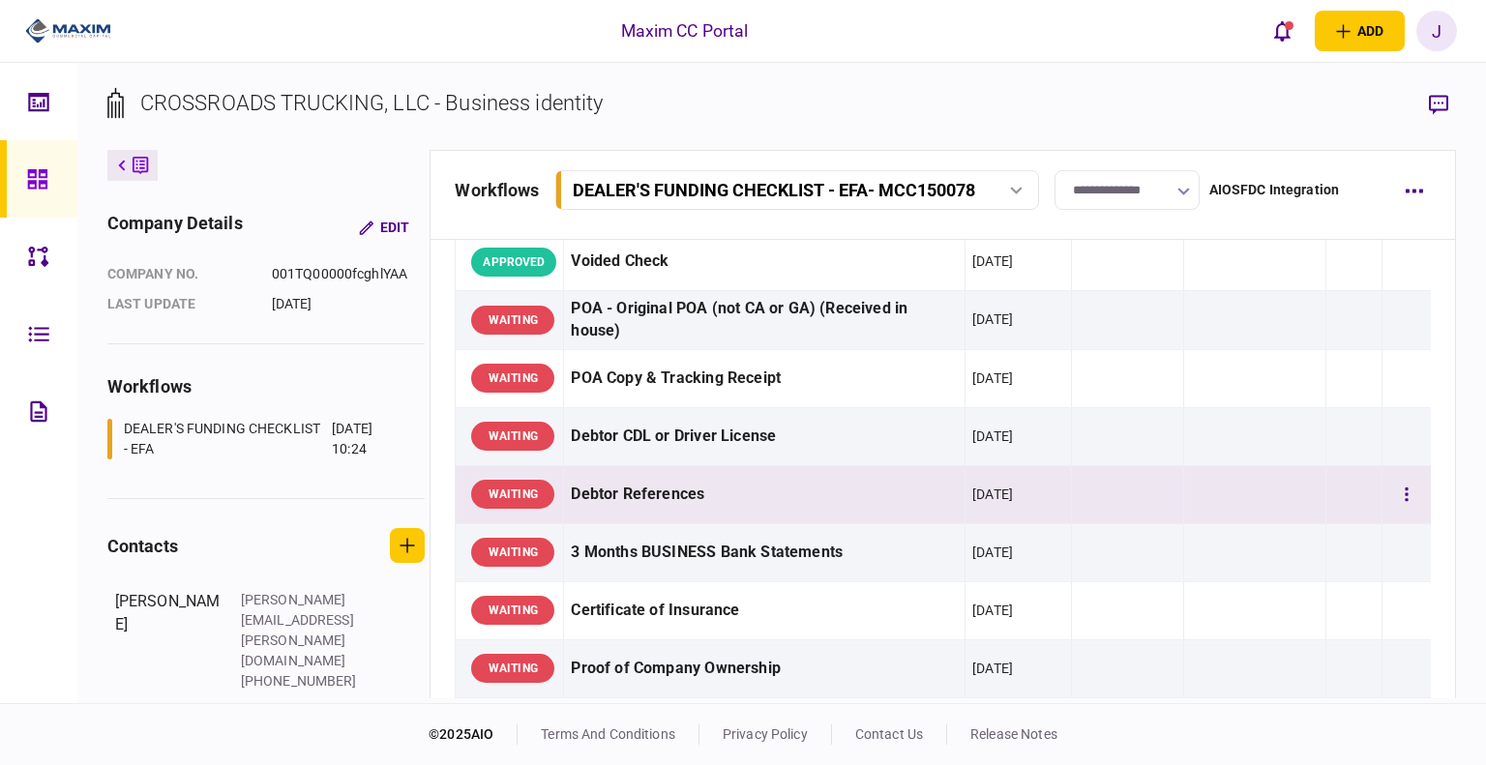
scroll to position [193, 0]
click at [1405, 497] on icon "button" at bounding box center [1407, 494] width 4 height 18
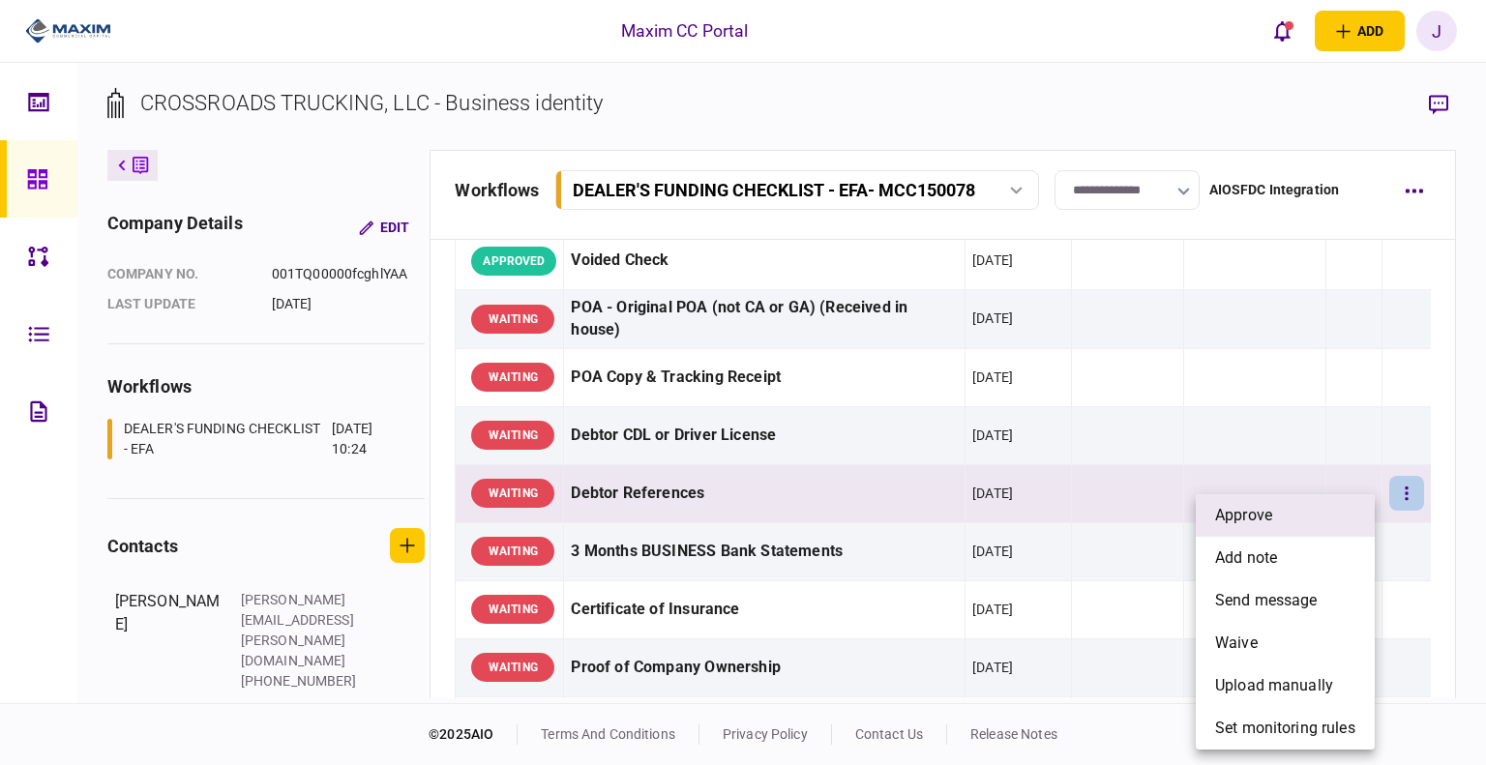
click at [1314, 503] on li "approve" at bounding box center [1285, 515] width 179 height 43
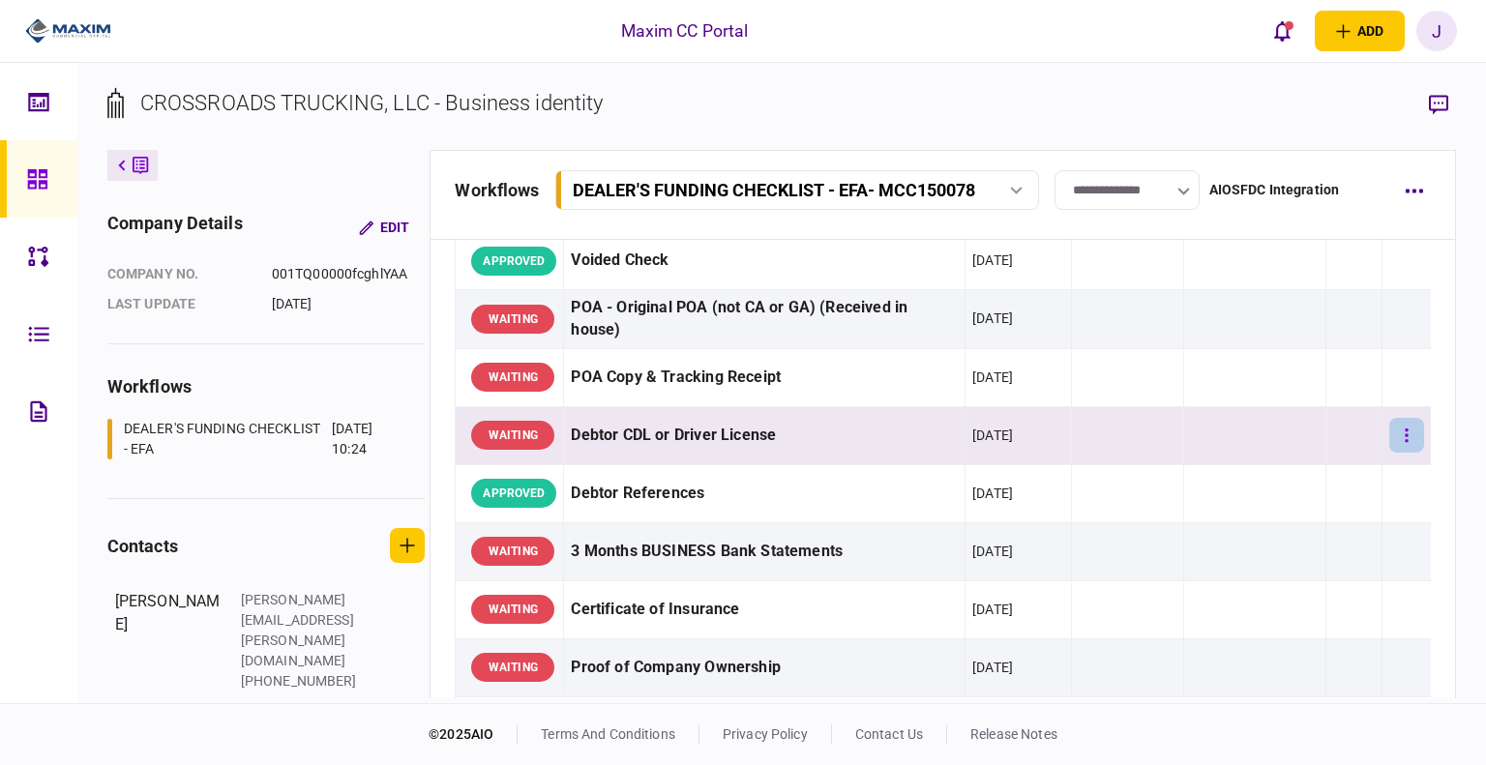
click at [1406, 434] on icon "button" at bounding box center [1407, 436] width 3 height 14
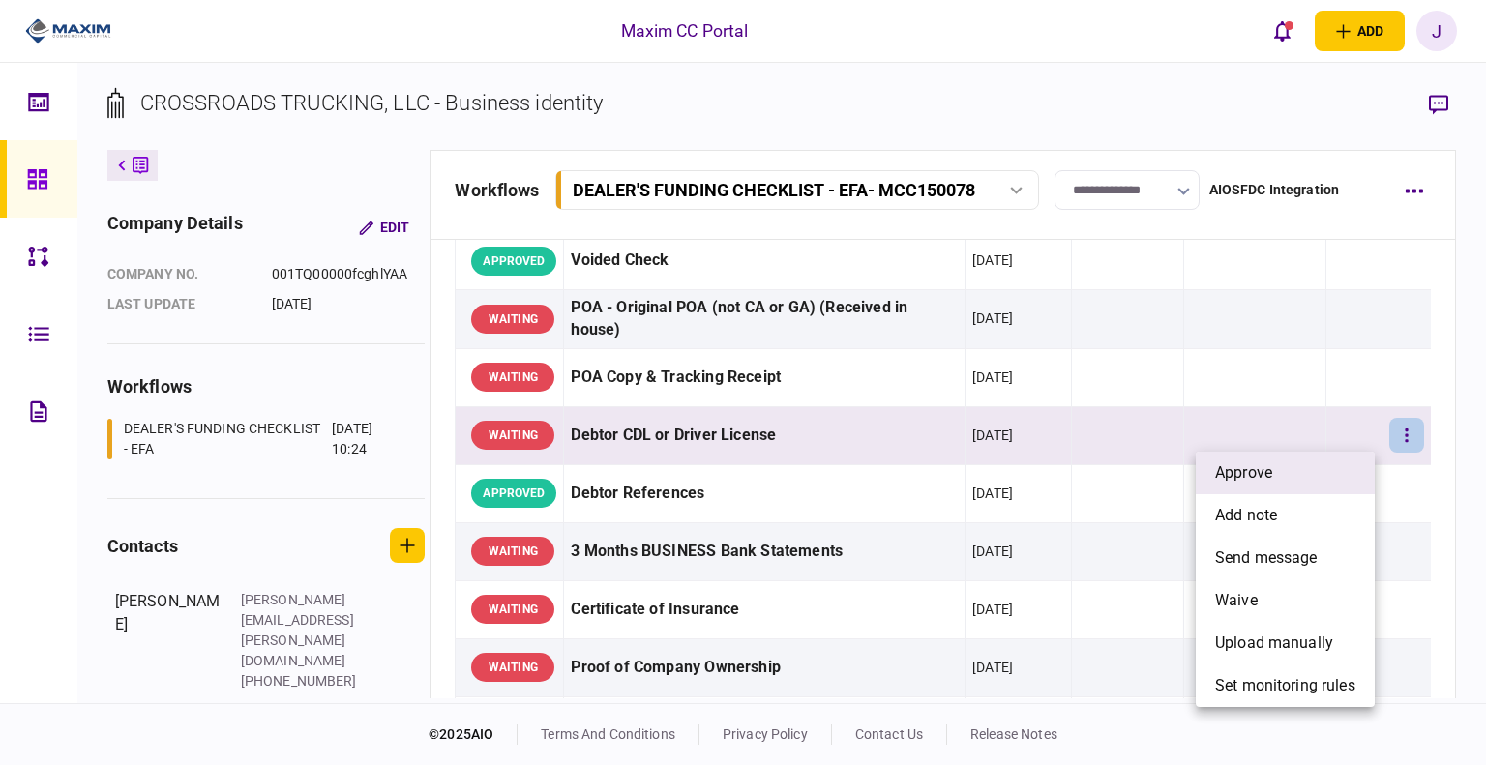
click at [1307, 460] on li "approve" at bounding box center [1285, 473] width 179 height 43
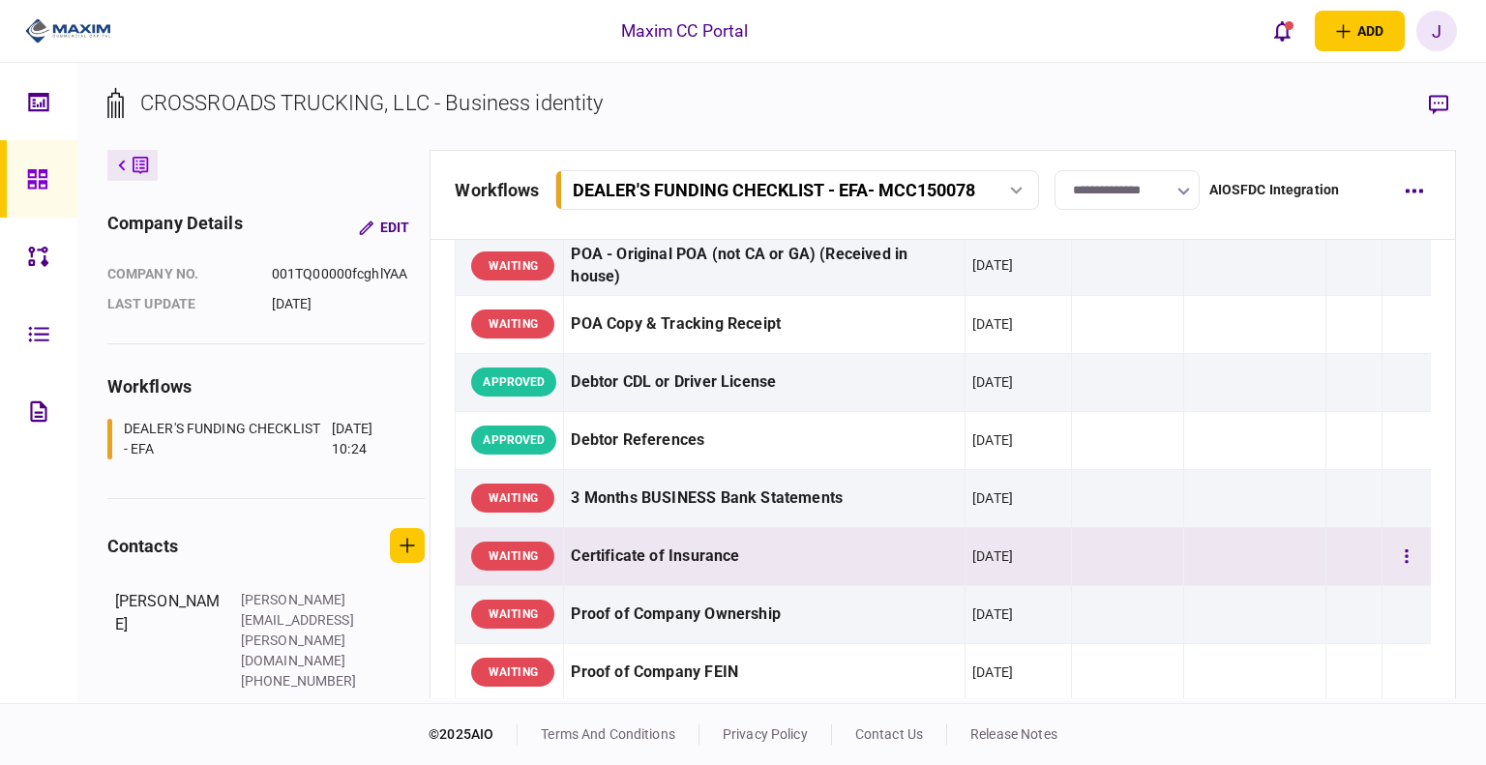
scroll to position [290, 0]
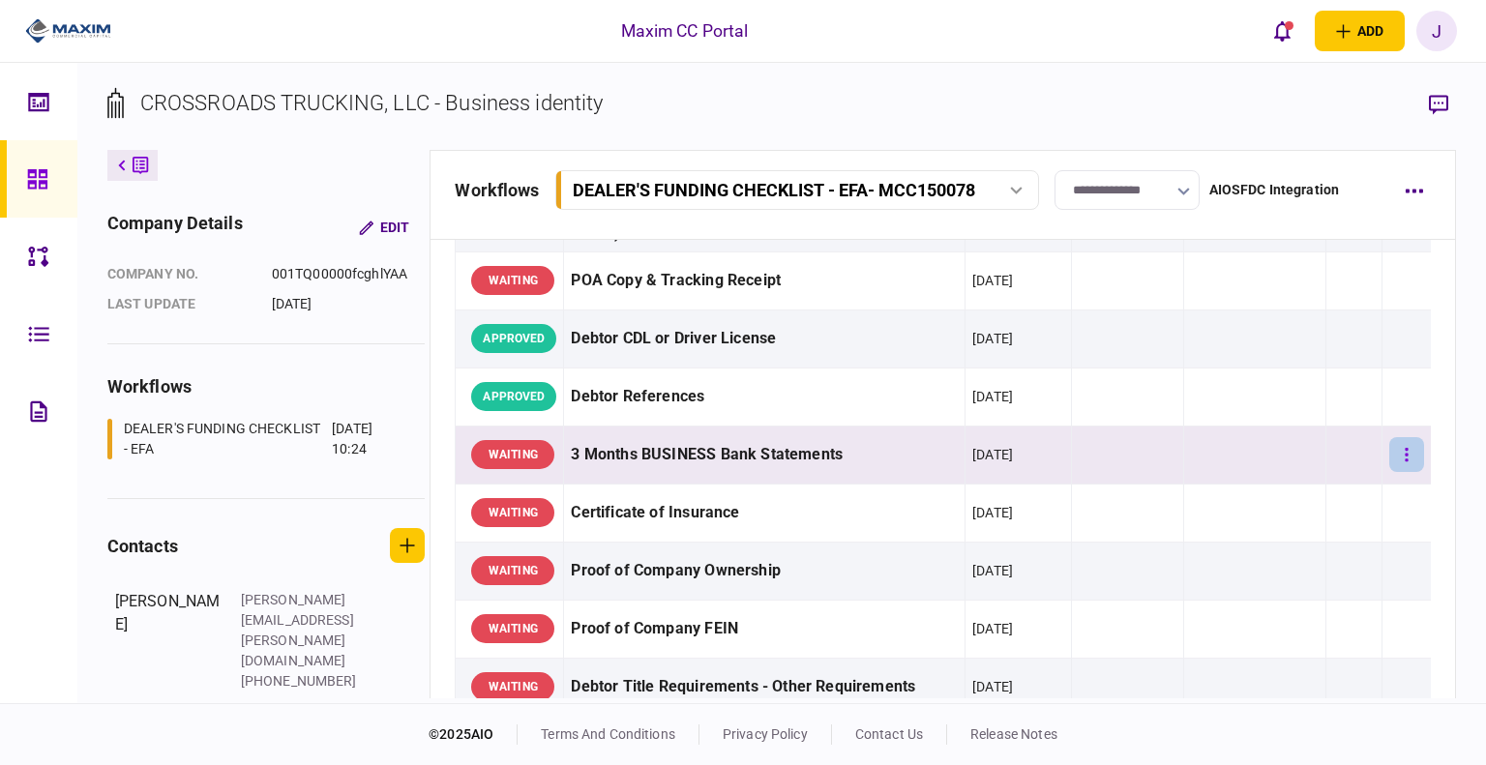
click at [1395, 456] on button "button" at bounding box center [1406, 454] width 35 height 35
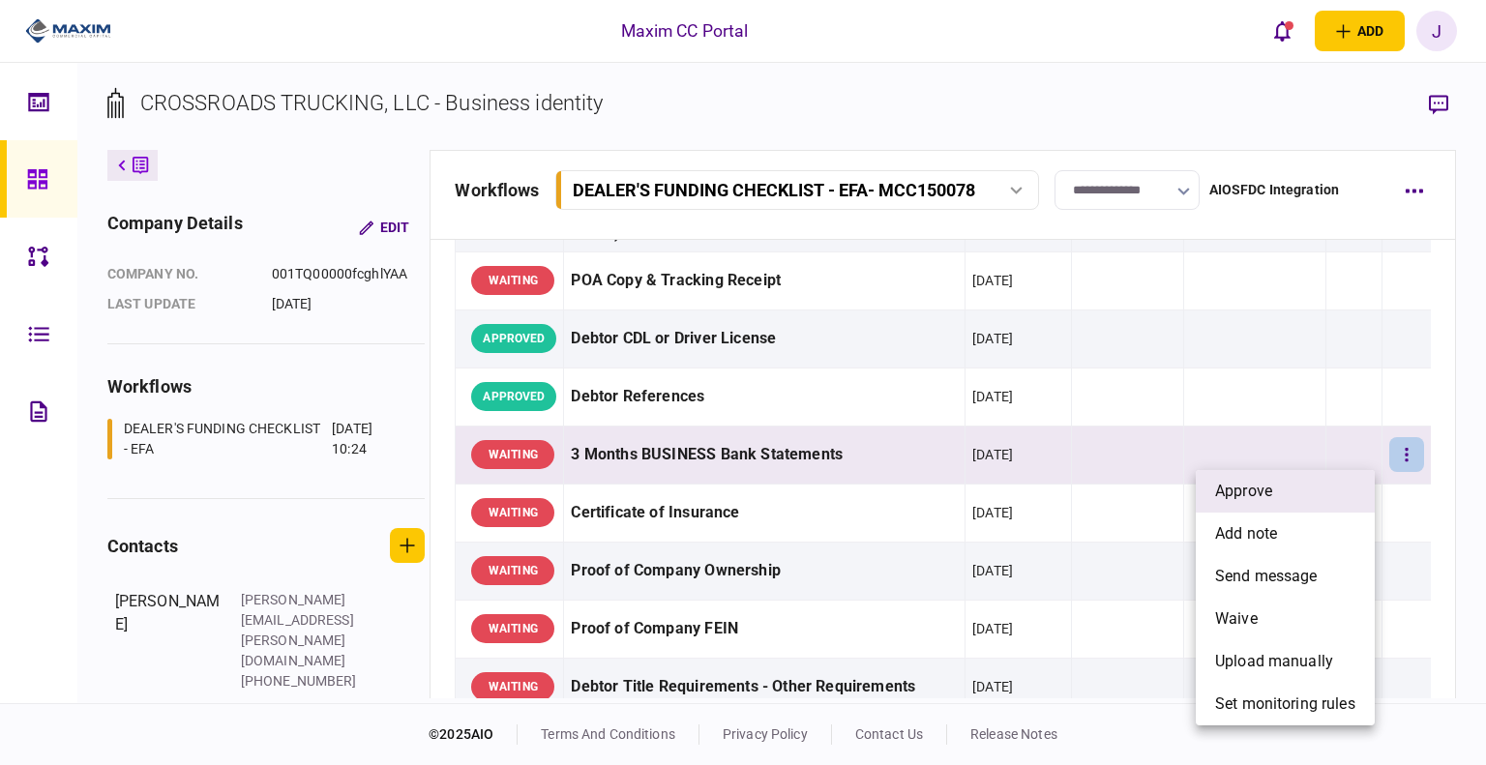
click at [1339, 481] on li "approve" at bounding box center [1285, 491] width 179 height 43
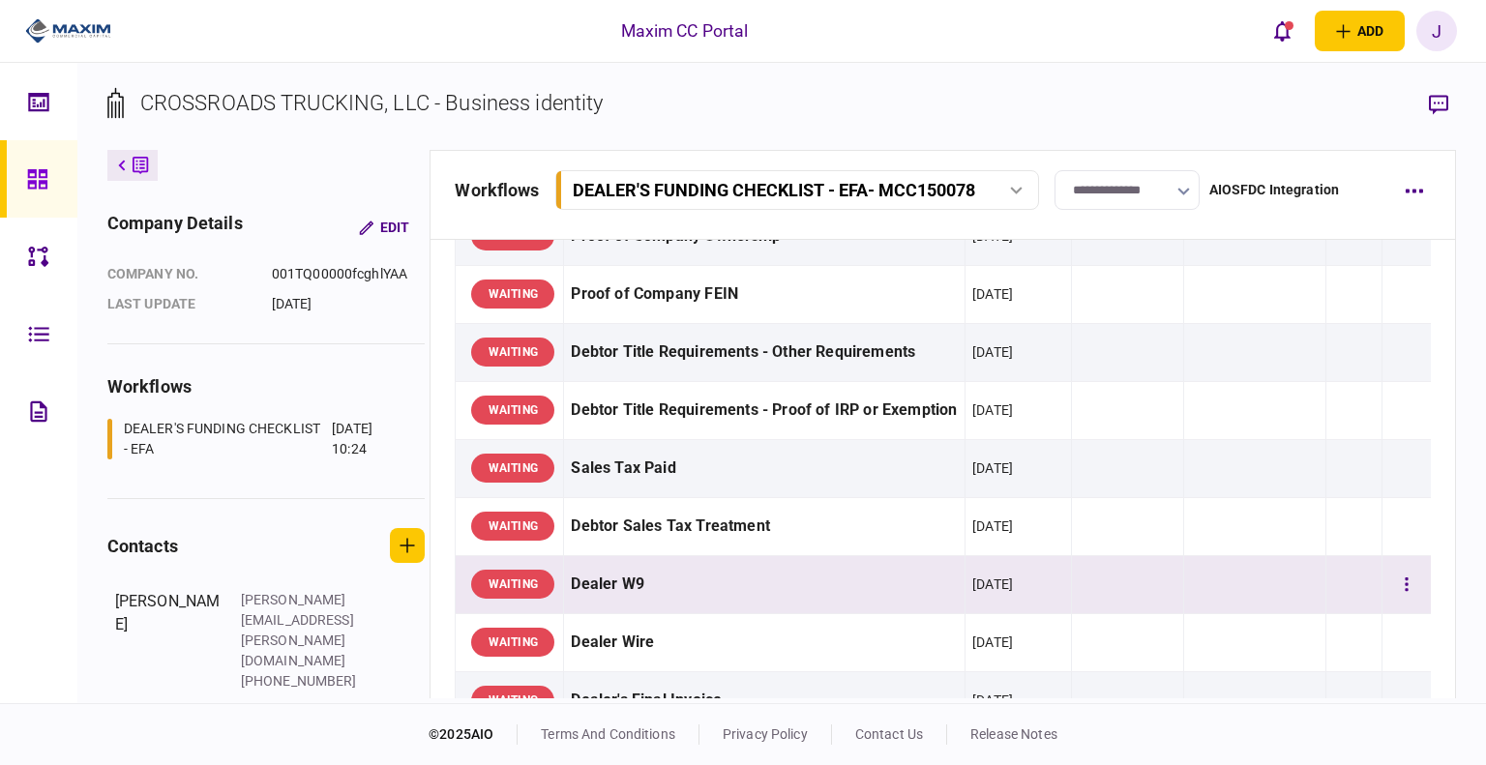
scroll to position [677, 0]
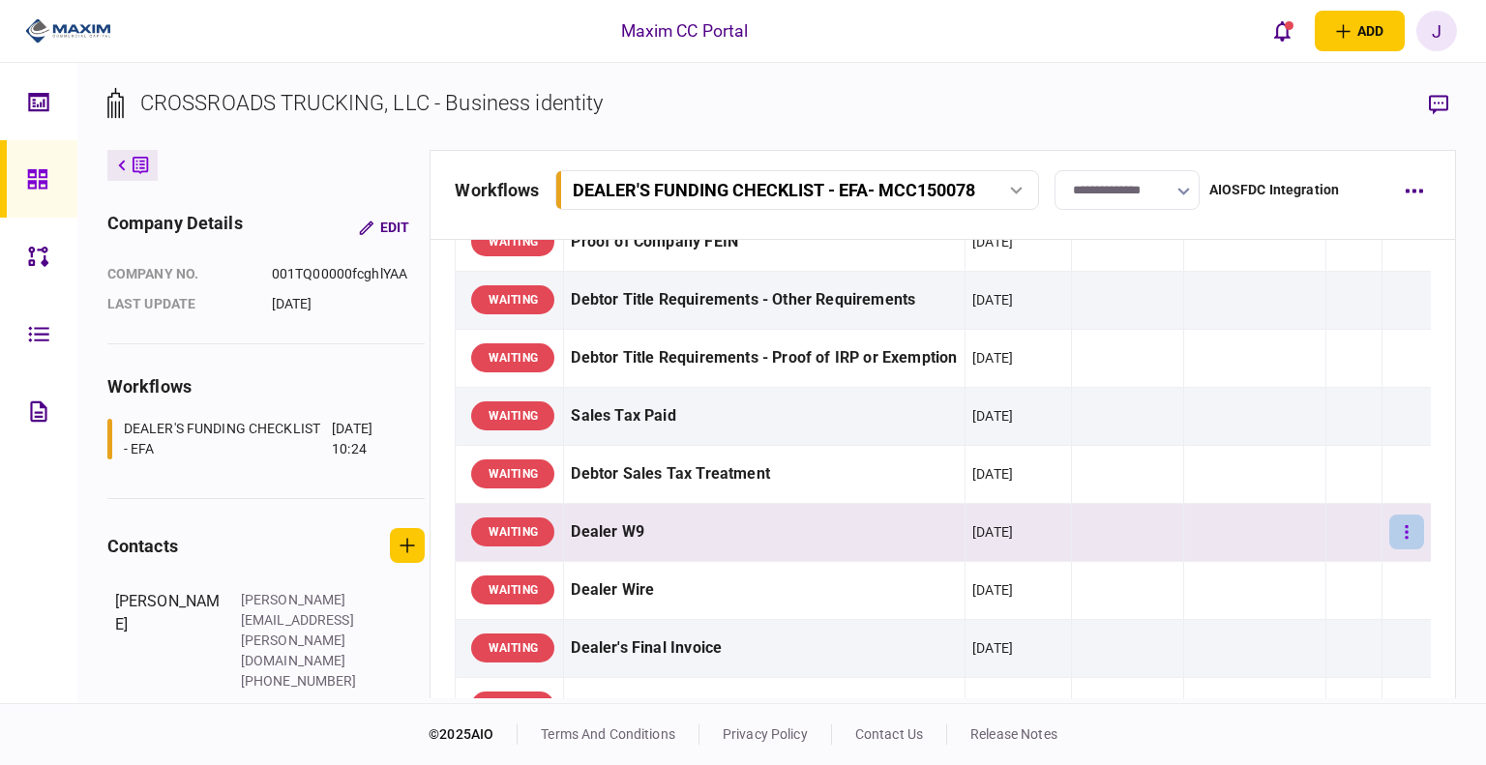
click at [1396, 533] on button "button" at bounding box center [1406, 532] width 35 height 35
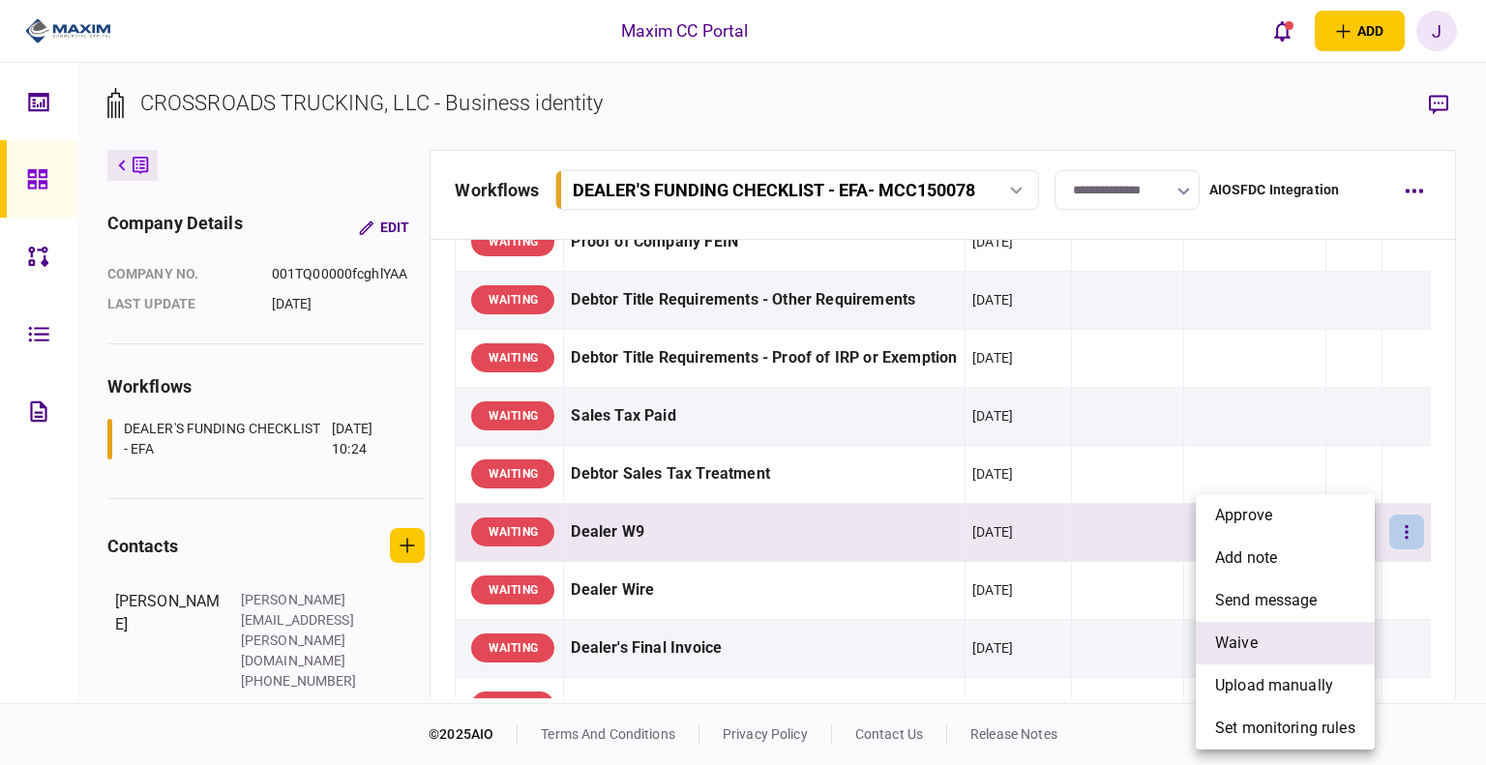
click at [1285, 649] on li "waive" at bounding box center [1285, 643] width 179 height 43
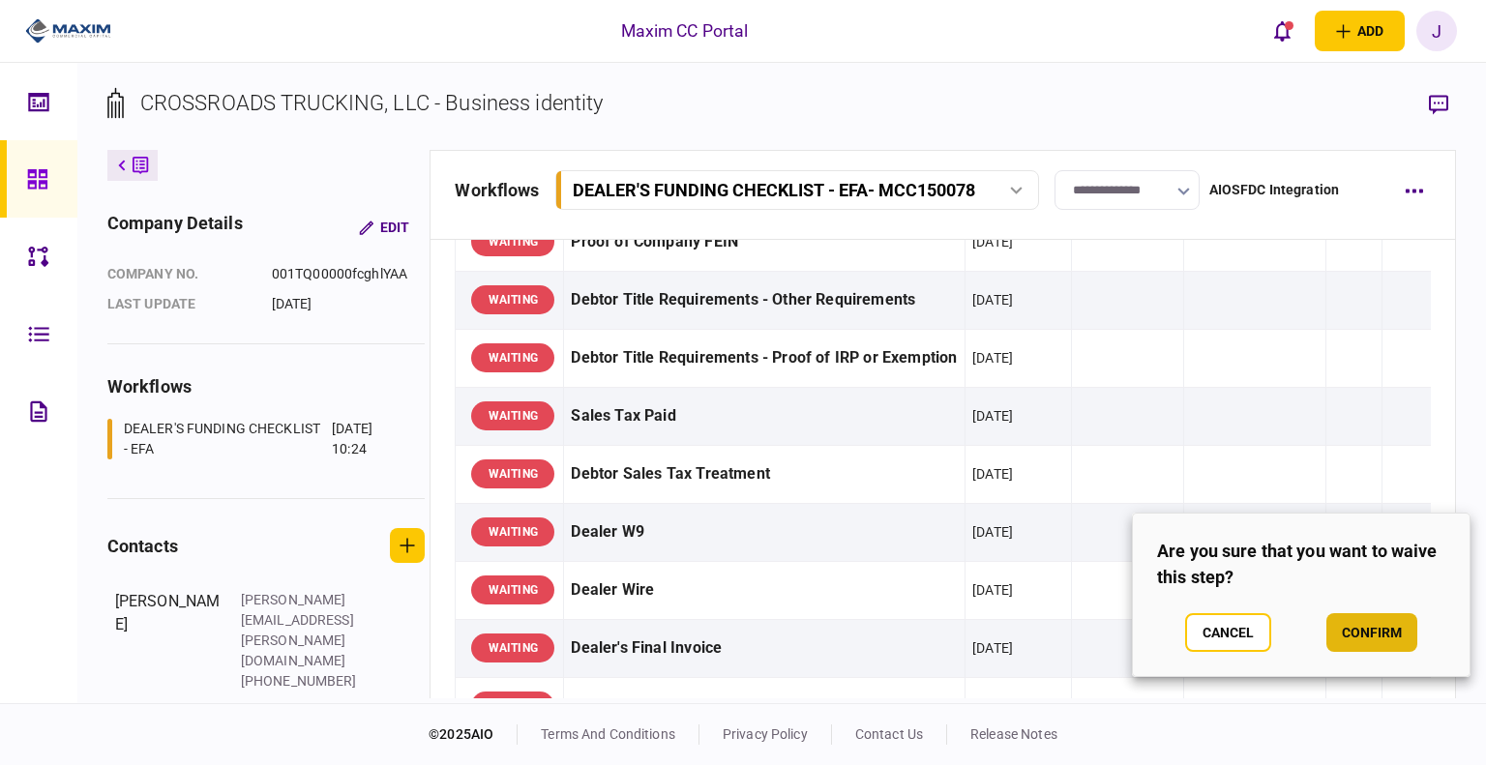
click at [1353, 633] on button "confirm" at bounding box center [1371, 632] width 91 height 39
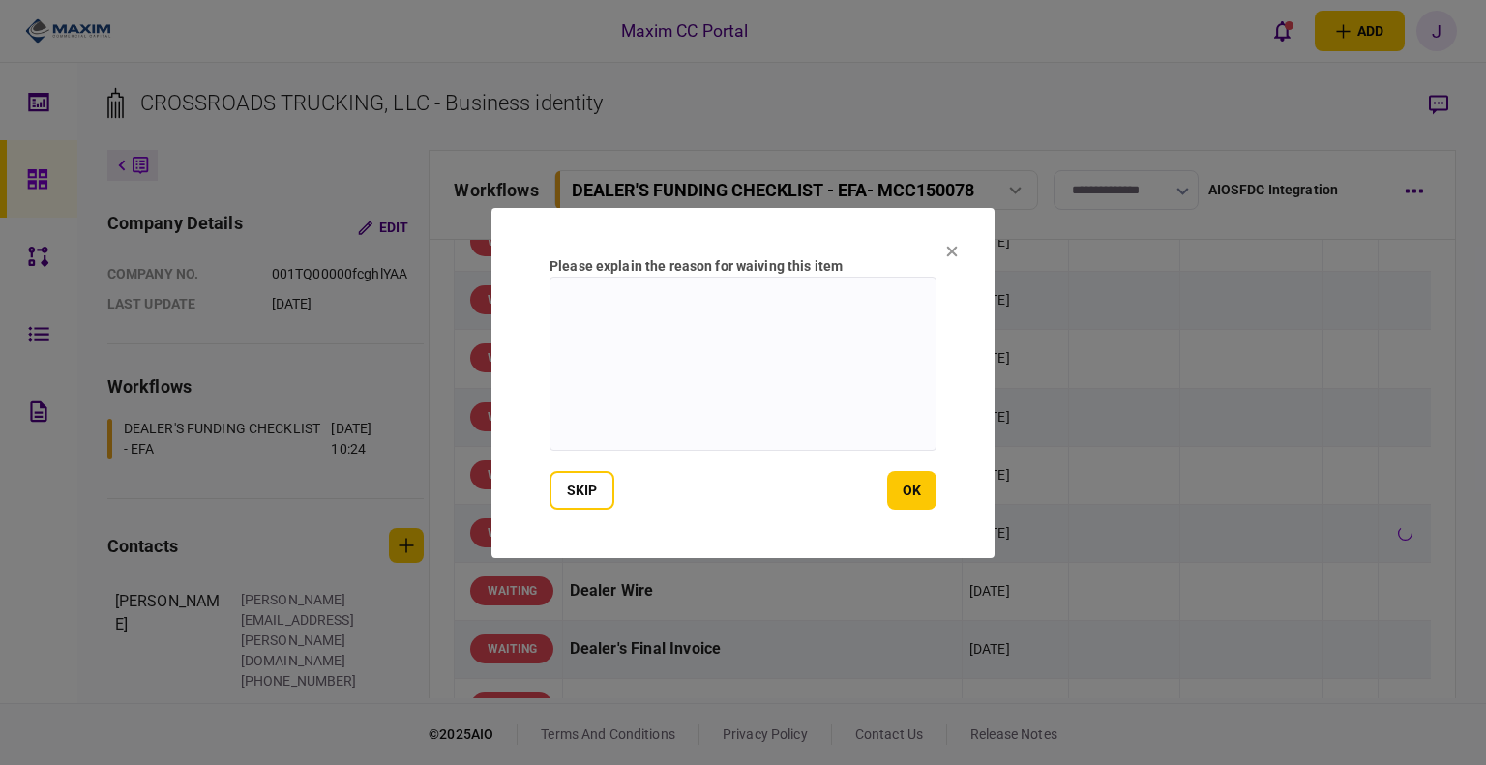
click at [675, 361] on textarea at bounding box center [742, 364] width 387 height 174
type textarea "*******"
click at [898, 502] on button "ok" at bounding box center [911, 490] width 49 height 39
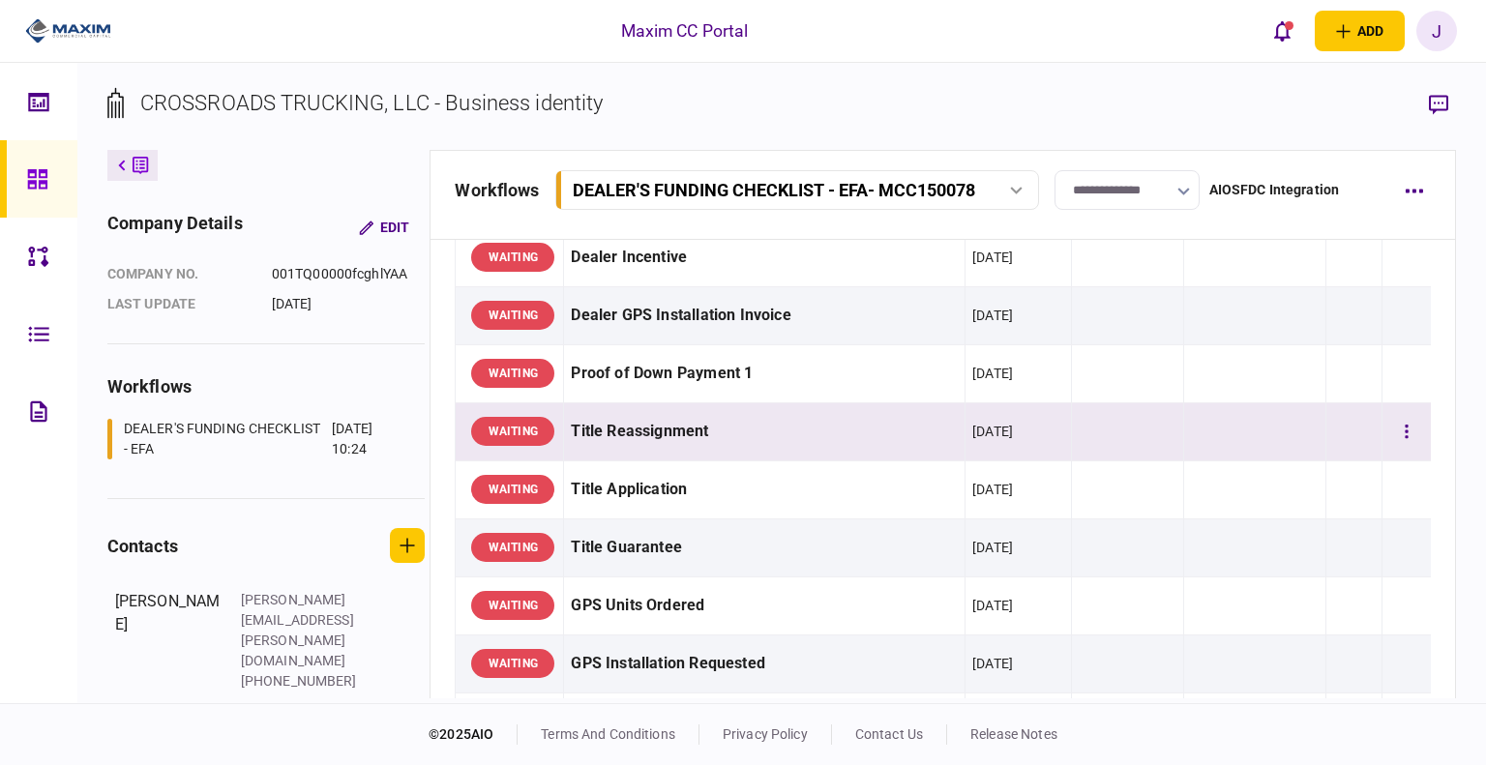
scroll to position [1161, 0]
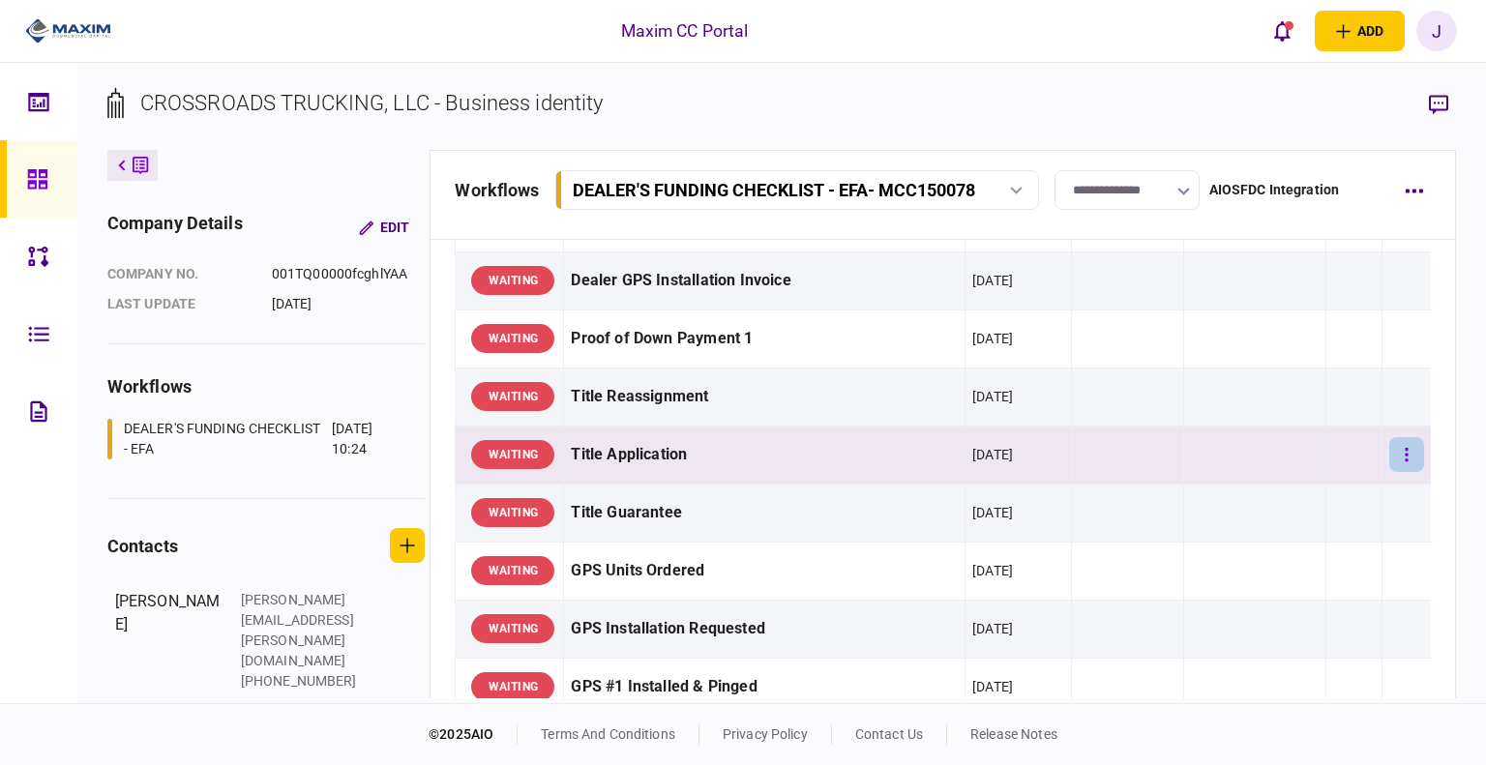
click at [1395, 459] on button "button" at bounding box center [1406, 454] width 35 height 35
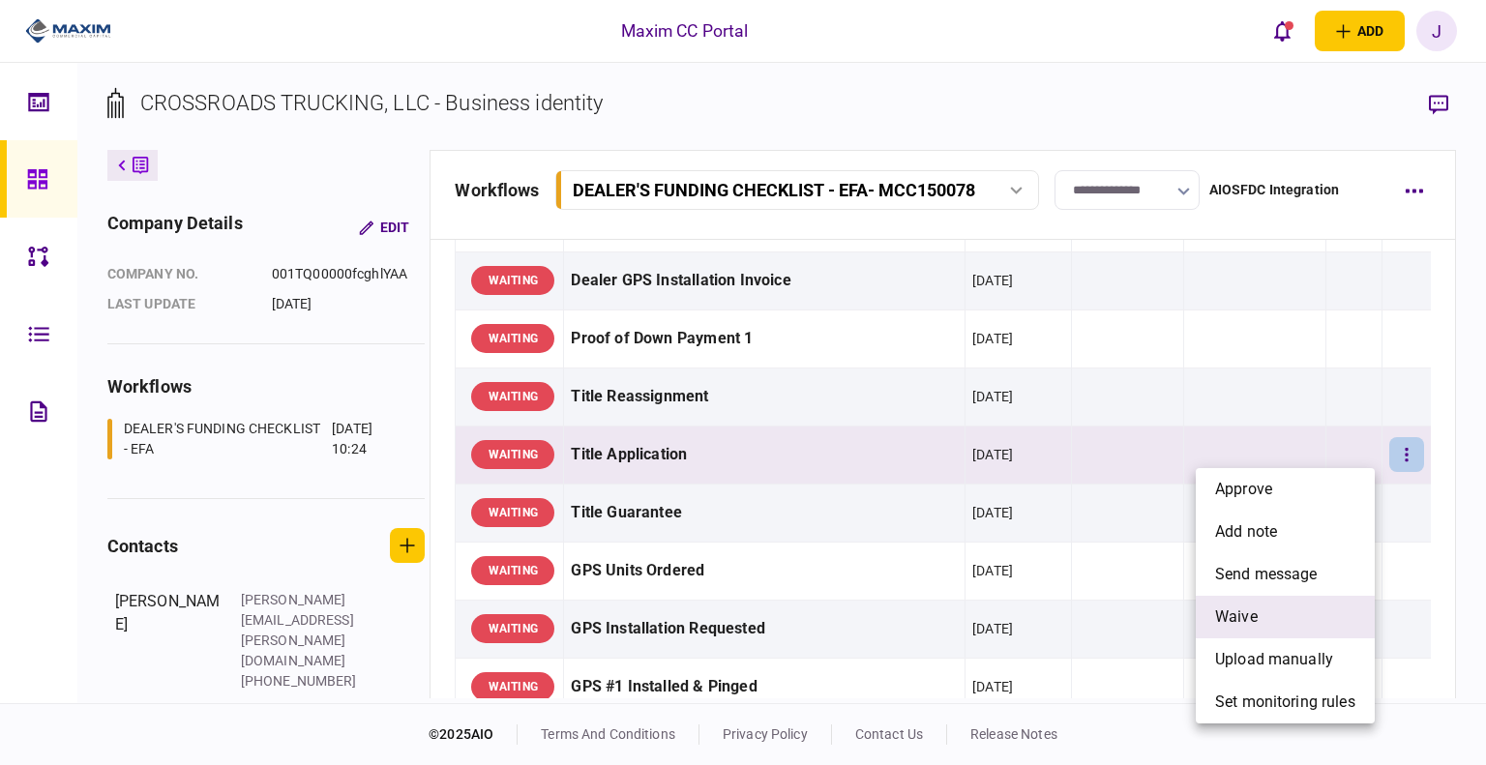
click at [1261, 607] on li "waive" at bounding box center [1285, 617] width 179 height 43
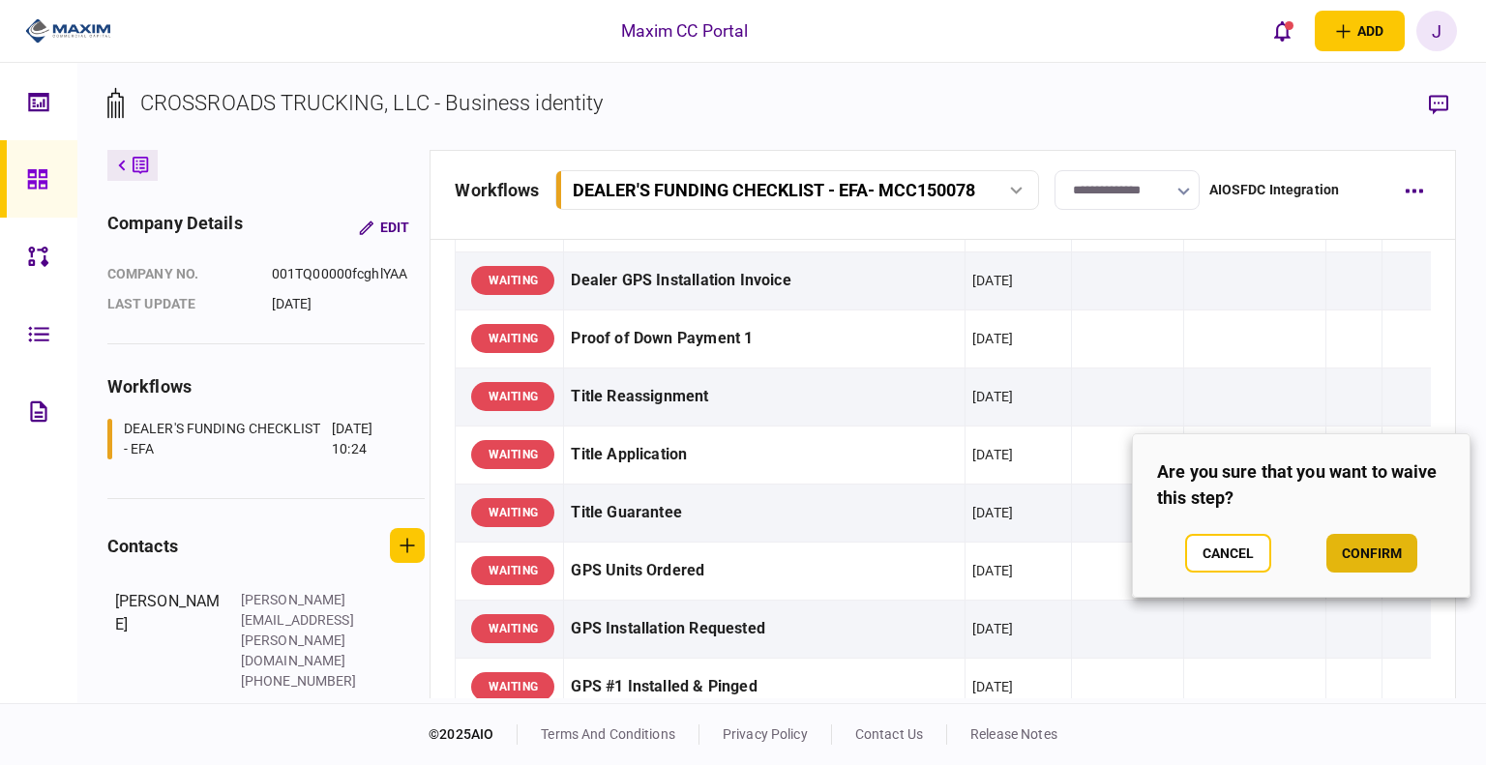
click at [1362, 558] on button "confirm" at bounding box center [1371, 553] width 91 height 39
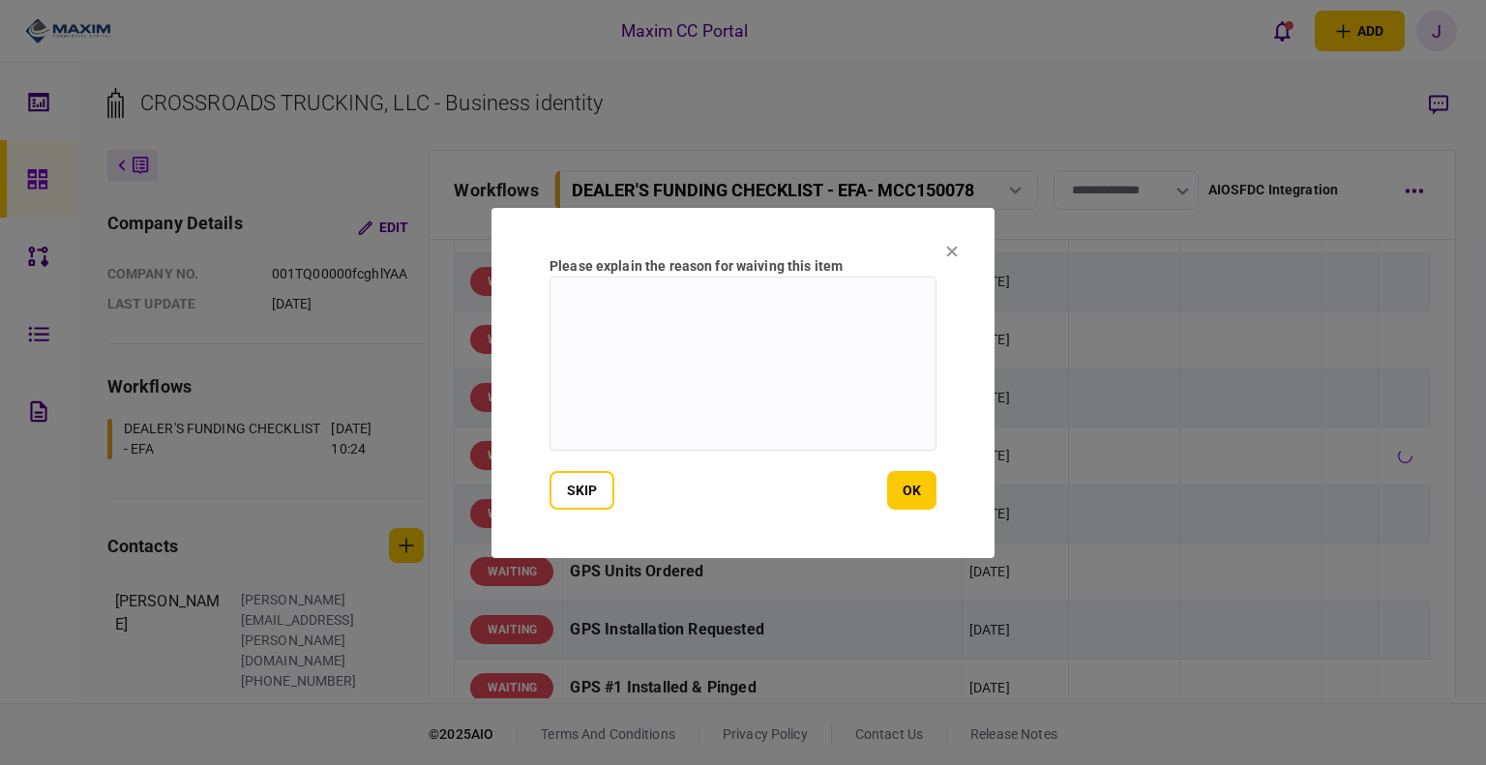
drag, startPoint x: 747, startPoint y: 387, endPoint x: 839, endPoint y: 481, distance: 131.3
click at [753, 393] on textarea at bounding box center [742, 364] width 387 height 174
drag, startPoint x: 731, startPoint y: 307, endPoint x: 548, endPoint y: 294, distance: 183.3
click at [548, 294] on section "**********" at bounding box center [742, 383] width 503 height 350
type textarea "**********"
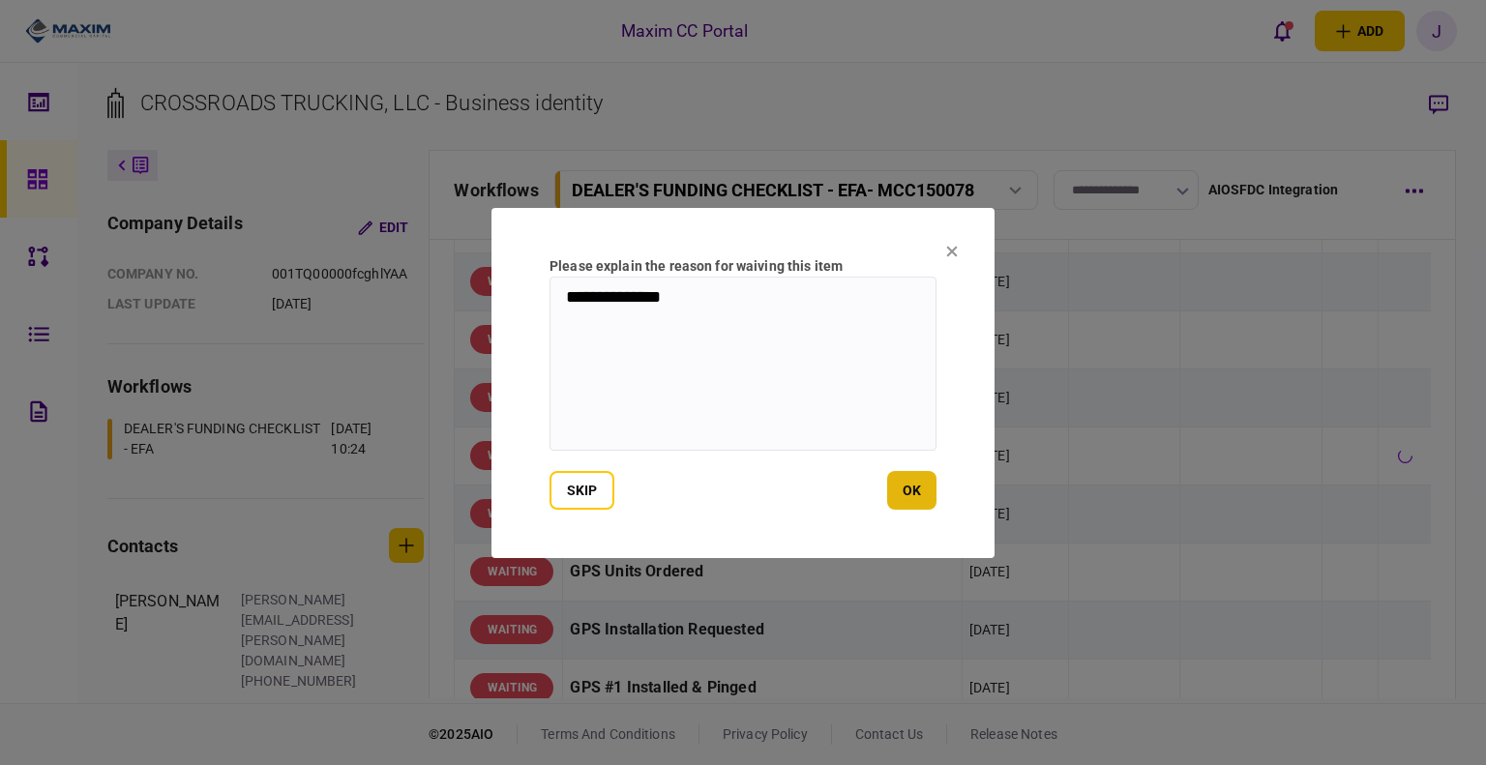
click at [913, 488] on button "ok" at bounding box center [911, 490] width 49 height 39
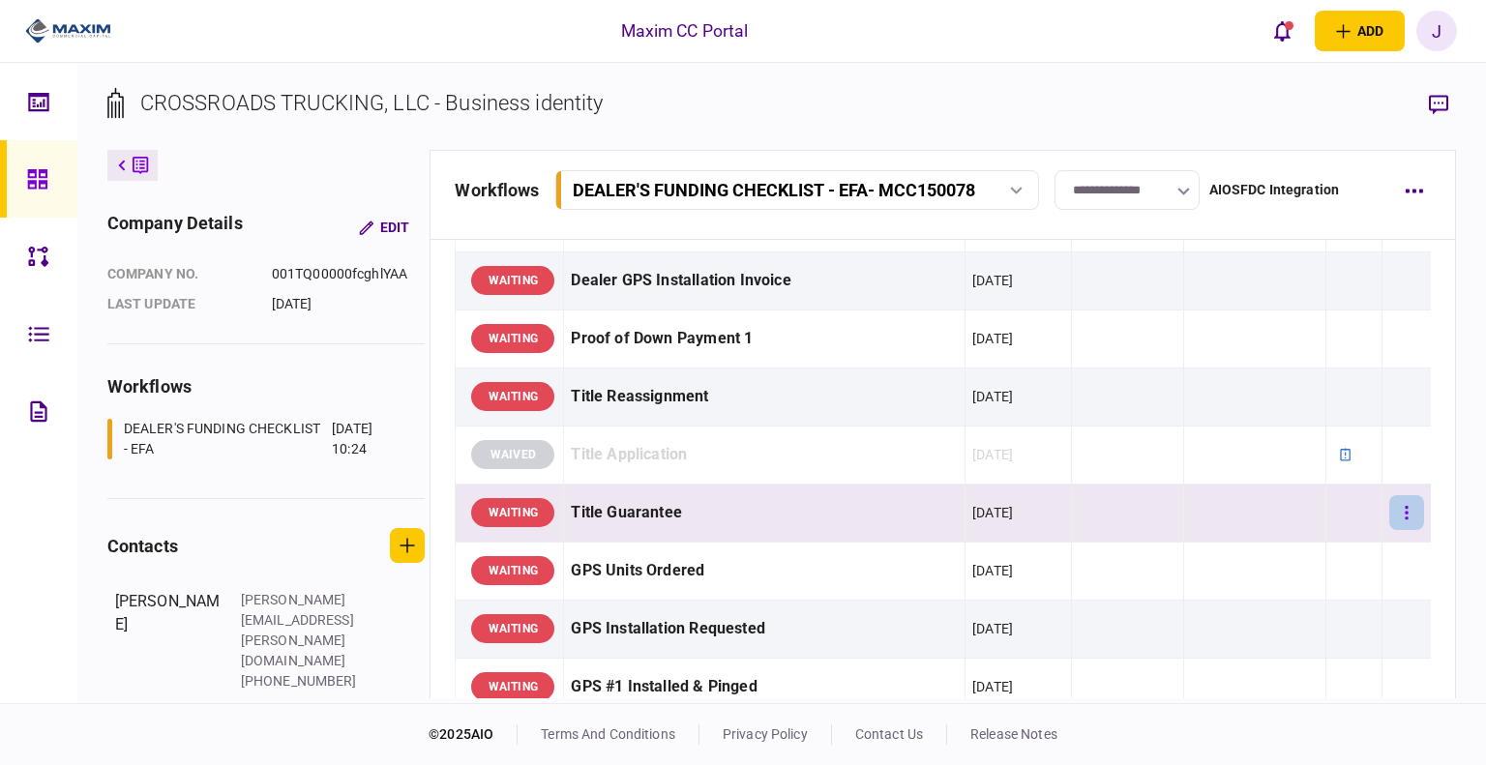
click at [1400, 514] on button "button" at bounding box center [1406, 512] width 35 height 35
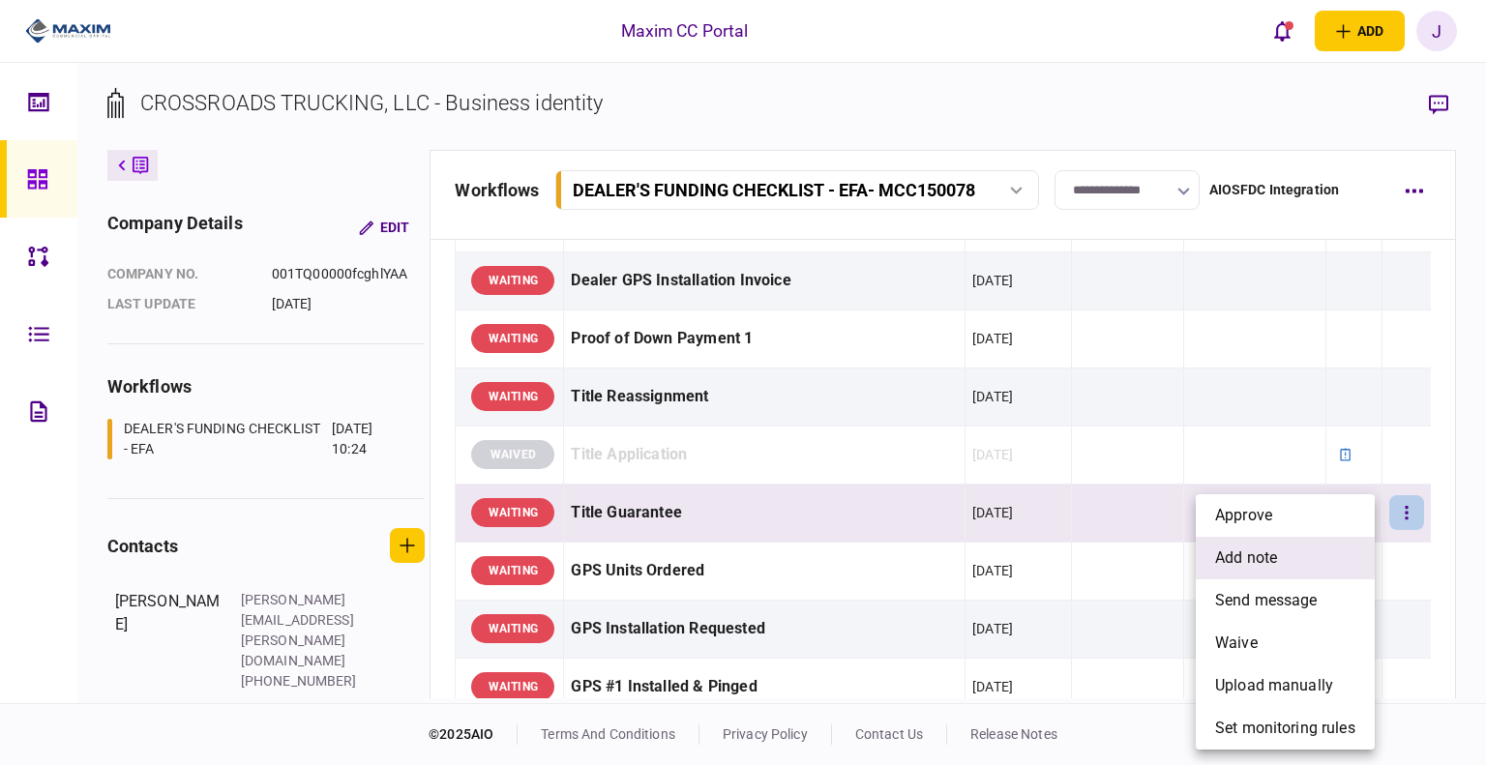
click at [1277, 560] on span "add note" at bounding box center [1246, 558] width 62 height 23
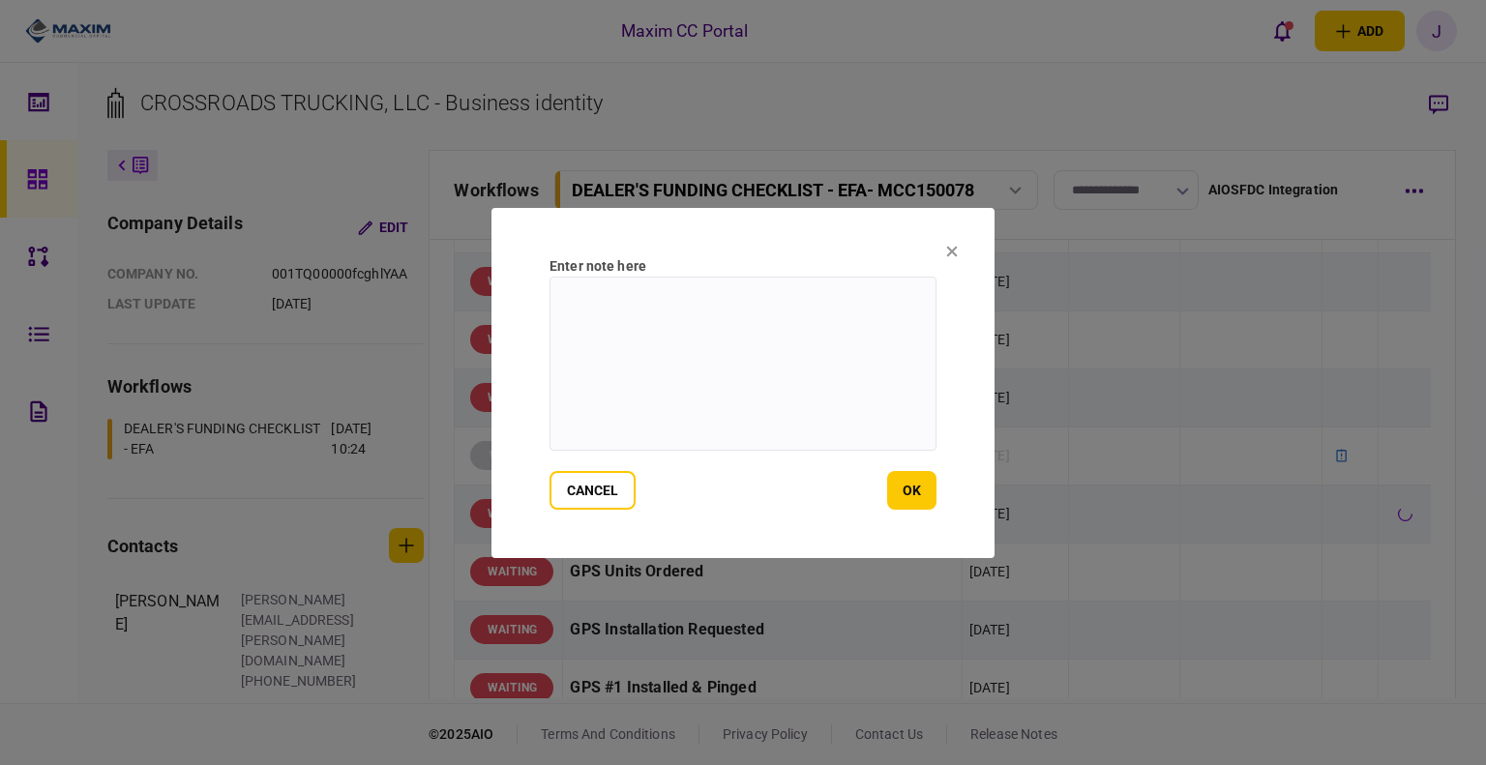
click at [679, 401] on textarea at bounding box center [742, 364] width 387 height 174
paste textarea "**********"
type textarea "**********"
click at [901, 472] on button "ok" at bounding box center [911, 490] width 49 height 39
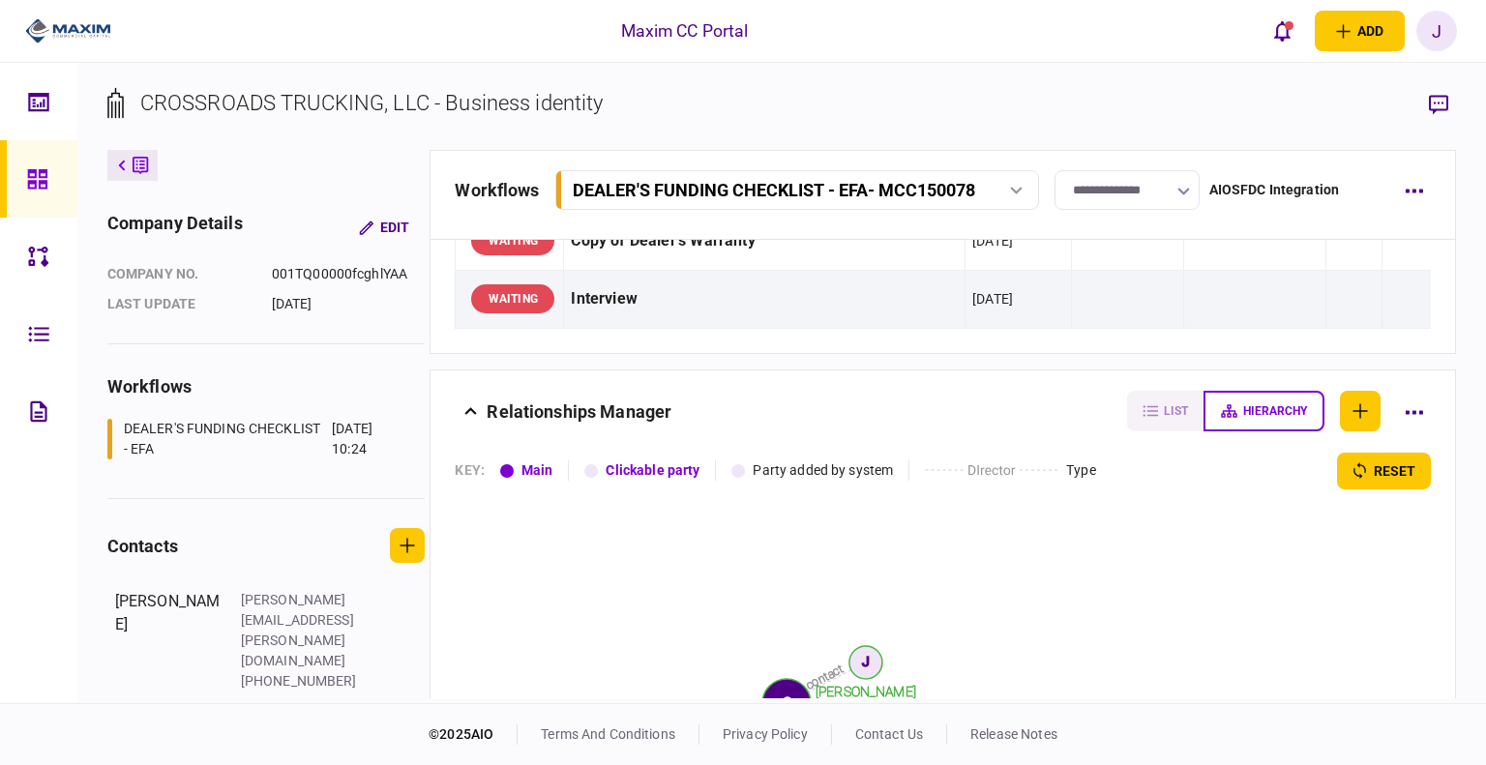
scroll to position [1644, 0]
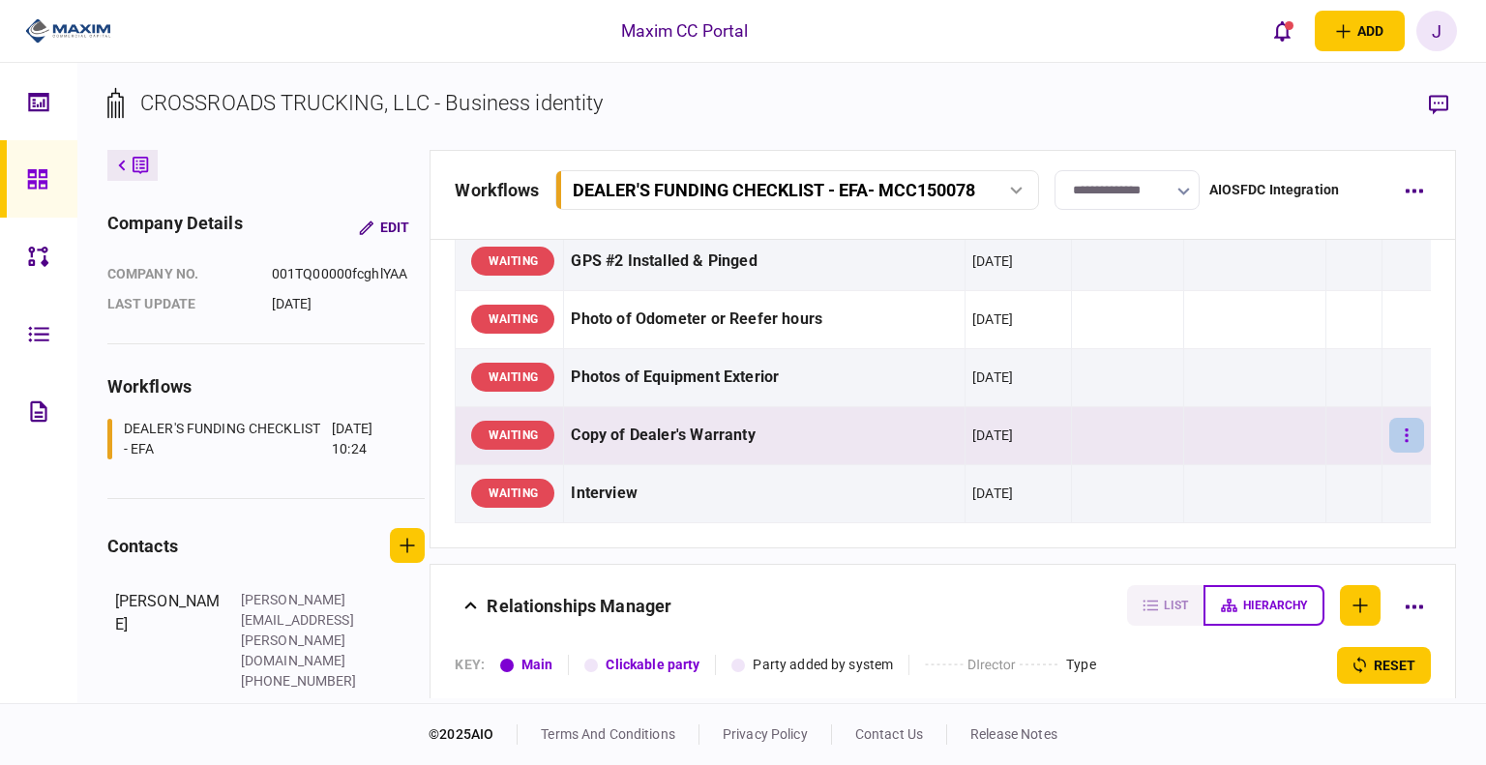
click at [1398, 425] on button "button" at bounding box center [1406, 435] width 35 height 35
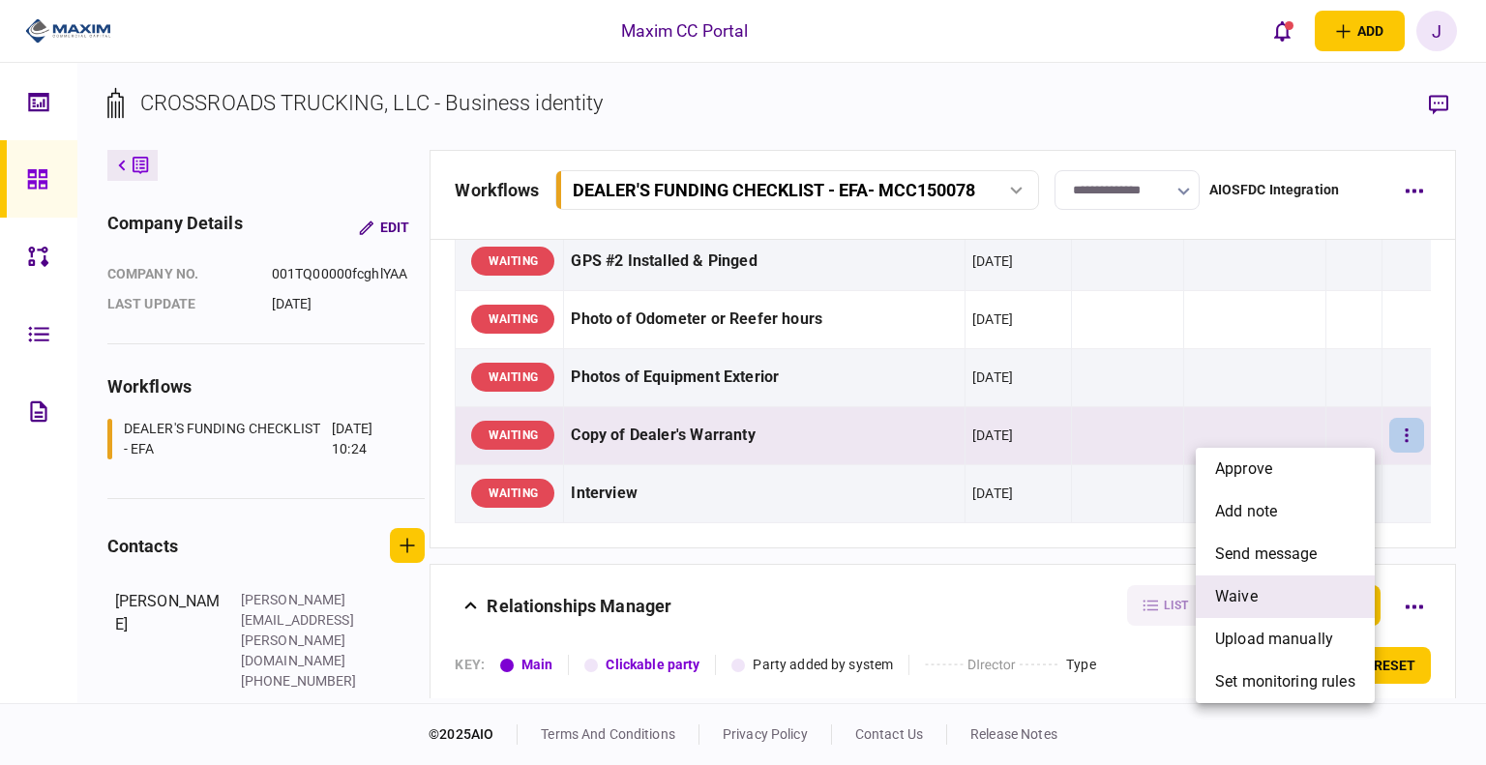
click at [1266, 594] on li "waive" at bounding box center [1285, 597] width 179 height 43
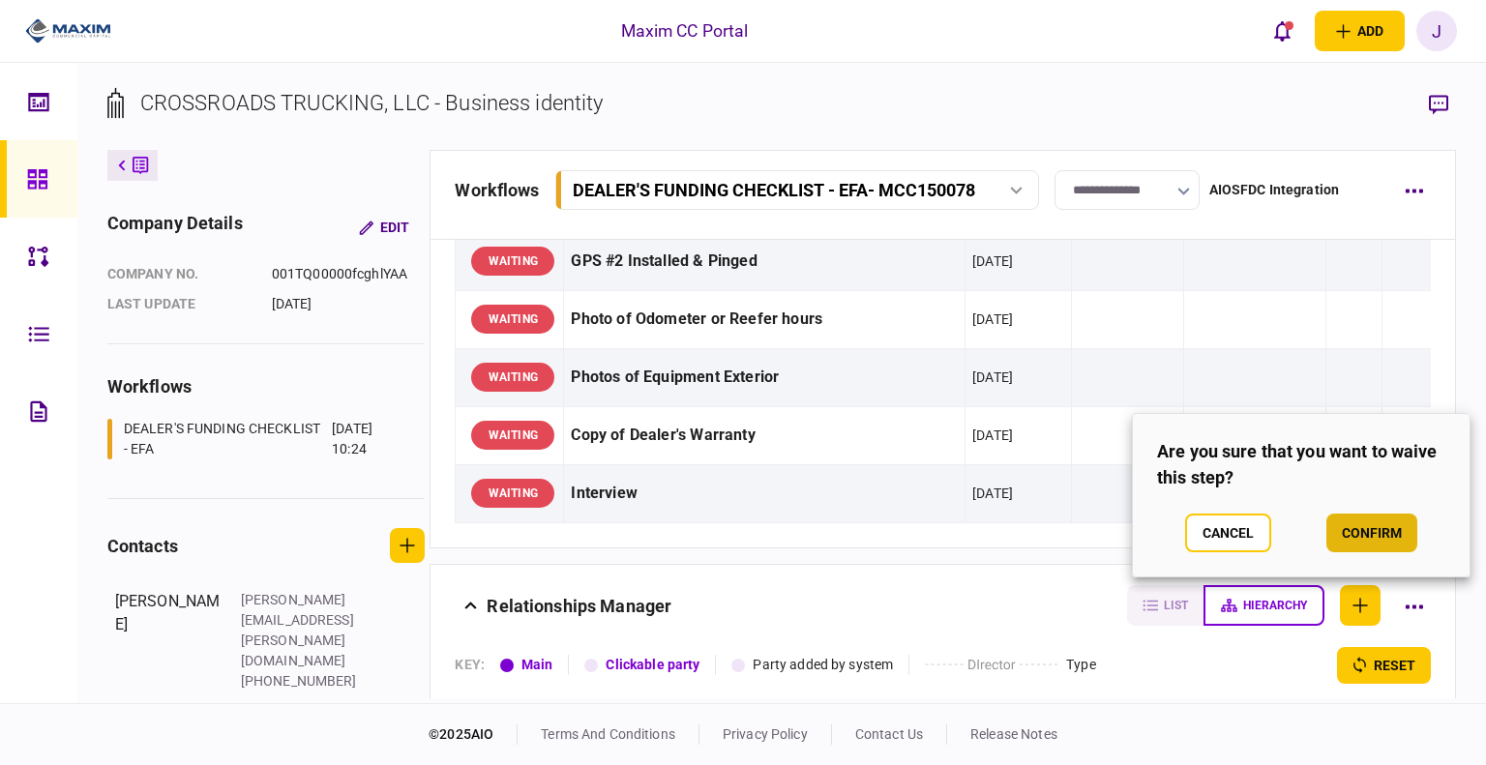
click at [1365, 519] on button "confirm" at bounding box center [1371, 533] width 91 height 39
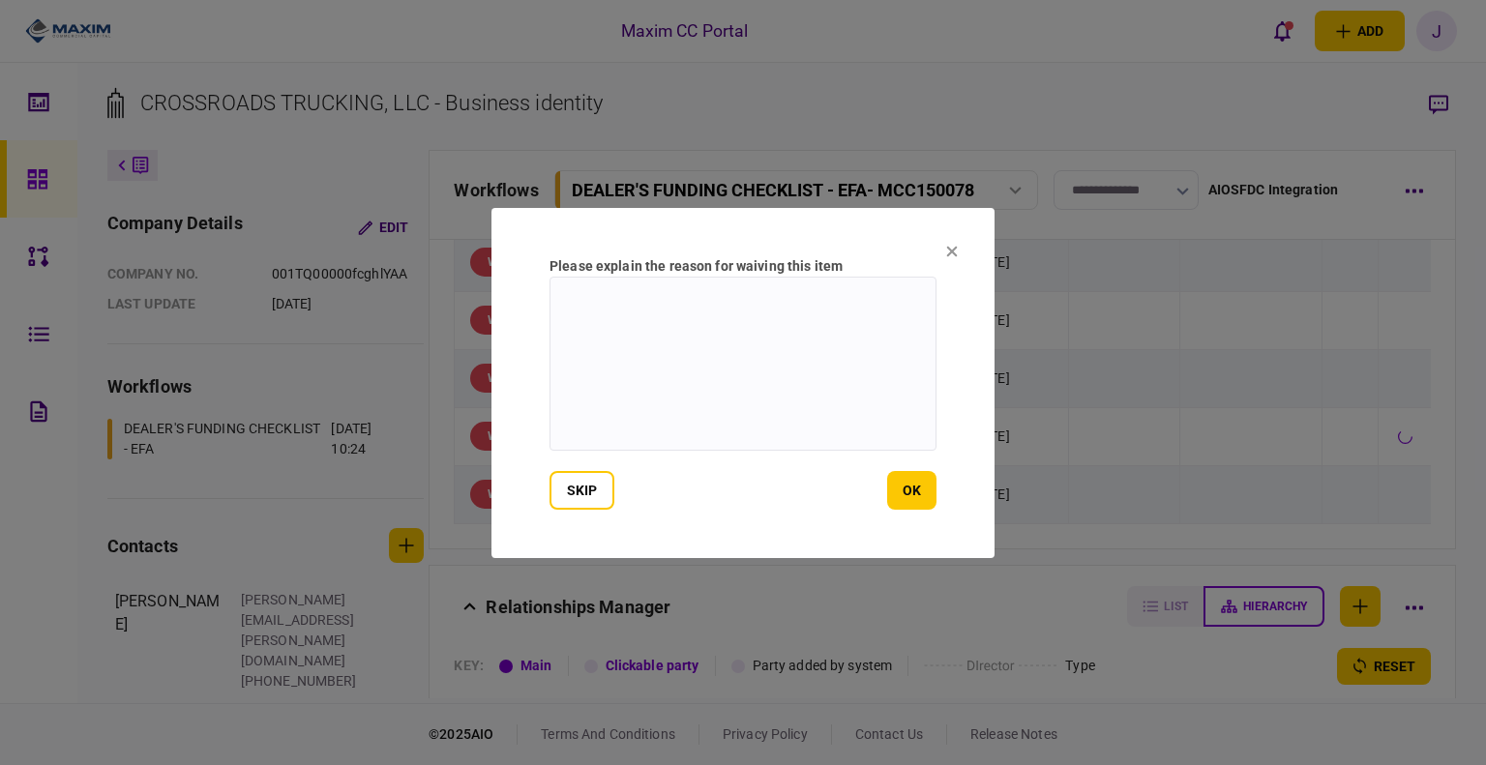
click at [703, 366] on textarea at bounding box center [742, 364] width 387 height 174
type textarea "***"
click at [910, 498] on button "ok" at bounding box center [911, 490] width 49 height 39
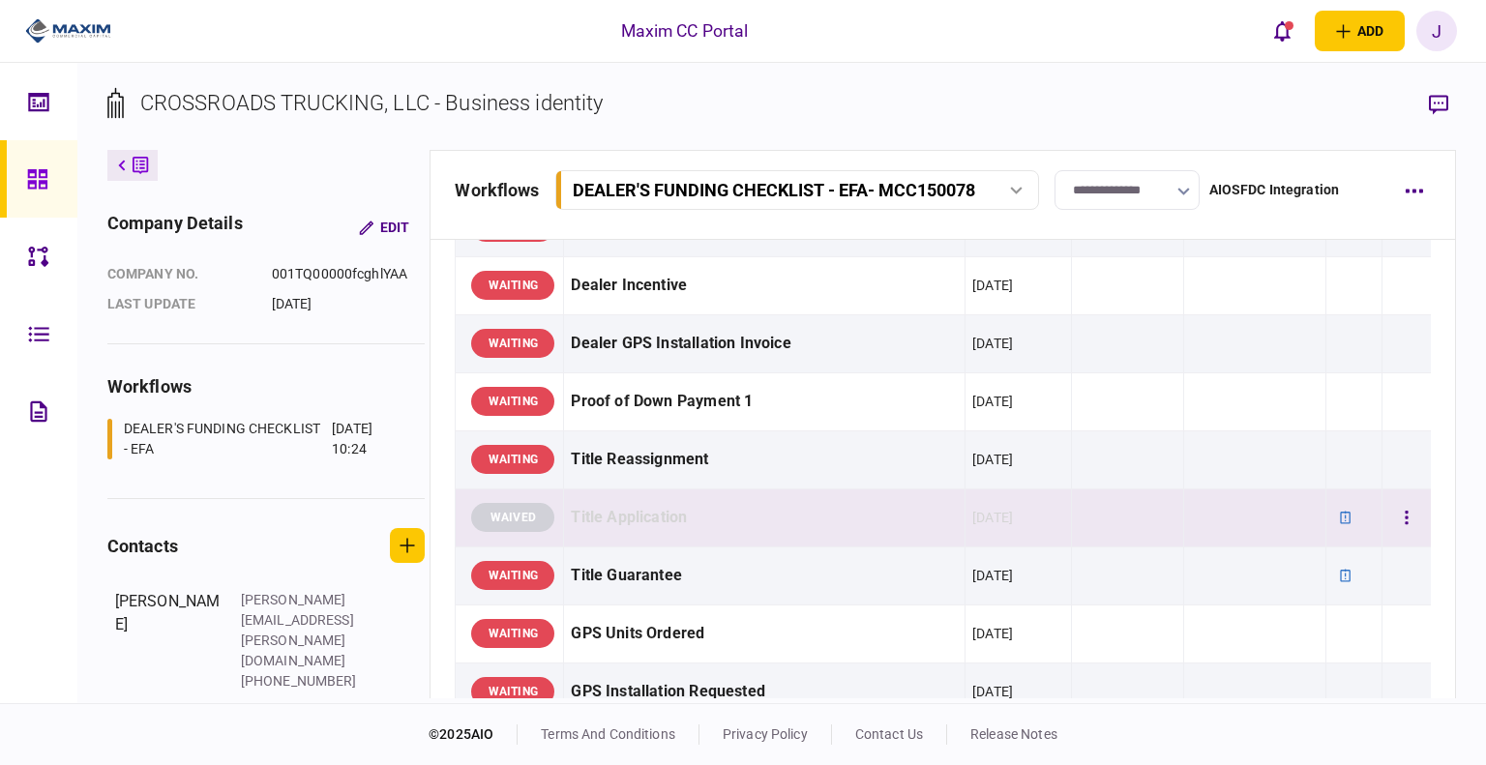
scroll to position [1064, 0]
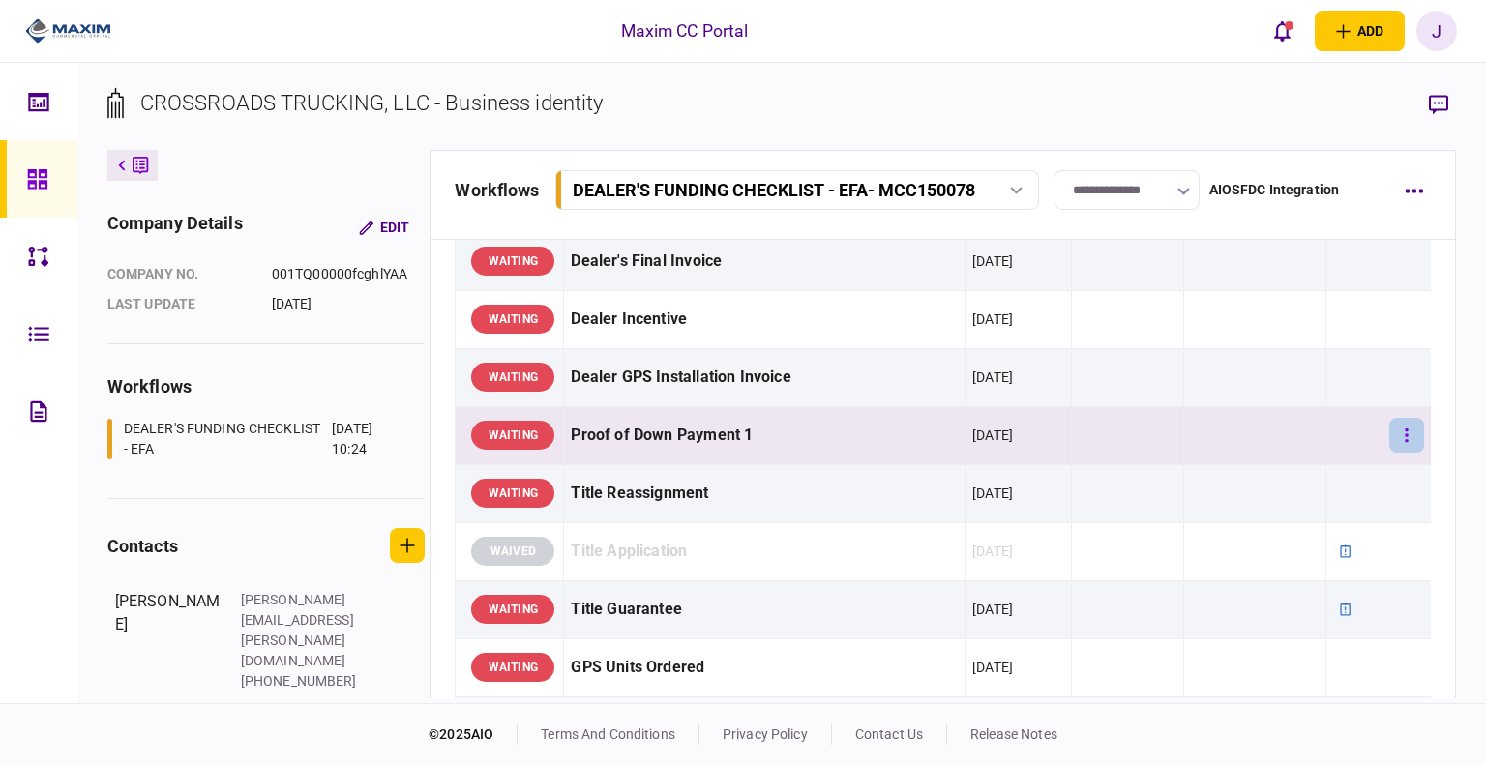
click at [1395, 435] on button "button" at bounding box center [1406, 435] width 35 height 35
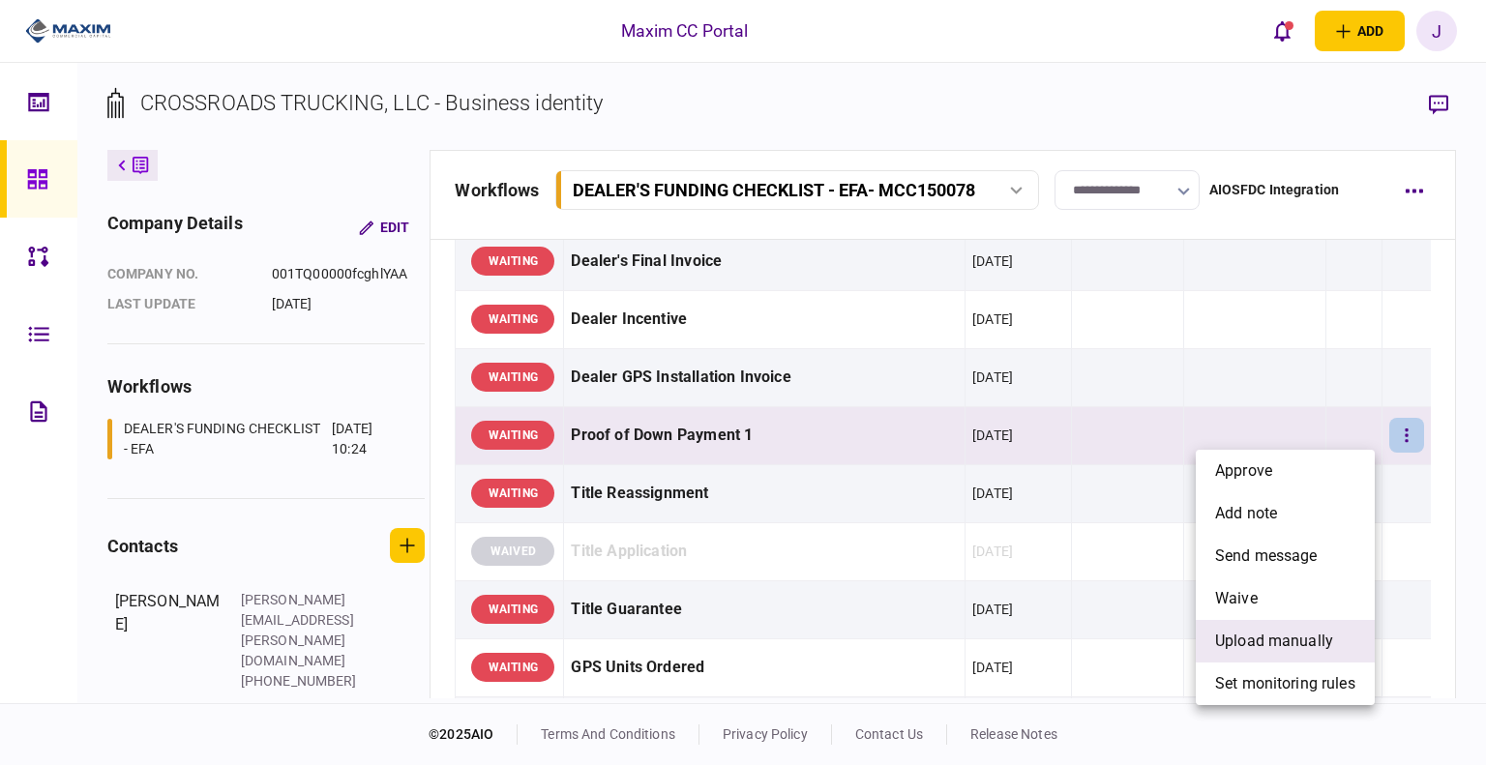
click at [1291, 630] on span "upload manually" at bounding box center [1274, 641] width 118 height 23
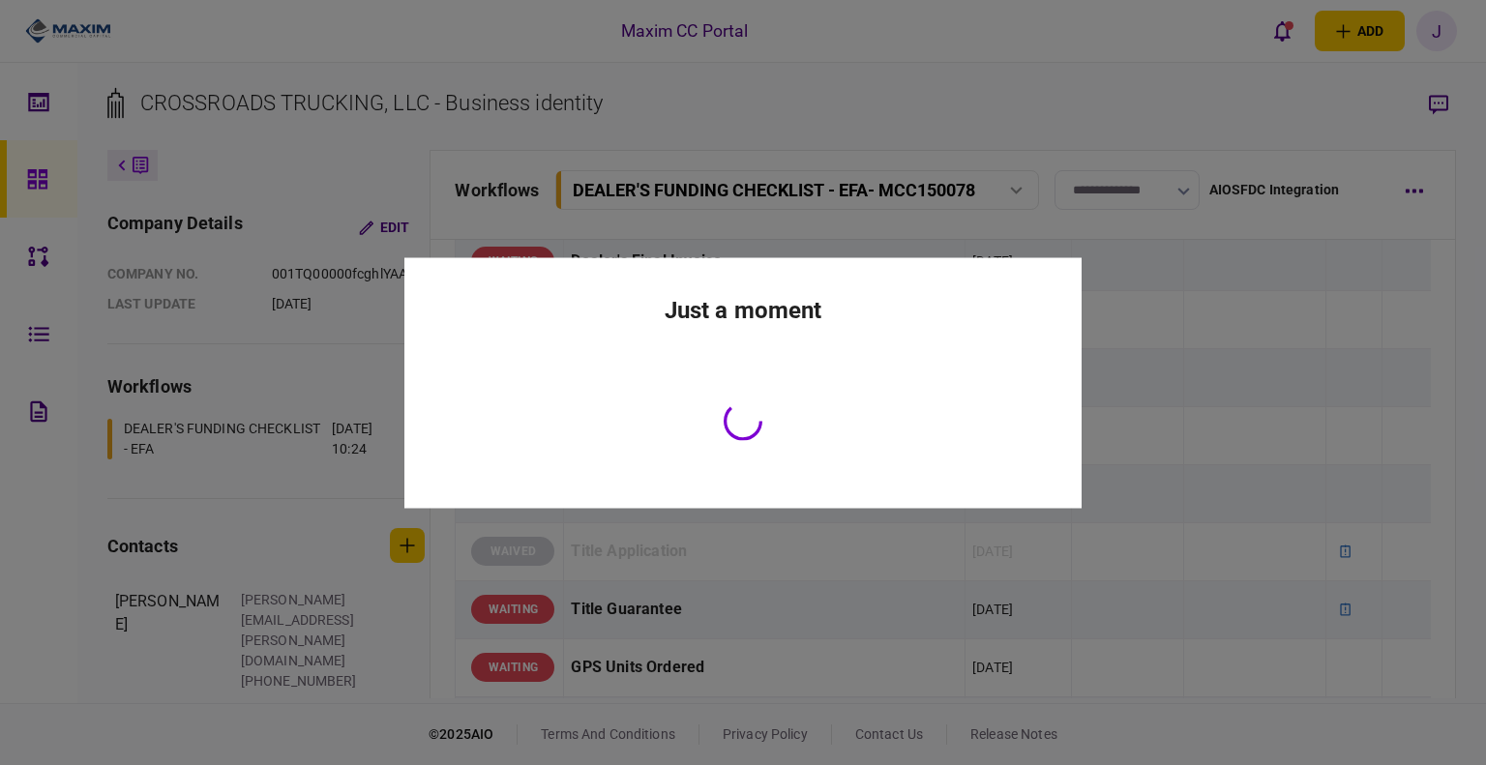
scroll to position [1067, 0]
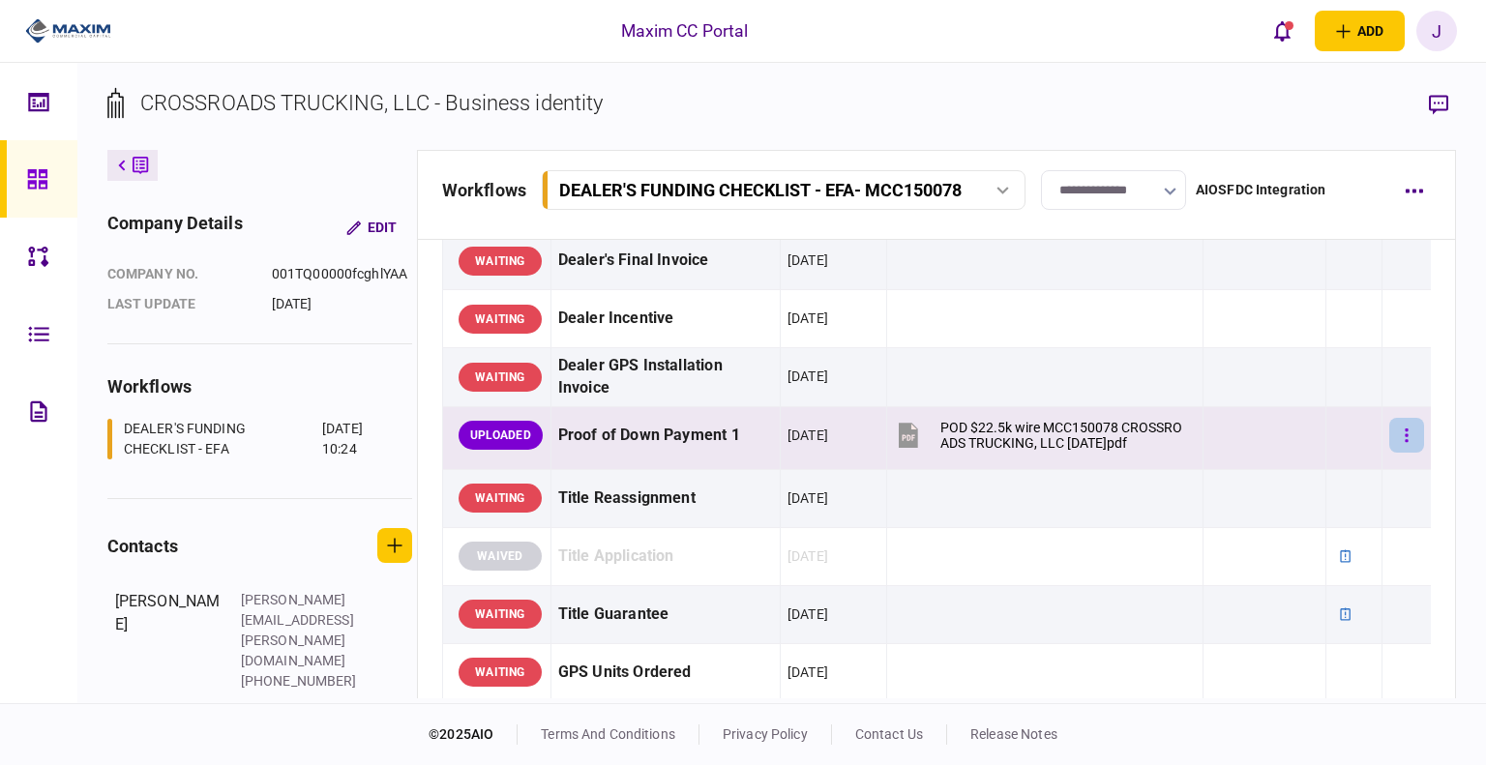
click at [1389, 440] on button "button" at bounding box center [1406, 435] width 35 height 35
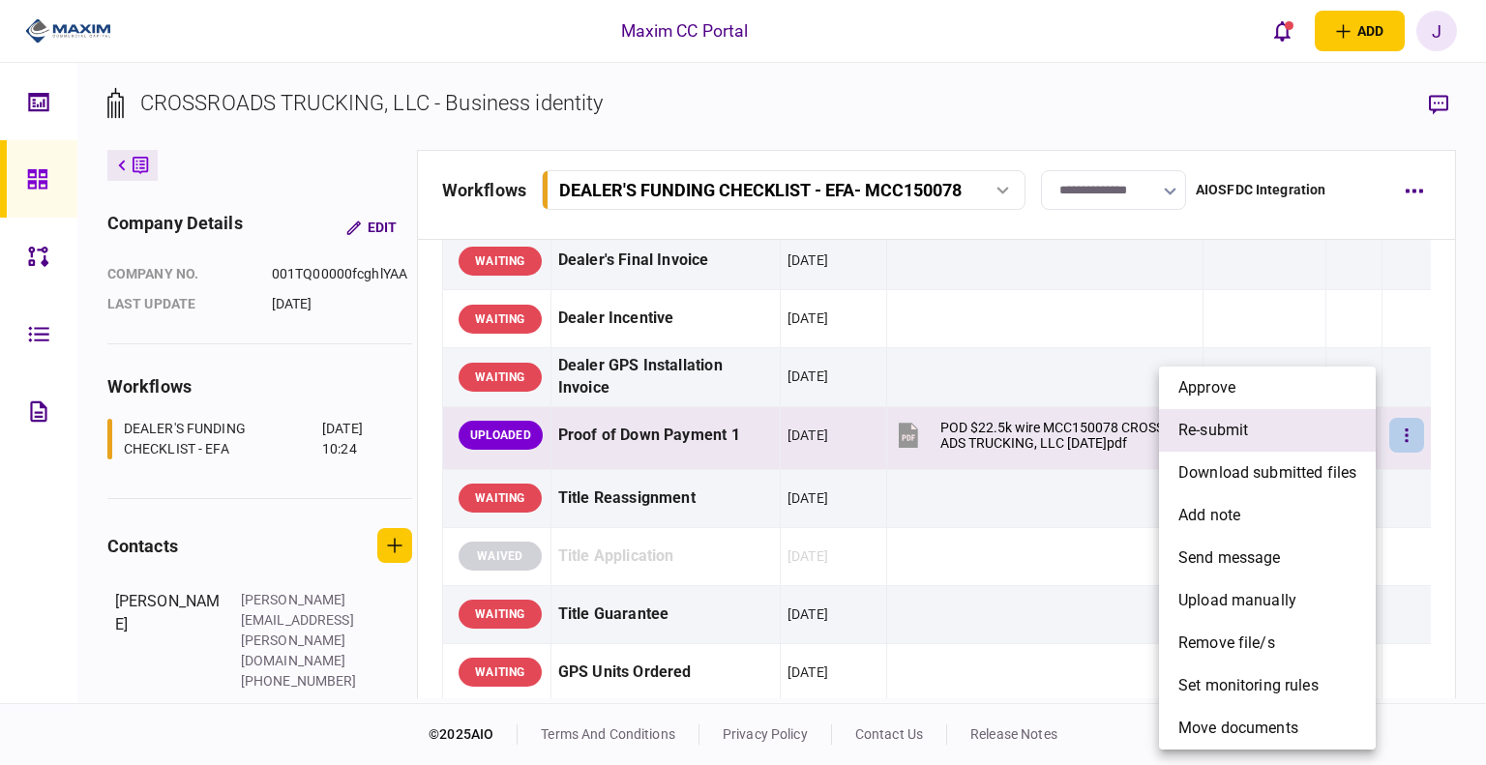
click at [1247, 437] on span "re-submit" at bounding box center [1213, 430] width 70 height 23
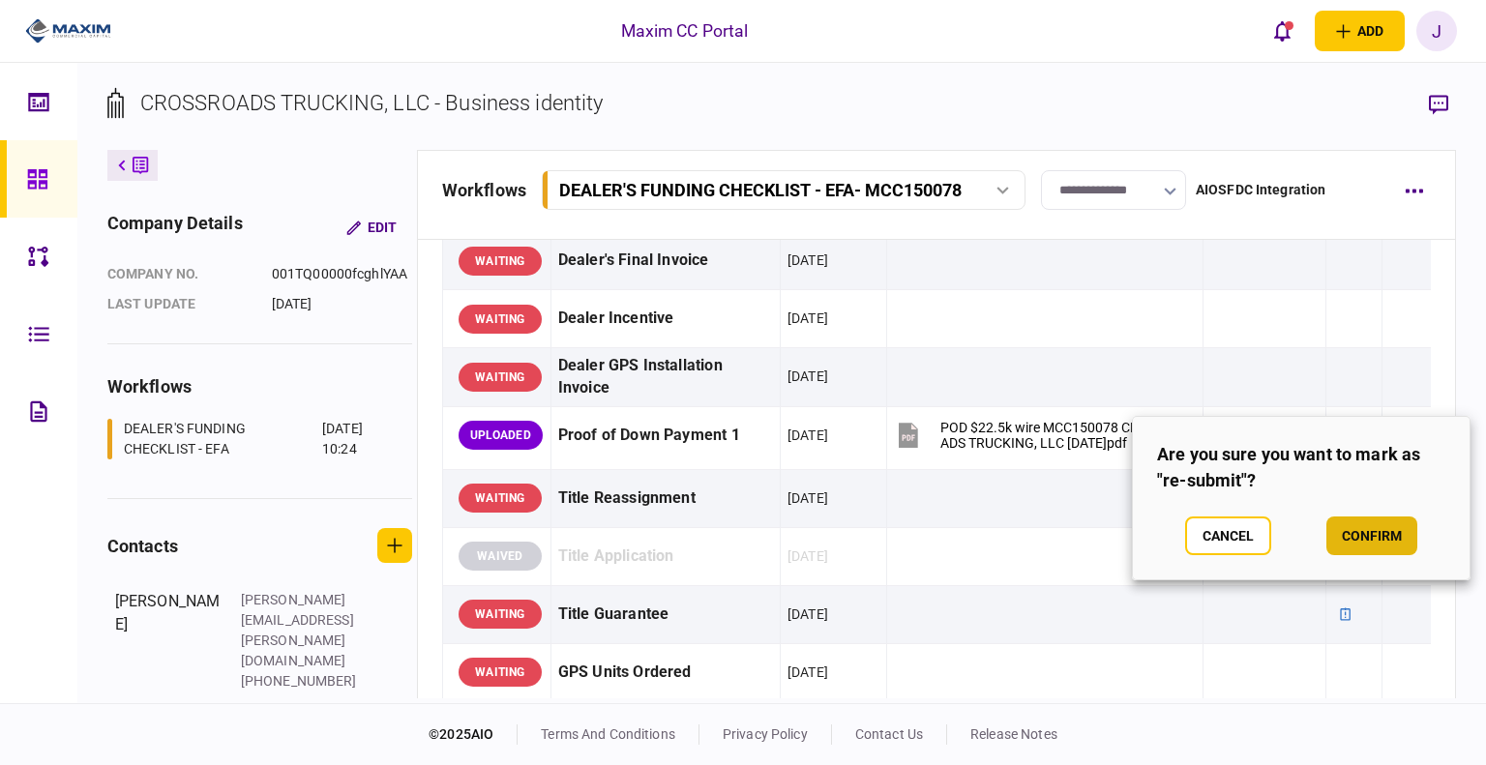
click at [1376, 547] on button "confirm" at bounding box center [1371, 536] width 91 height 39
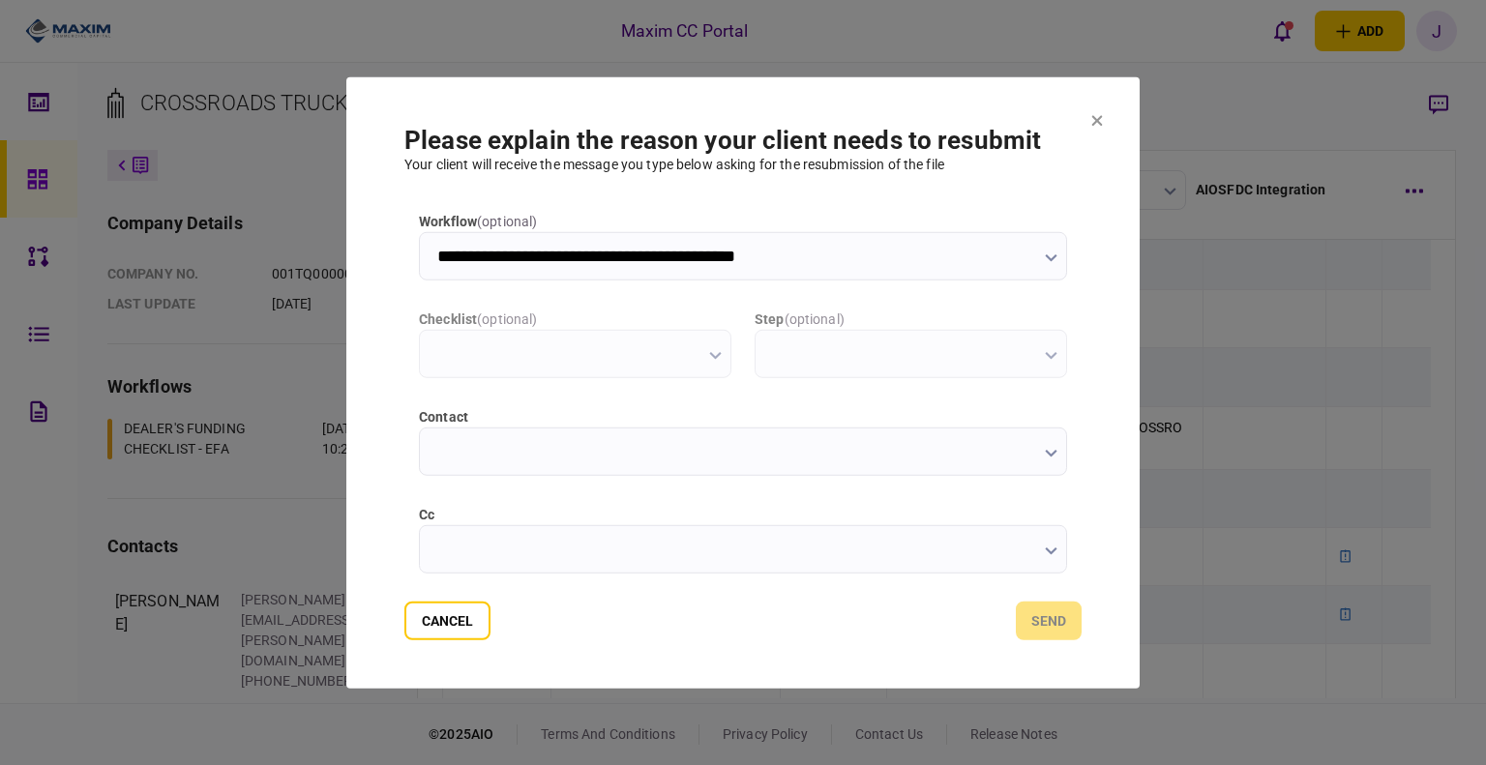
scroll to position [0, 0]
type input "**********"
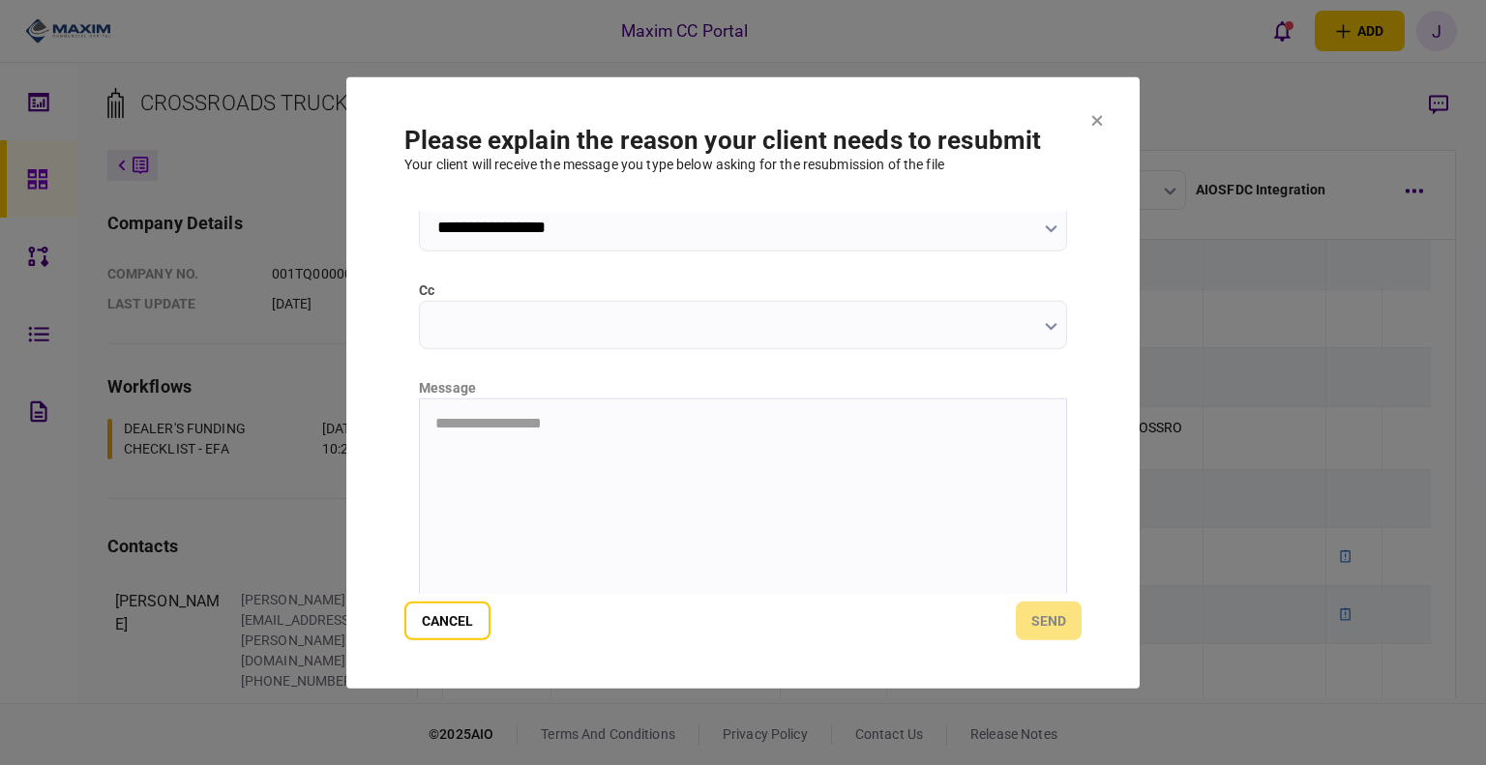
scroll to position [270, 0]
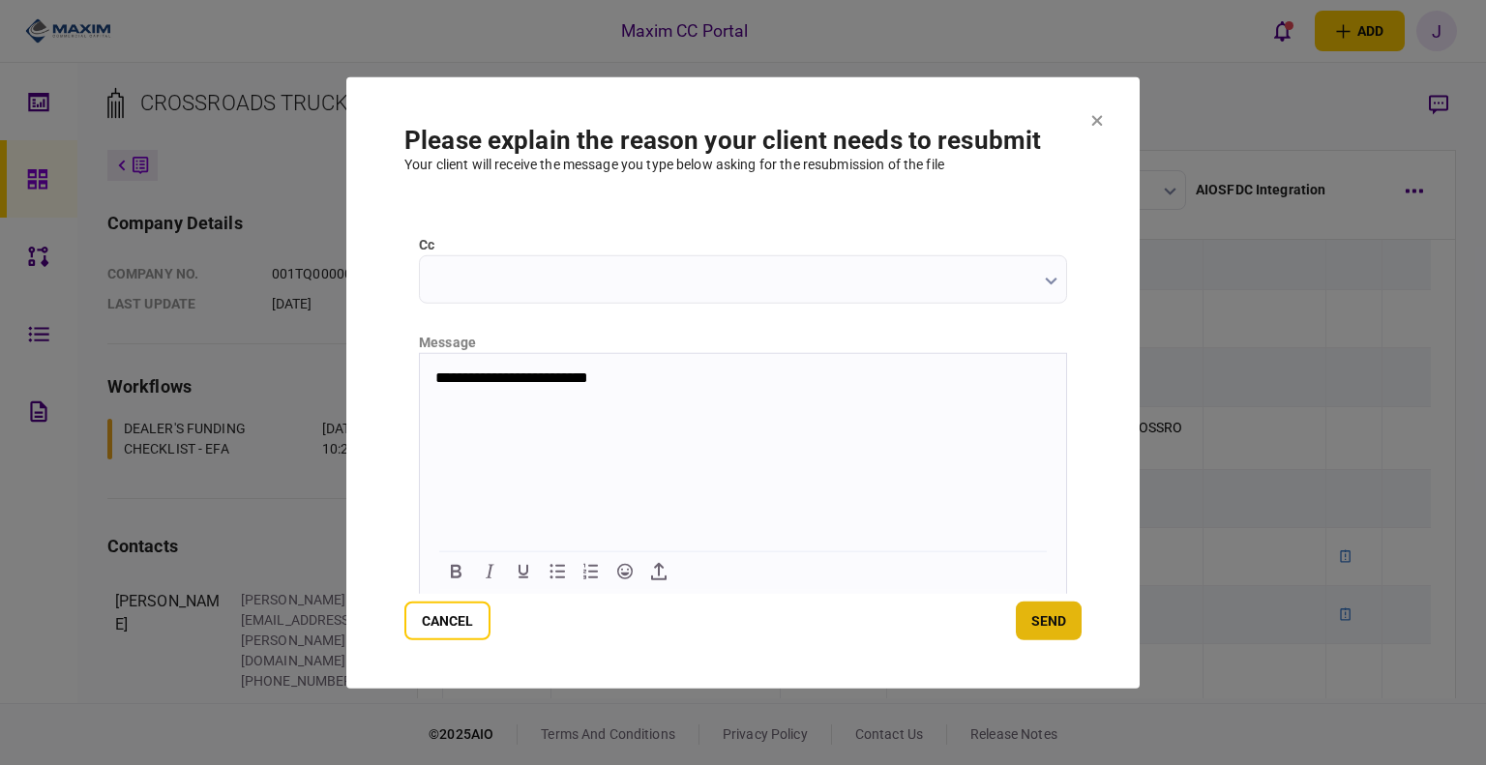
click at [1060, 622] on button "send" at bounding box center [1049, 621] width 66 height 39
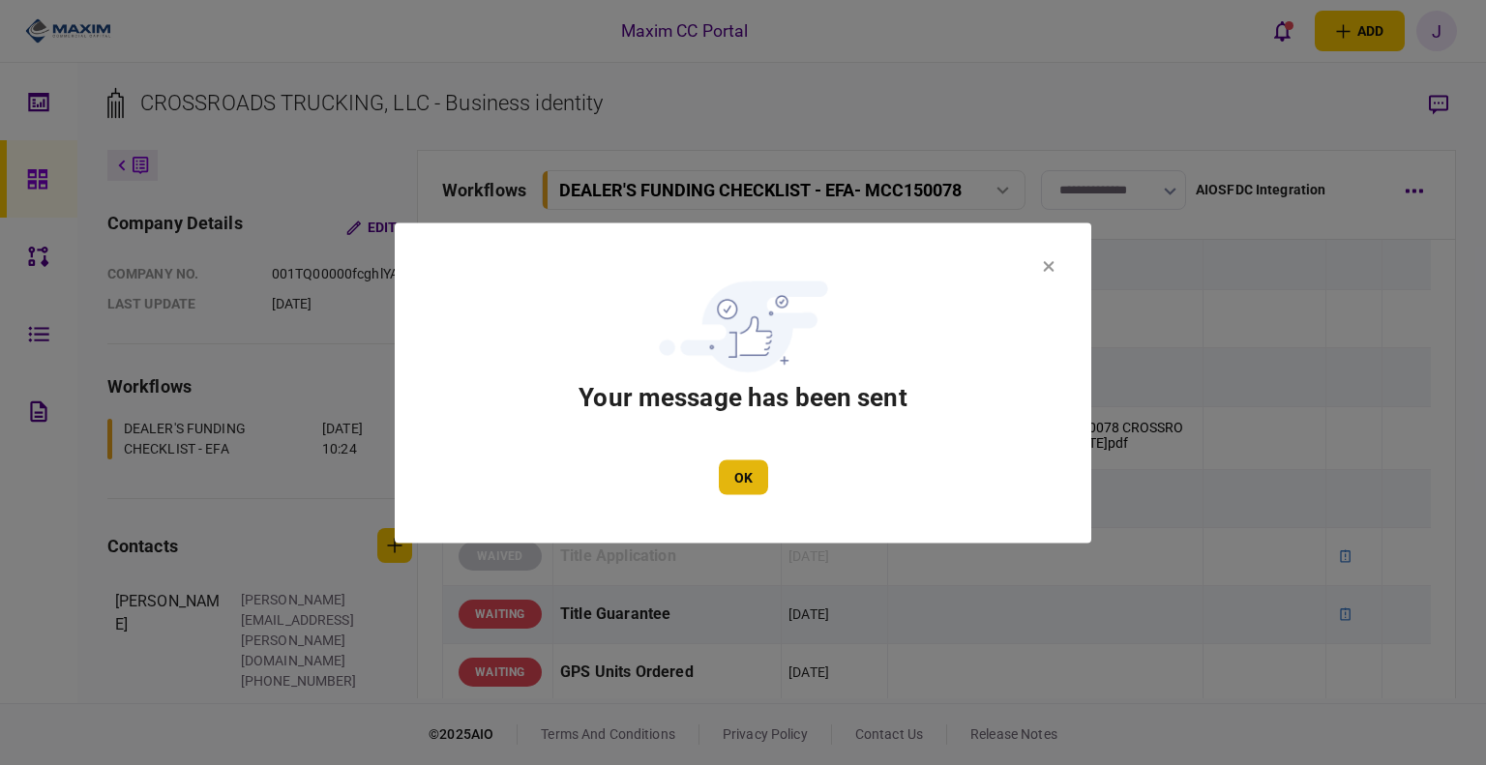
click at [748, 469] on button "OK" at bounding box center [743, 476] width 49 height 35
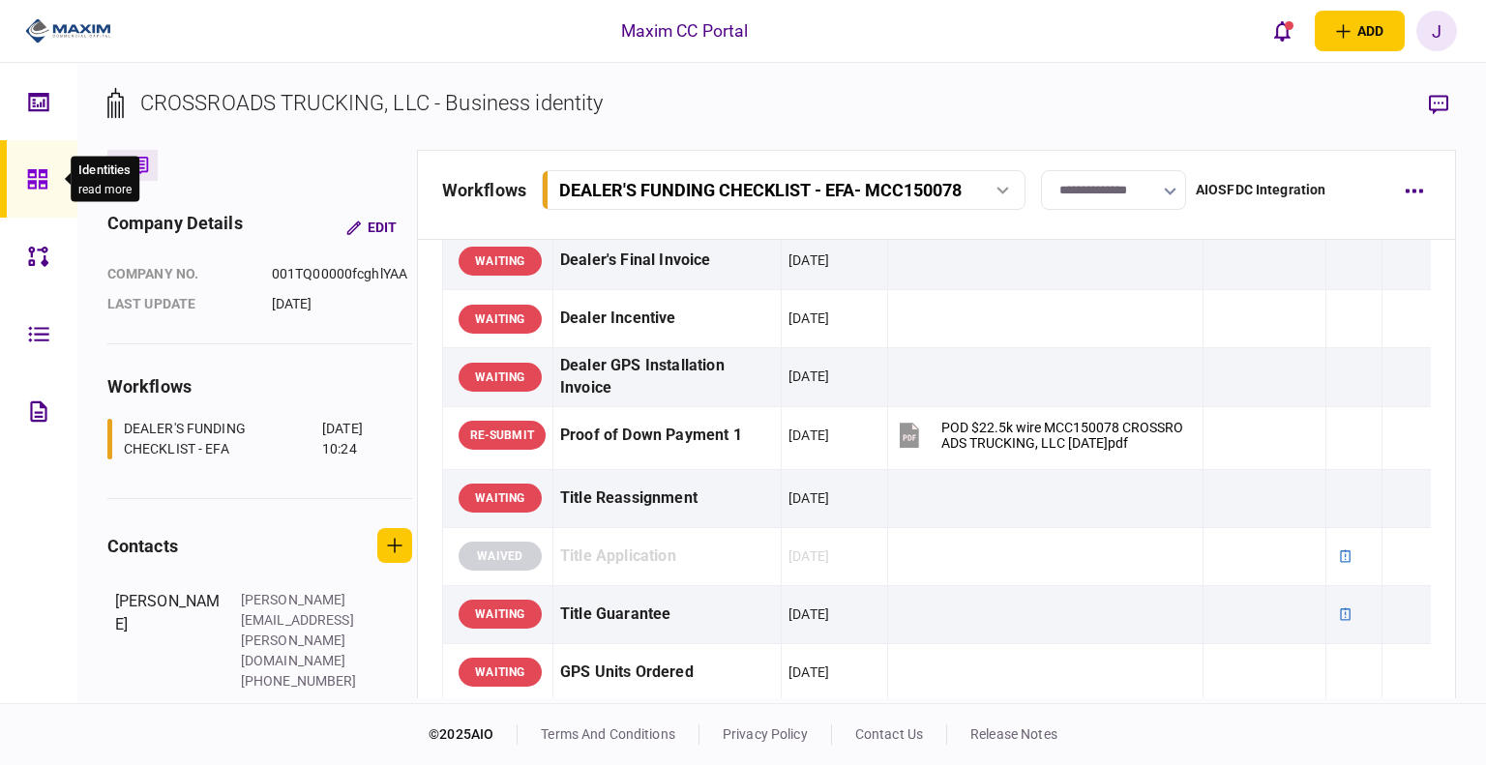
click at [45, 180] on icon at bounding box center [36, 178] width 19 height 19
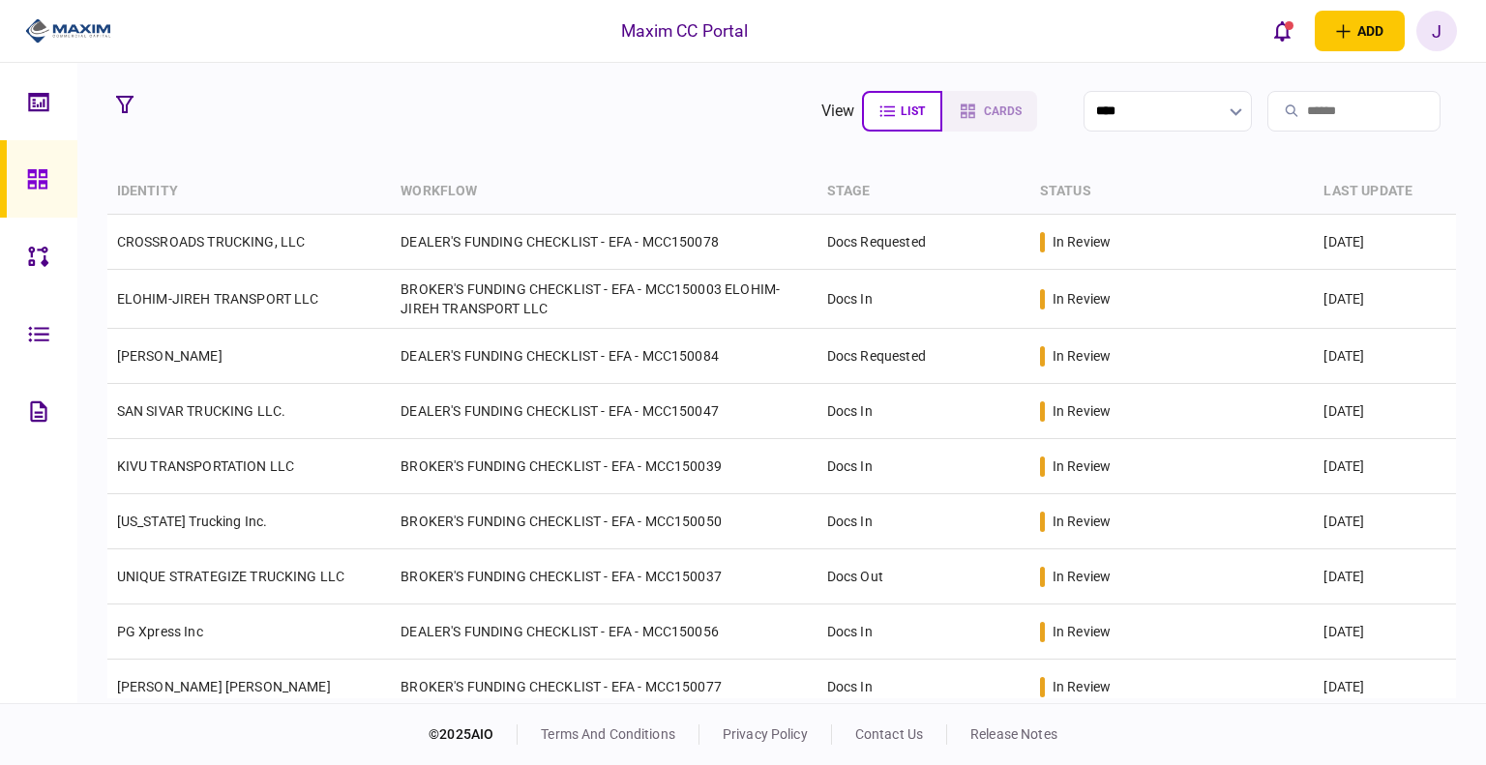
click at [523, 85] on section "view list cards **** Type clear Business Individual documents status clear wait…" at bounding box center [781, 383] width 1408 height 640
click at [432, 112] on section "view list cards ****" at bounding box center [781, 111] width 1349 height 48
